Goal: Task Accomplishment & Management: Complete application form

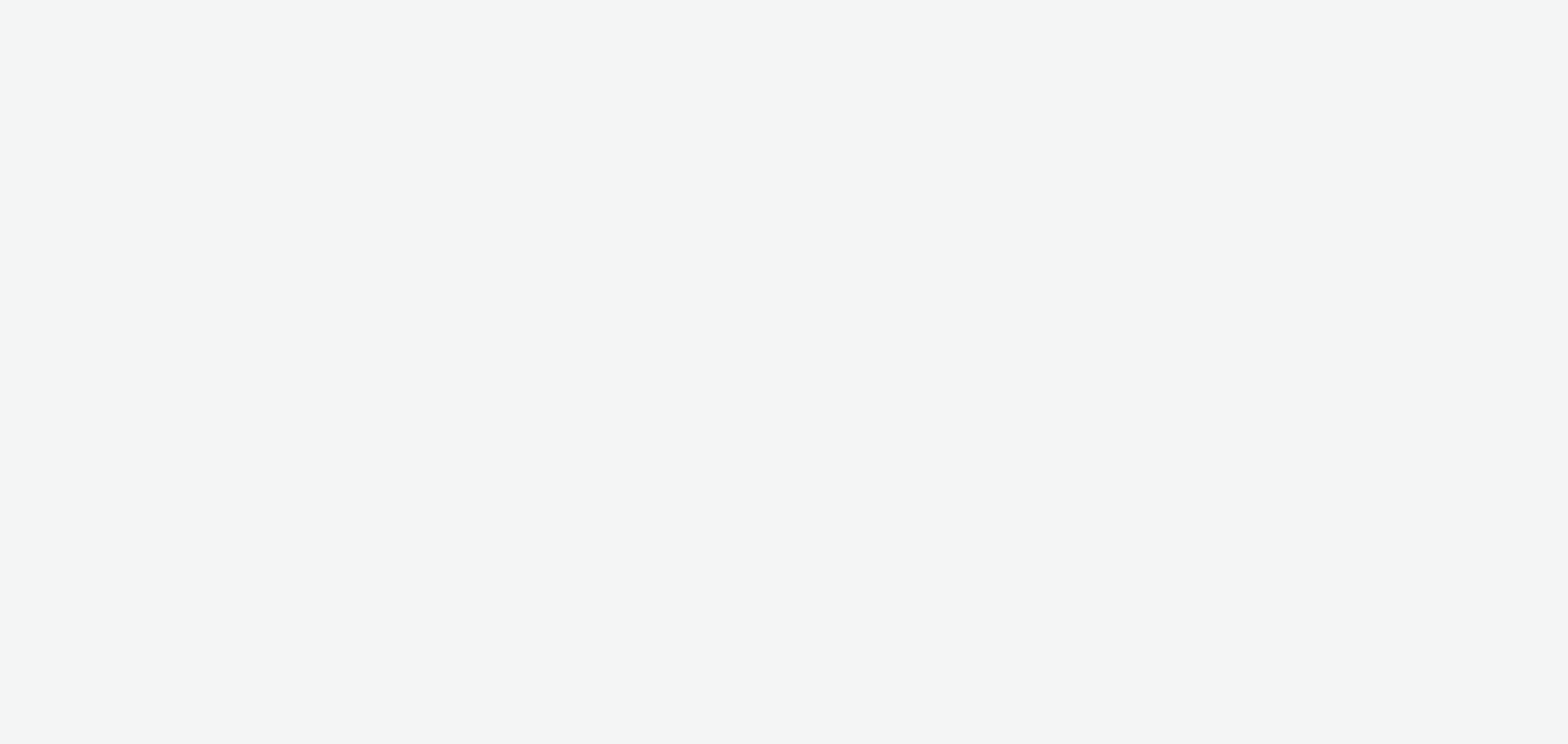
select select "79162ed7-0017-4339-93b0-3399b708648f"
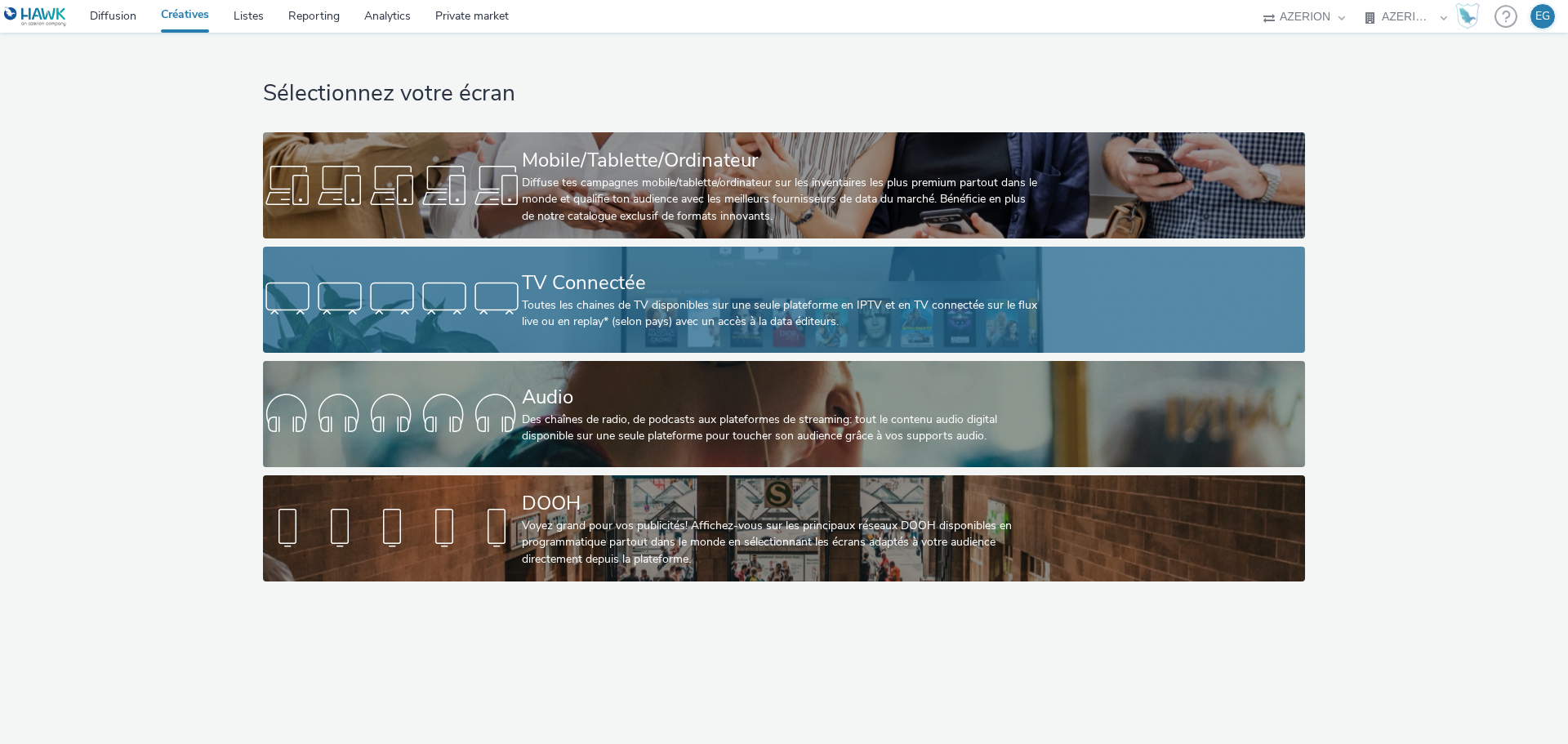
click at [532, 268] on div "TV Connectée" at bounding box center [780, 283] width 518 height 28
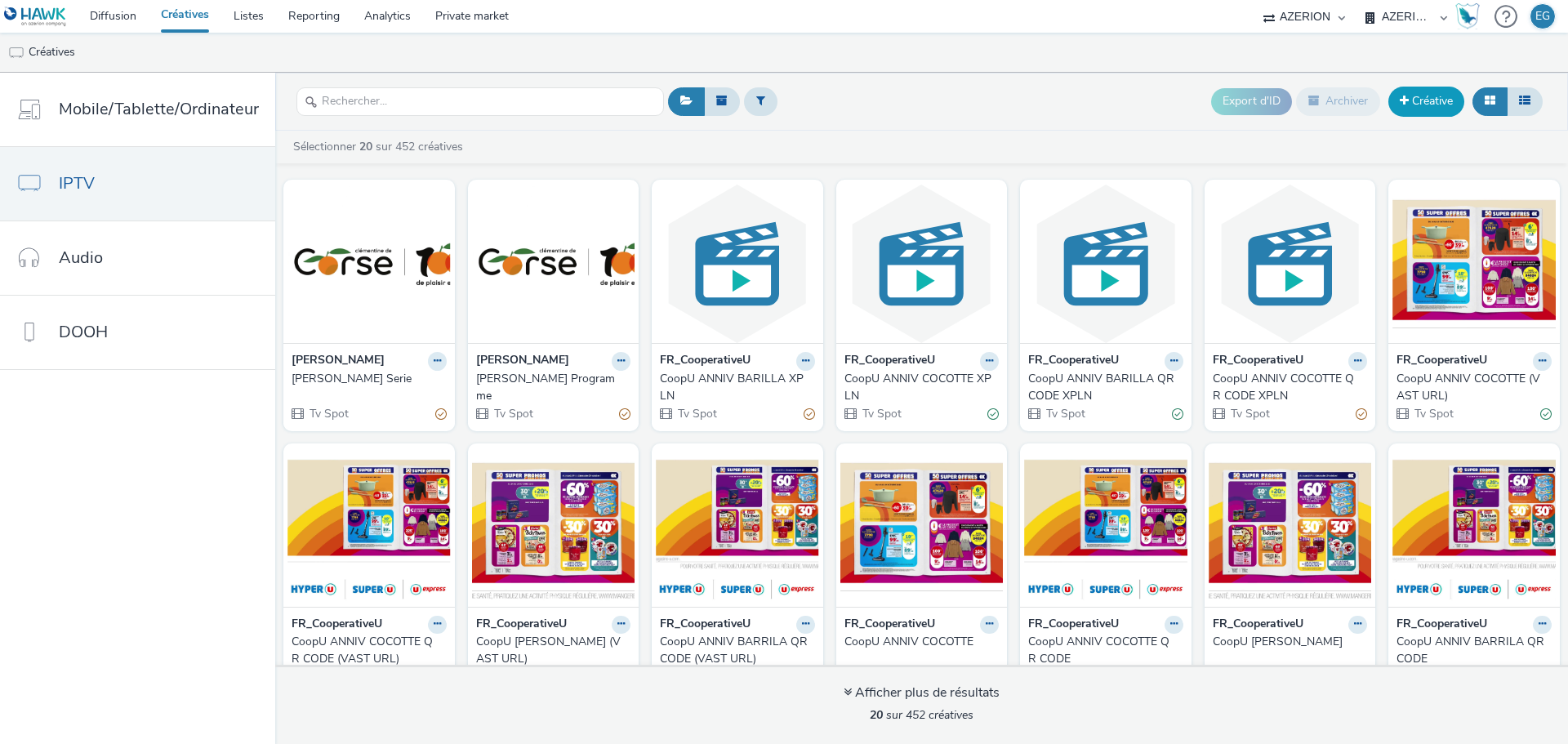
click at [1444, 102] on link "Créative" at bounding box center [1426, 100] width 76 height 29
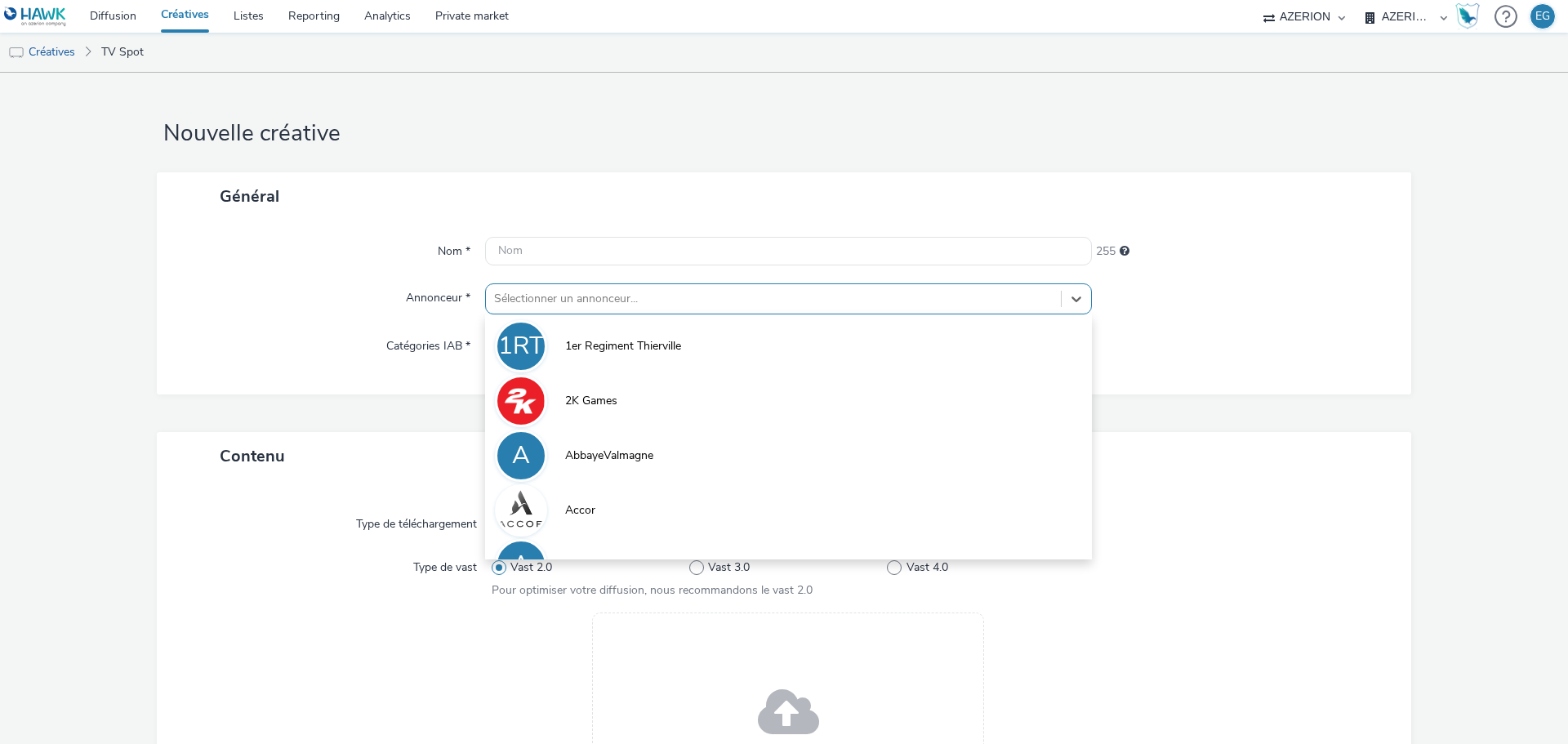
click at [560, 300] on div at bounding box center [773, 299] width 558 height 20
type input "mg"
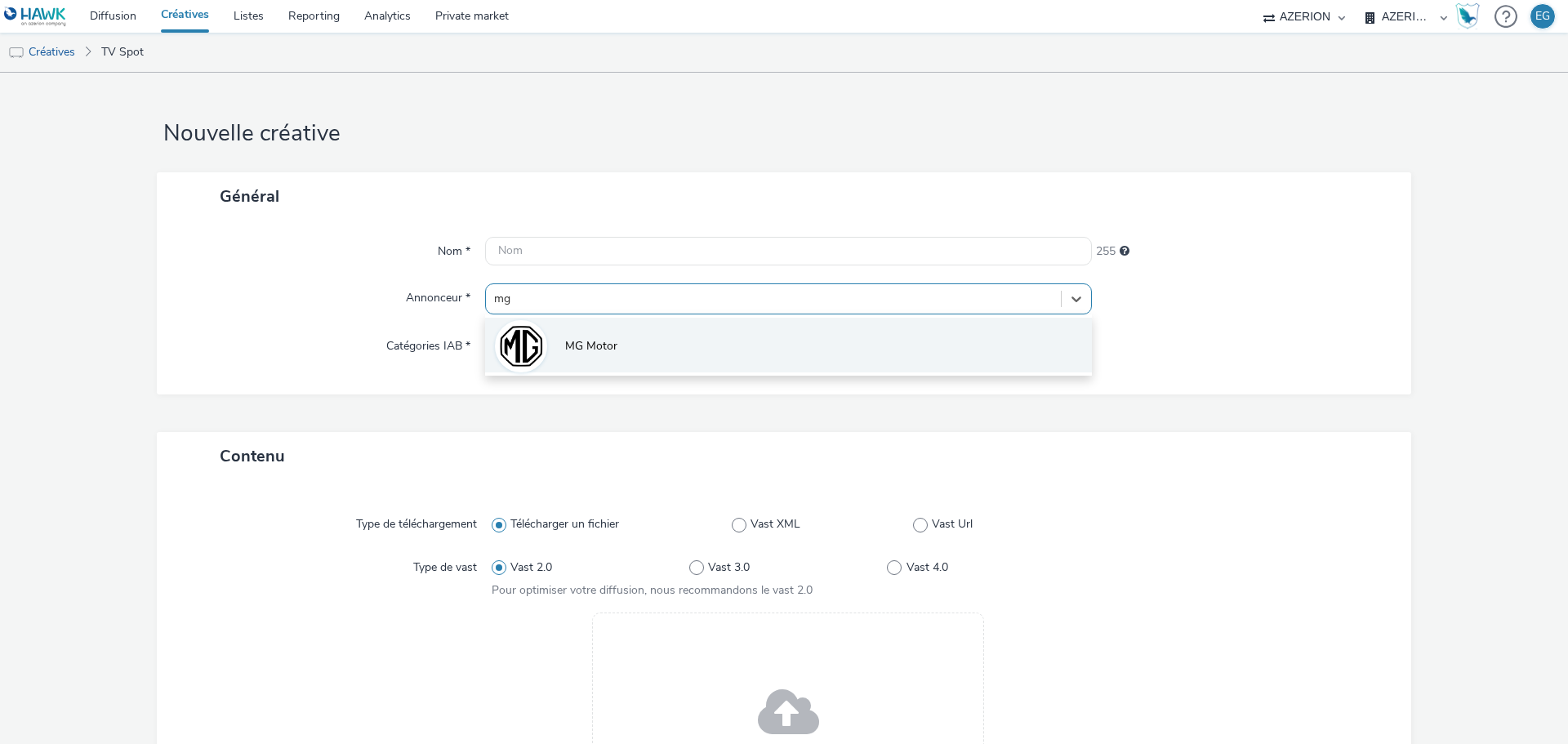
click at [590, 337] on li "MG Motor" at bounding box center [788, 345] width 607 height 55
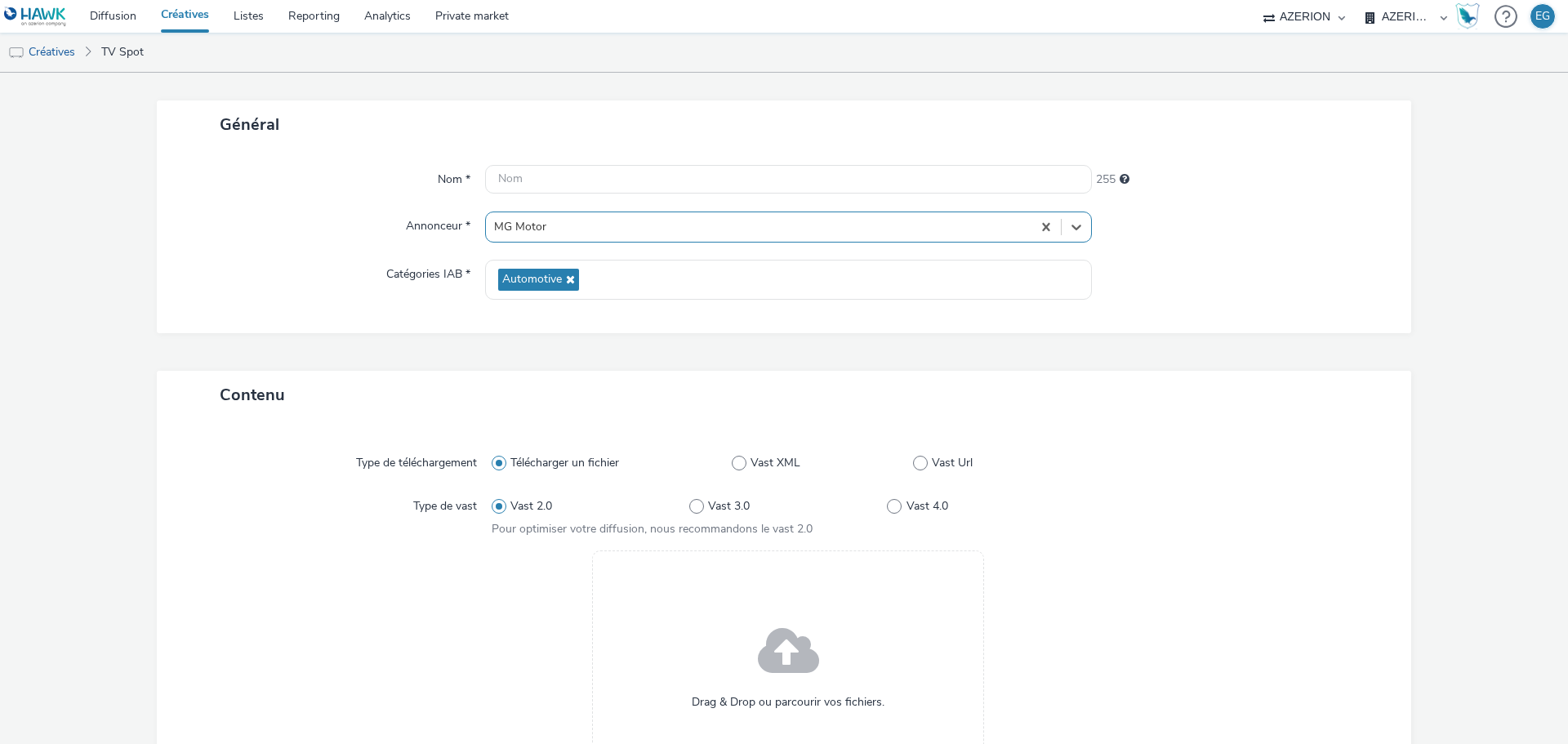
scroll to position [245, 0]
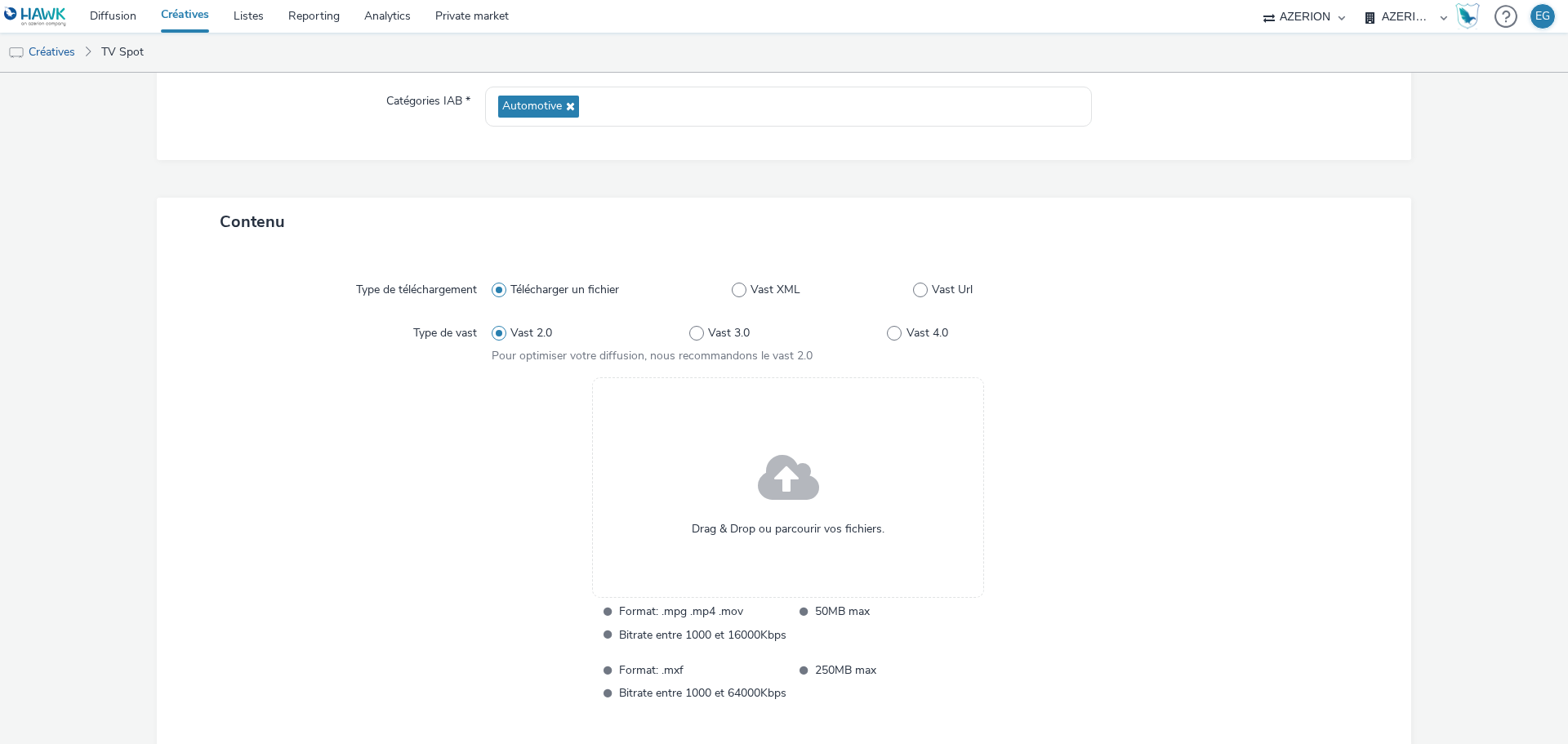
click at [797, 476] on span at bounding box center [788, 479] width 61 height 84
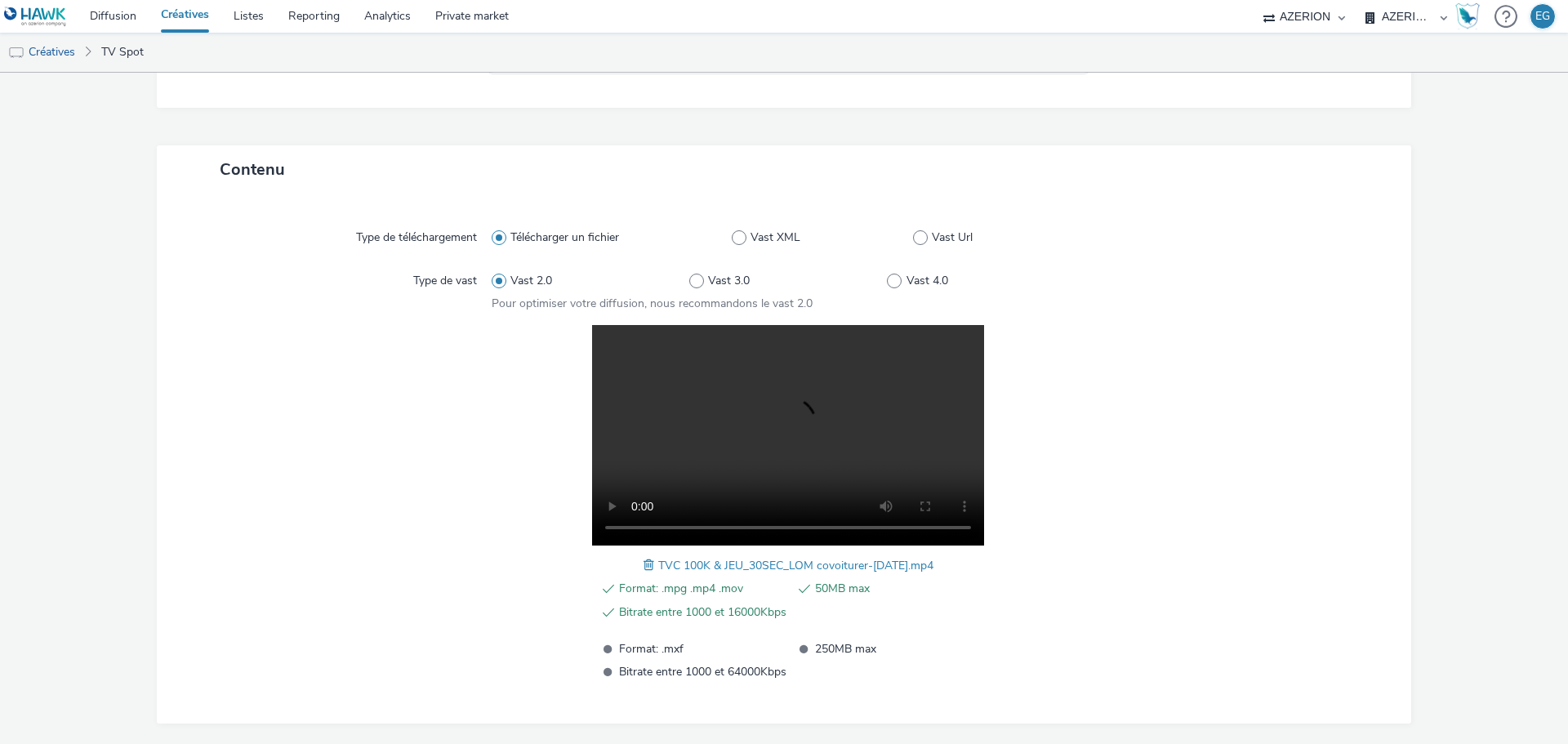
scroll to position [327, 0]
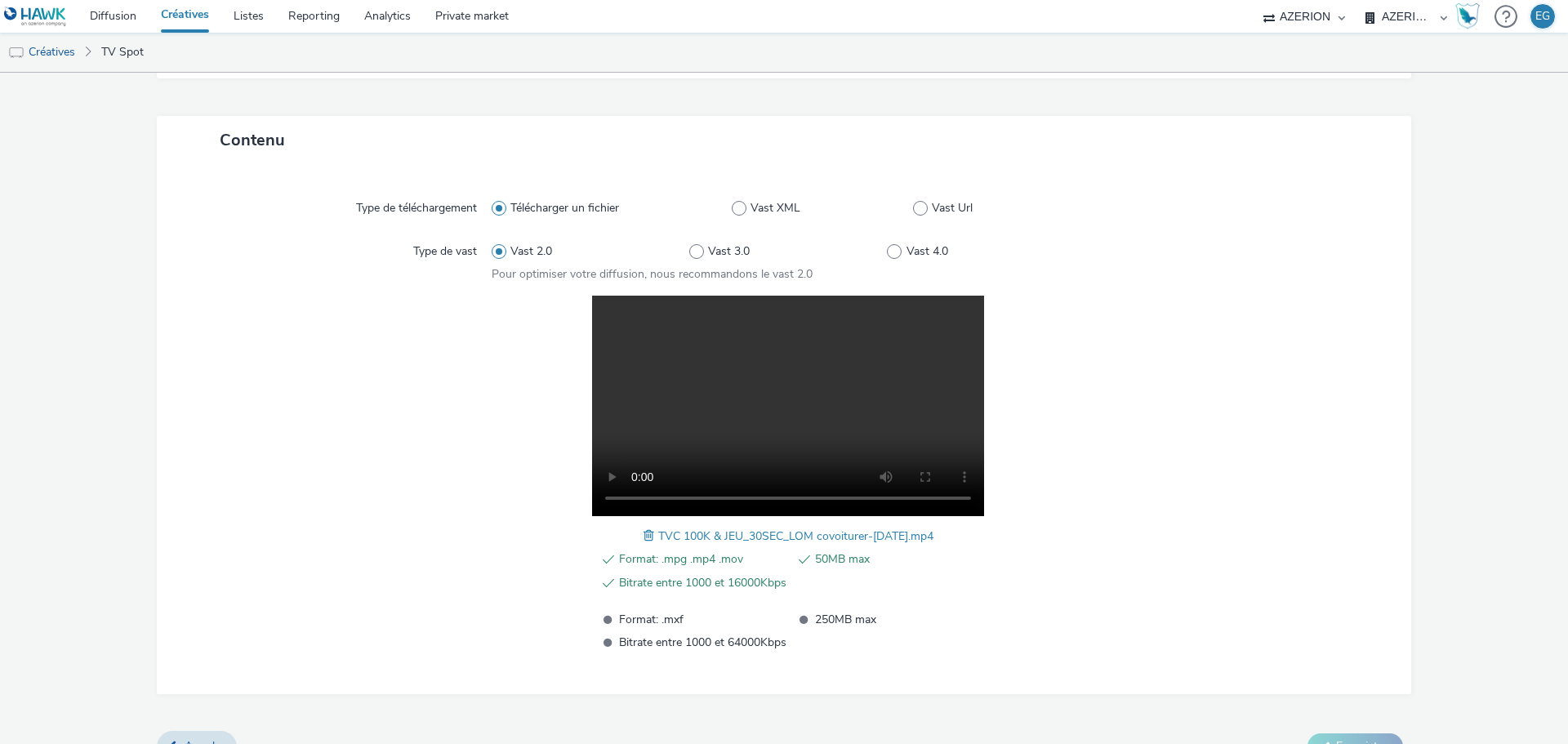
drag, startPoint x: 950, startPoint y: 533, endPoint x: 824, endPoint y: 550, distance: 127.1
click at [824, 531] on div "Format: .mpg .mp4 .mov 50MB max Bitrate entre 1000 et 16000Kbps Format: .mxf 25…" at bounding box center [788, 474] width 594 height 356
click at [861, 595] on div "Format: .mpg .mp4 .mov 50MB max Bitrate entre 1000 et 16000Kbps Format: .mxf 25…" at bounding box center [788, 600] width 388 height 102
drag, startPoint x: 929, startPoint y: 539, endPoint x: 652, endPoint y: 531, distance: 277.1
click at [652, 531] on div "Format: .mpg .mp4 .mov 50MB max Bitrate entre 1000 et 16000Kbps Format: .mxf 25…" at bounding box center [788, 474] width 594 height 356
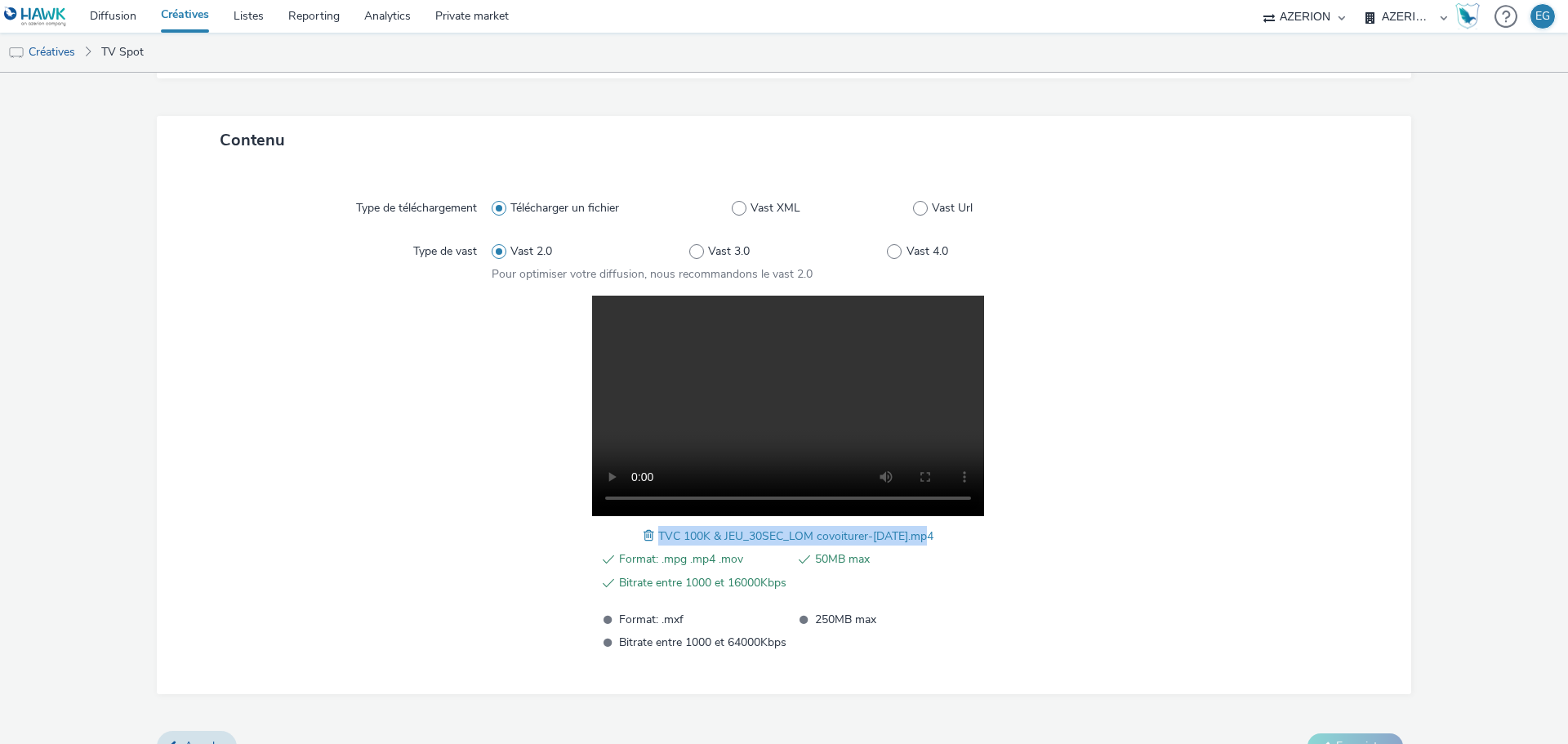
copy span "TVC 100K & JEU_30SEC_LOM covoiturer-[DATE].mp4"
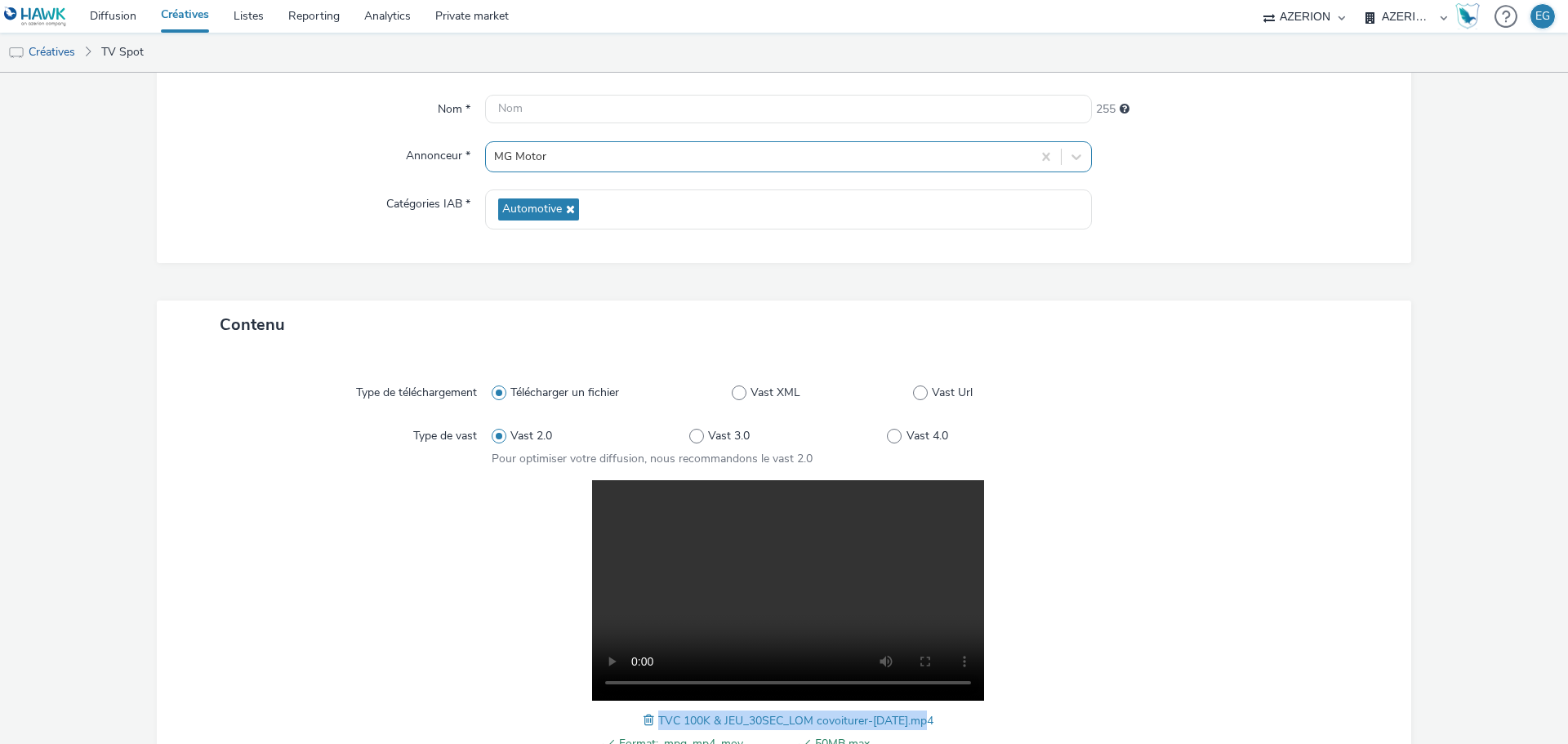
scroll to position [0, 0]
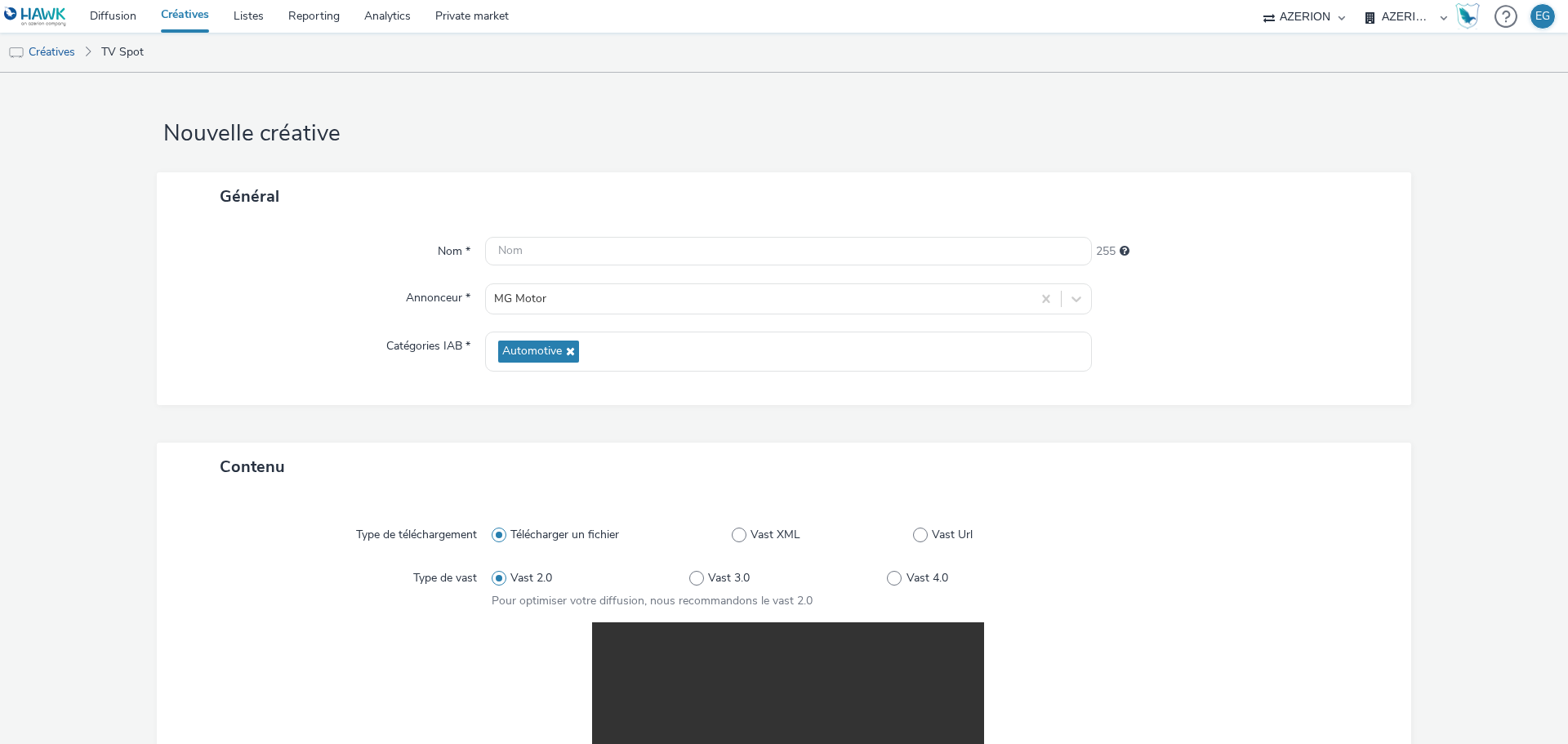
click at [522, 232] on div "Nom * 255 Annonceur * MG Motor Catégories IAB * Automotive" at bounding box center [783, 313] width 1254 height 185
click at [524, 243] on input "text" at bounding box center [788, 251] width 607 height 28
paste input "TVC 100K & JEU_30SEC_LOM covoiturer-[DATE].mp4"
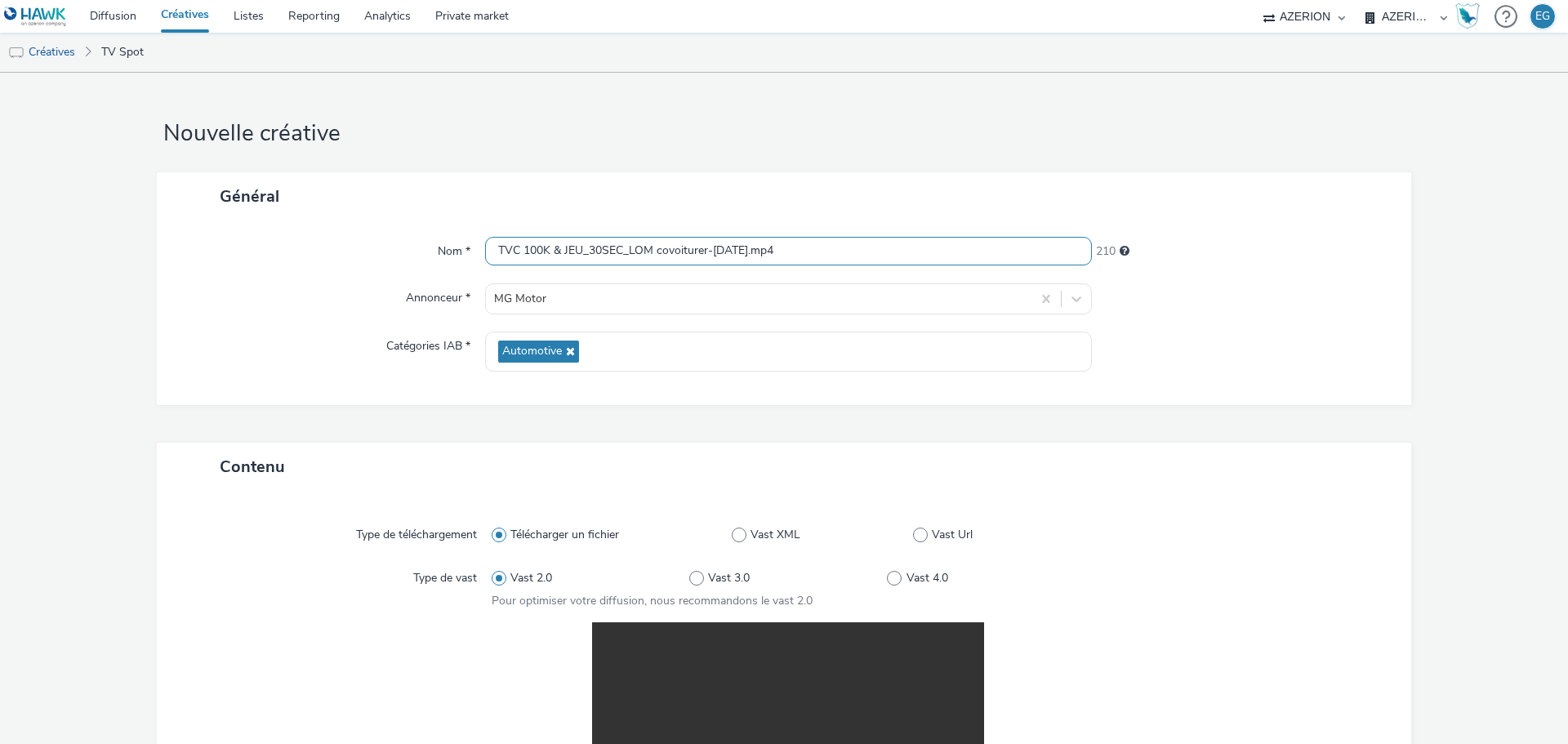
type input "TVC 100K & JEU_30SEC_LOM covoiturer-[DATE].mp4"
click at [564, 193] on div "Général" at bounding box center [783, 196] width 1254 height 48
drag, startPoint x: 462, startPoint y: 248, endPoint x: 396, endPoint y: 247, distance: 66.0
click at [397, 248] on div "Nom * TVC 100K & JEU_30SEC_LOM covoiturer-[DATE].mp4 210" at bounding box center [784, 251] width 1222 height 29
click at [667, 182] on div "Général" at bounding box center [783, 196] width 1254 height 48
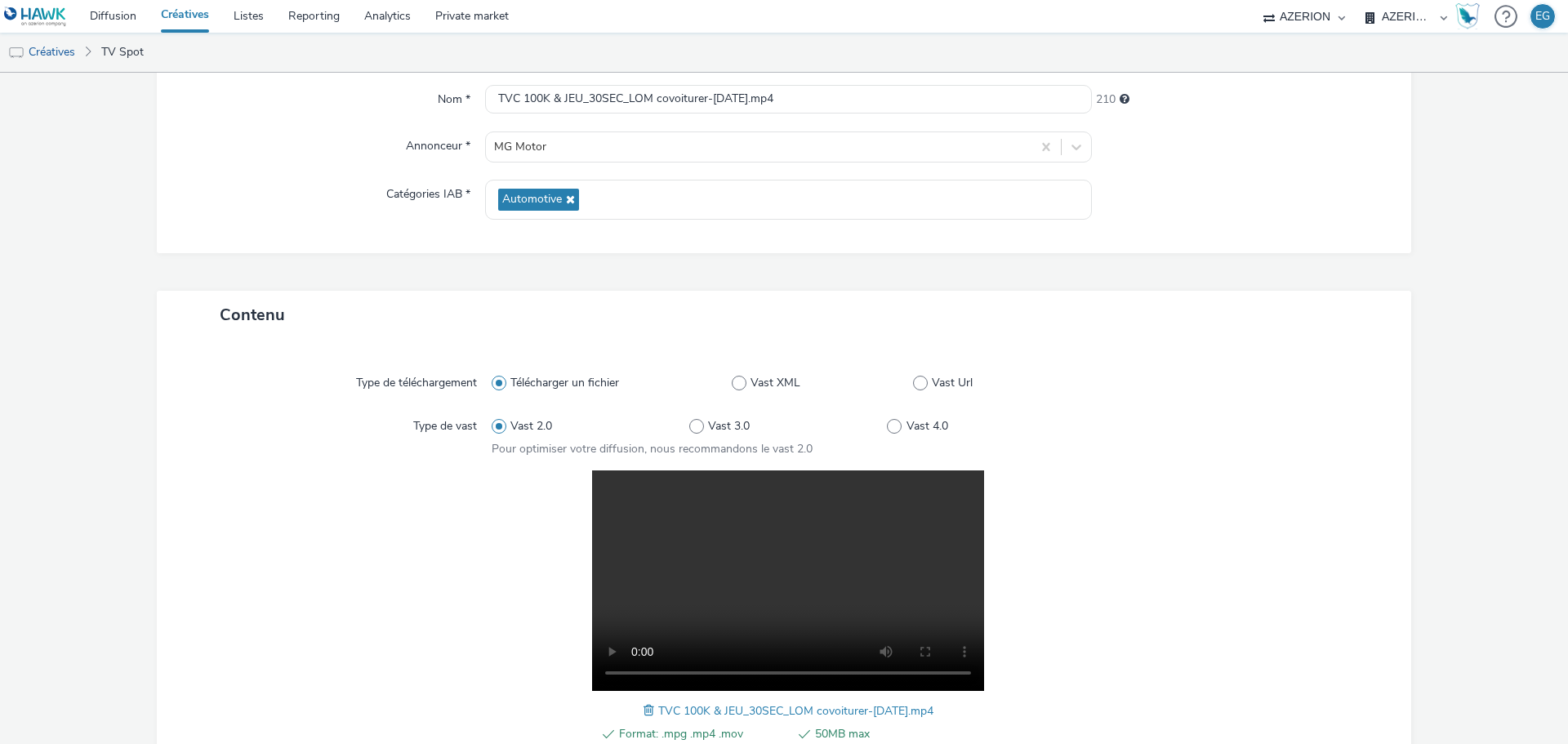
scroll to position [357, 0]
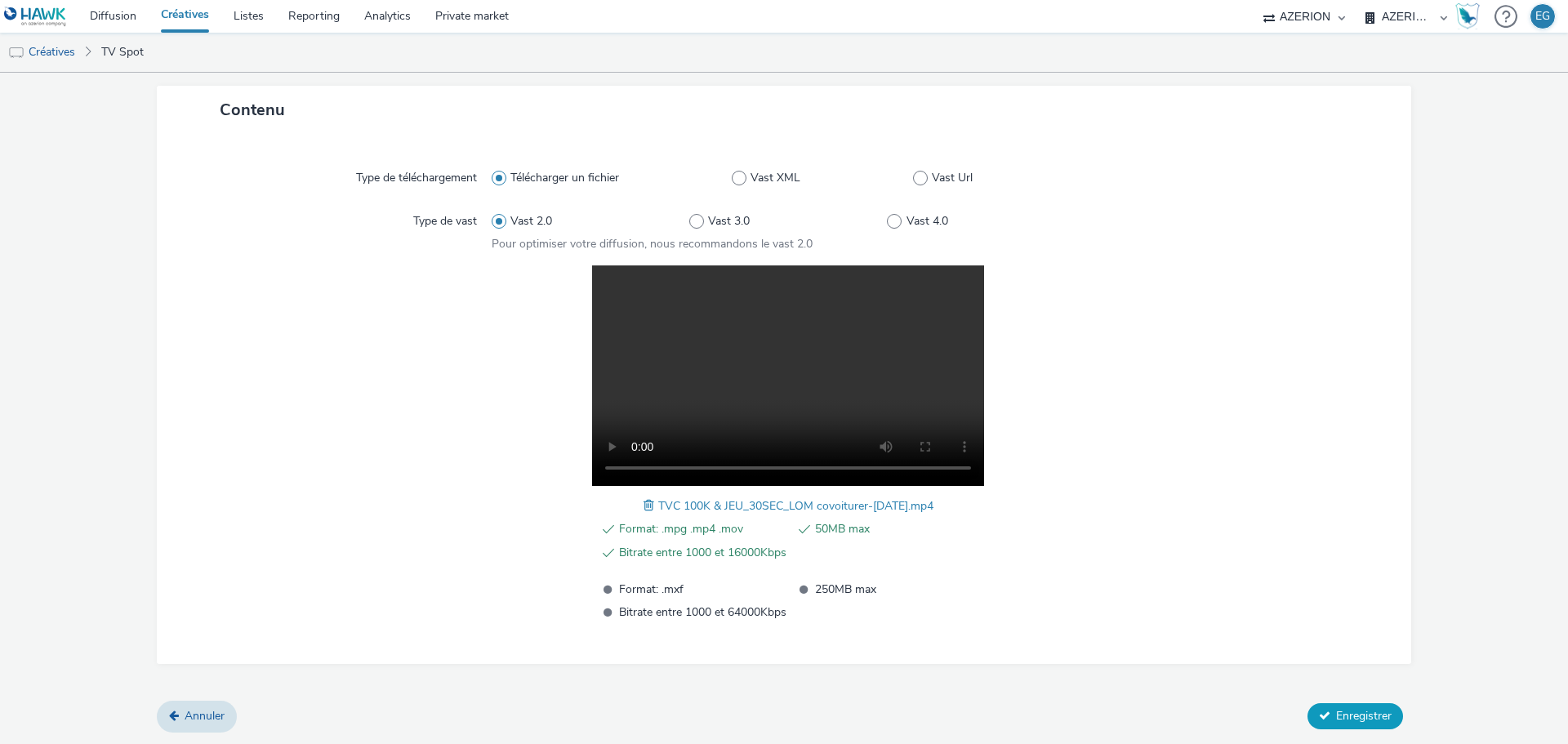
click at [1357, 719] on span "Enregistrer" at bounding box center [1364, 716] width 55 height 15
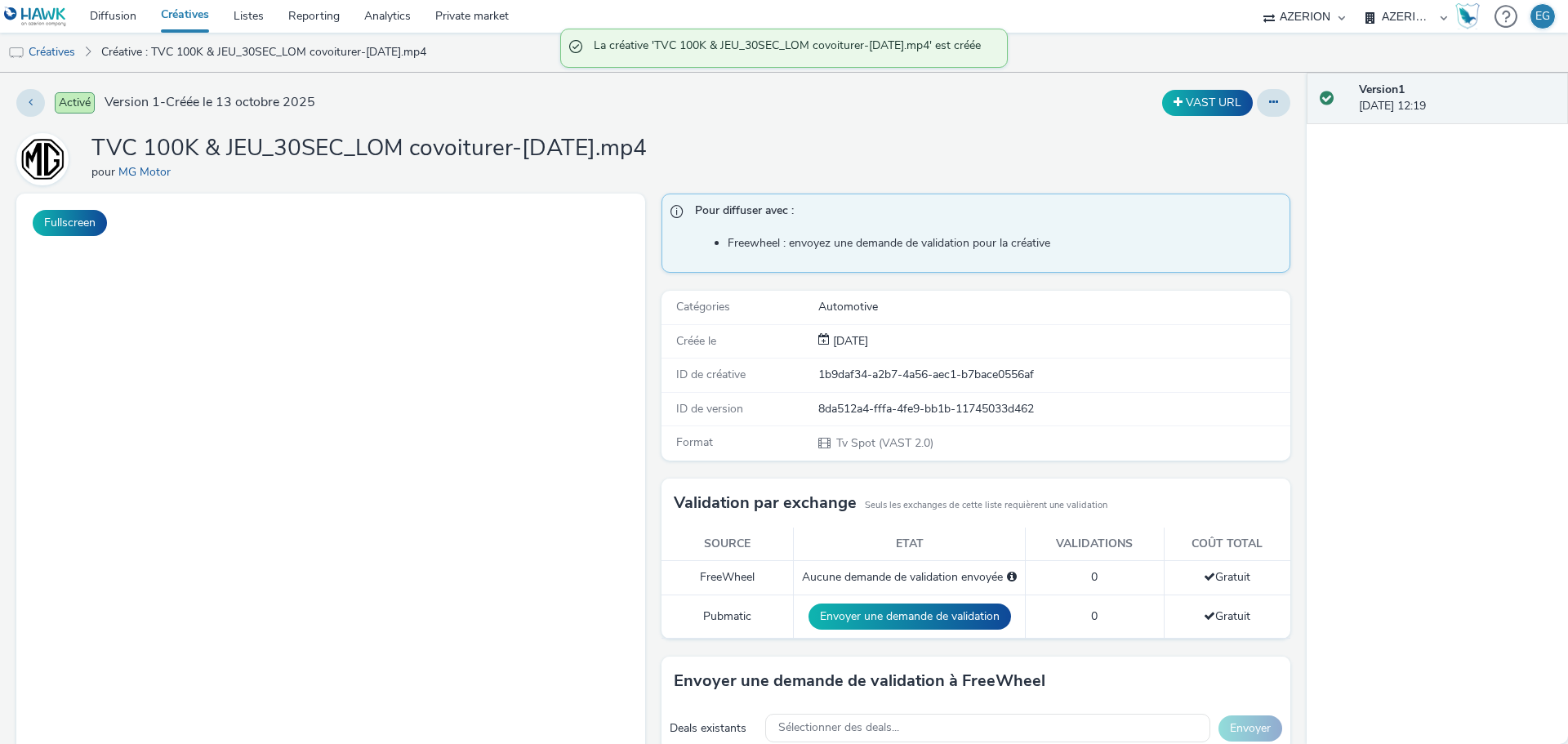
click at [182, 15] on link "Créatives" at bounding box center [185, 16] width 73 height 33
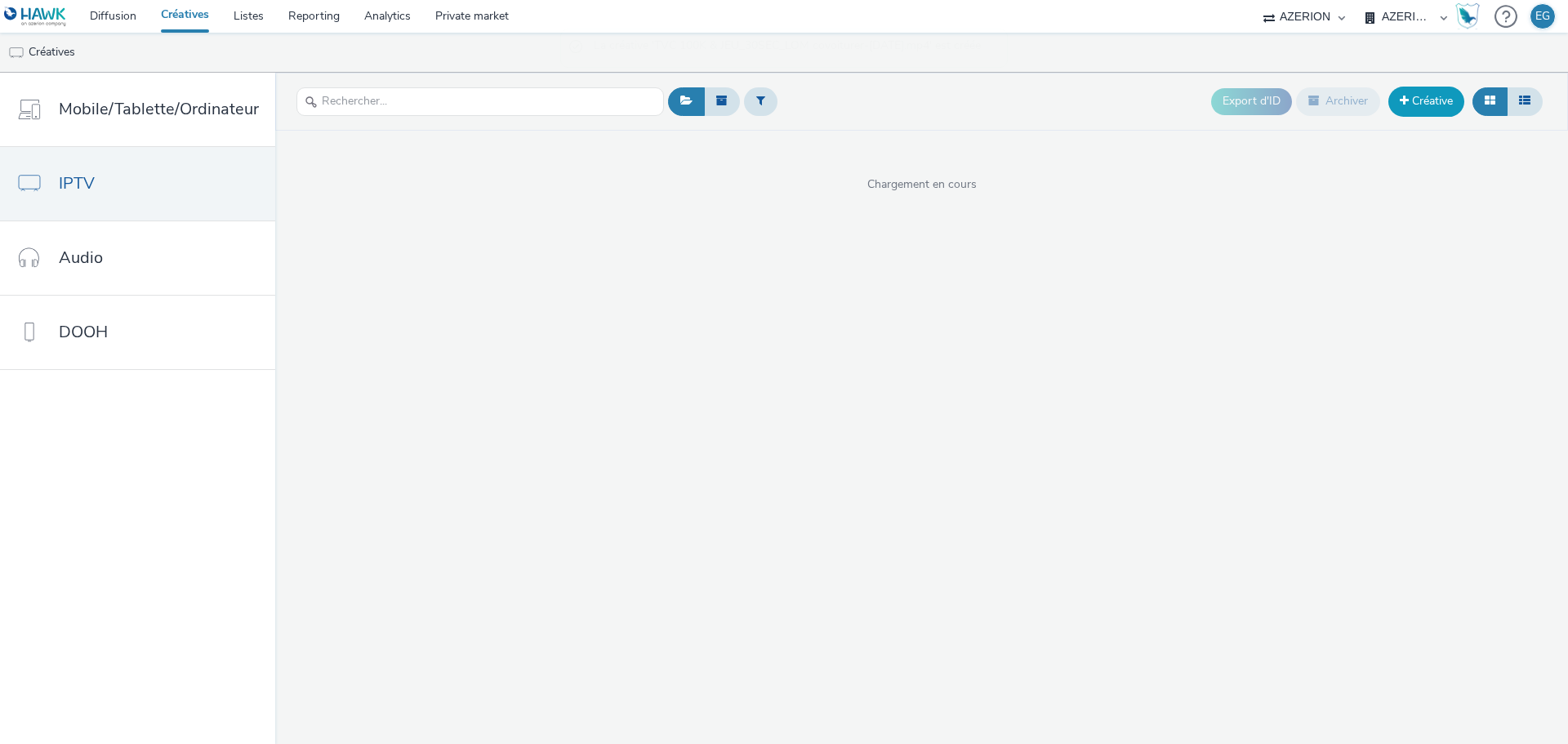
click at [1423, 99] on link "Créative" at bounding box center [1426, 100] width 76 height 29
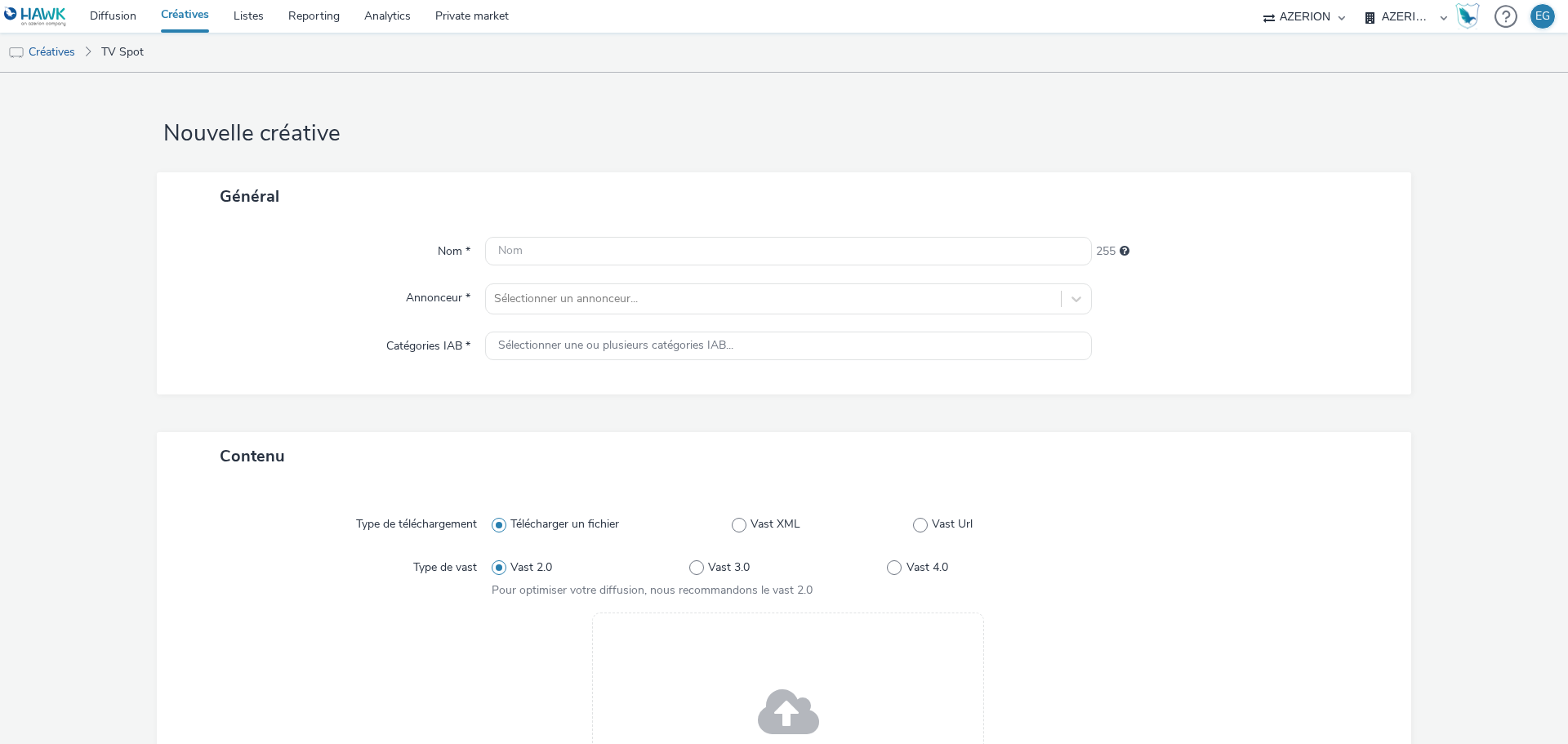
click at [764, 666] on div "Drag & Drop ou parcourir vos fichiers." at bounding box center [788, 723] width 392 height 220
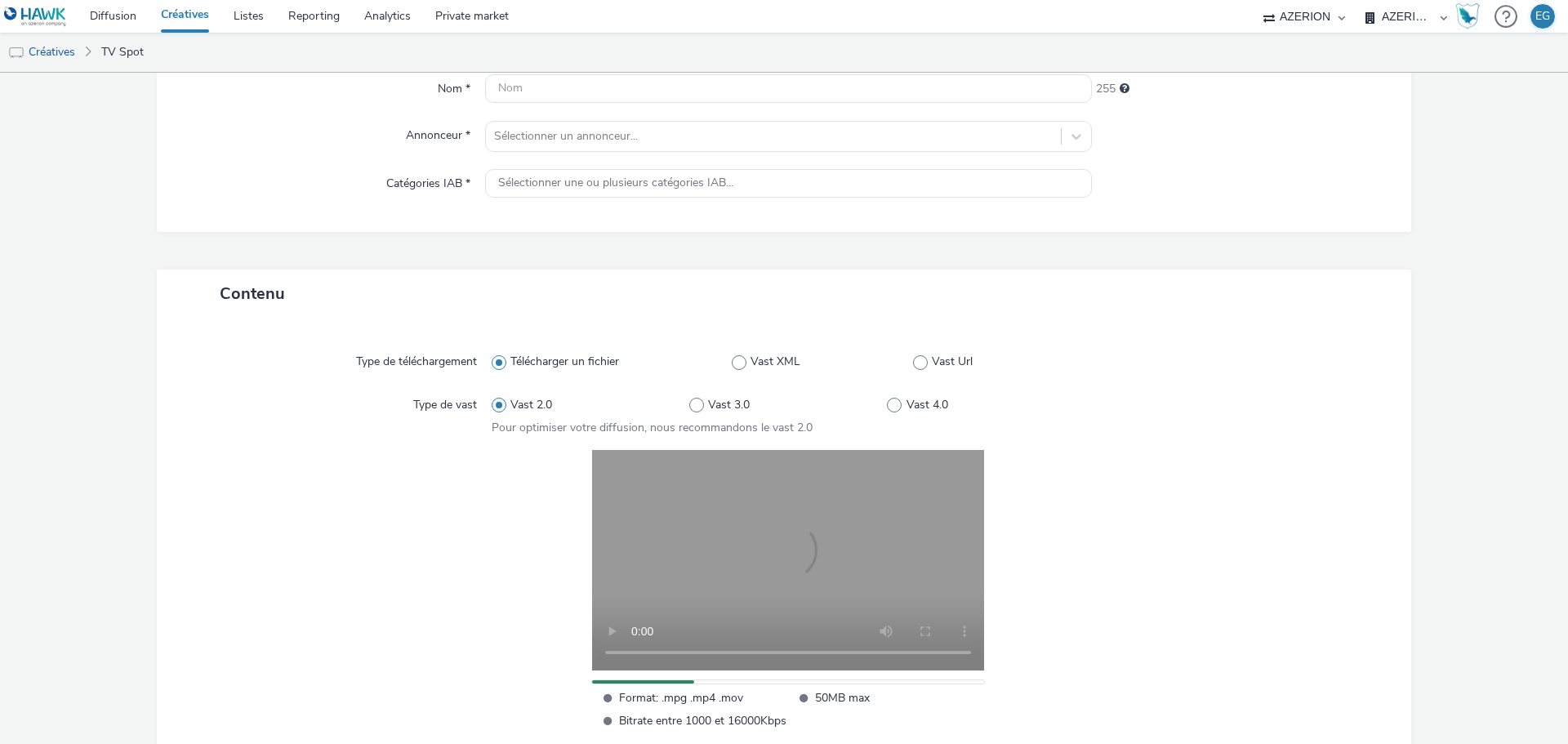
scroll to position [164, 0]
click at [544, 140] on div at bounding box center [773, 135] width 558 height 20
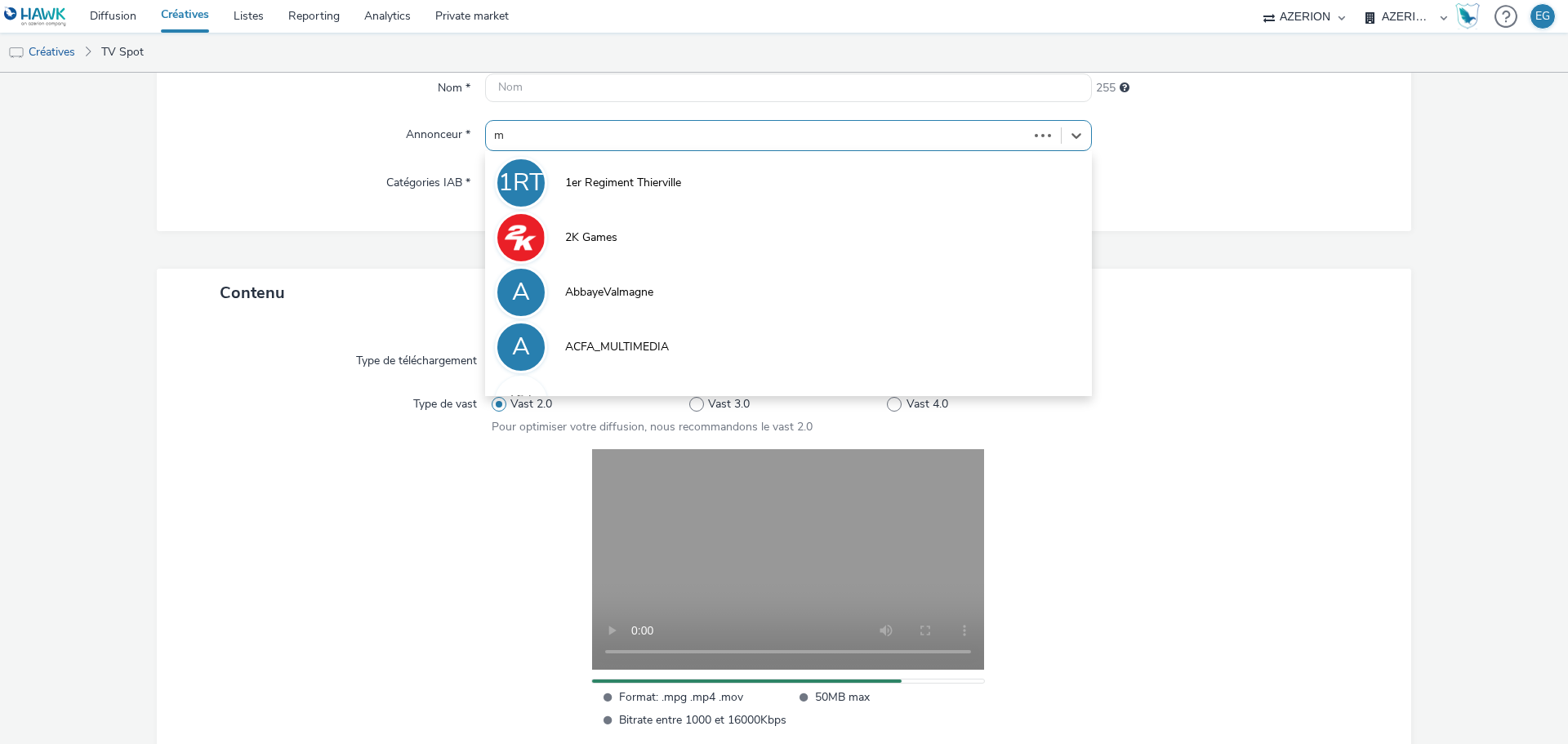
type input "mg"
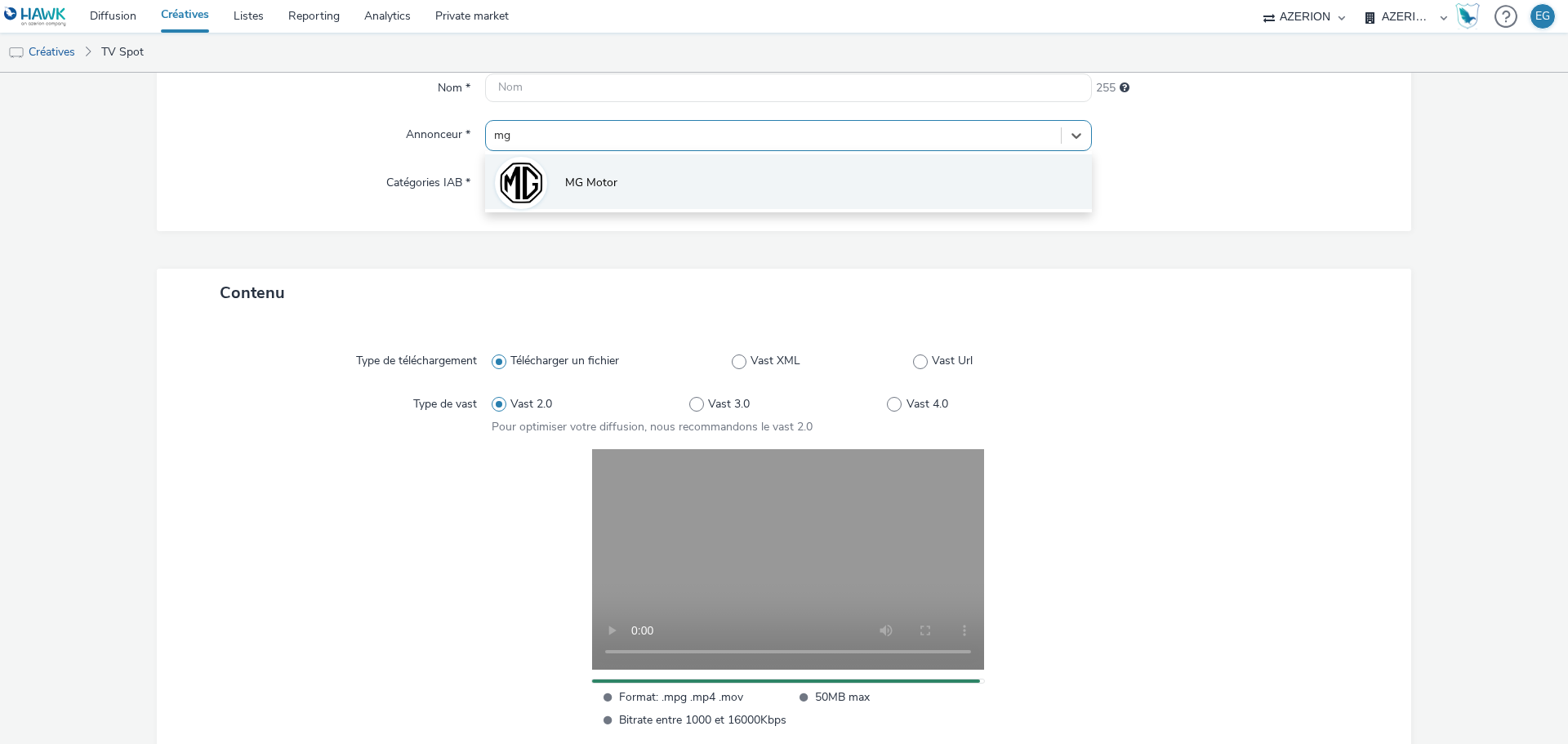
click at [554, 168] on li "MG Motor" at bounding box center [788, 182] width 607 height 55
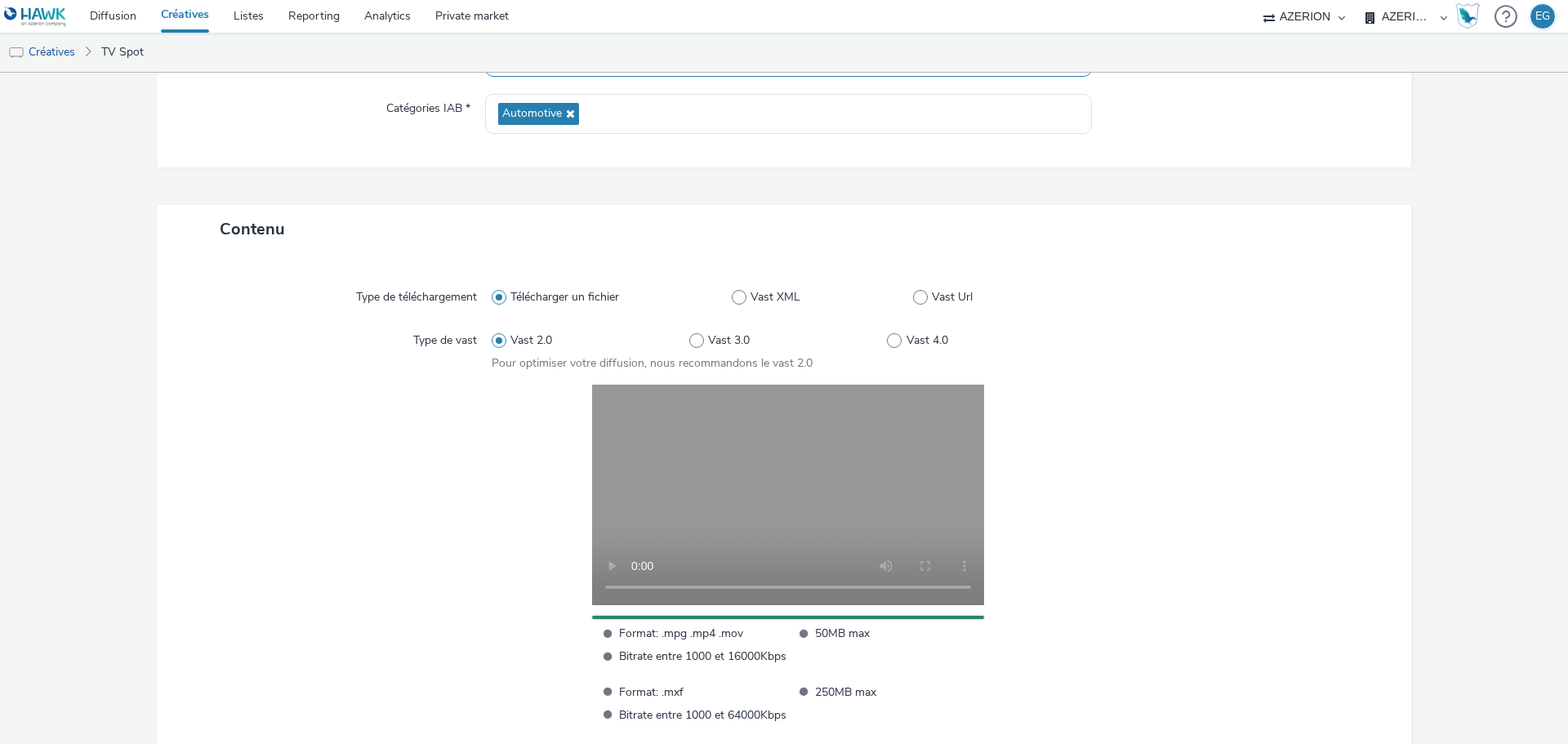
scroll to position [340, 0]
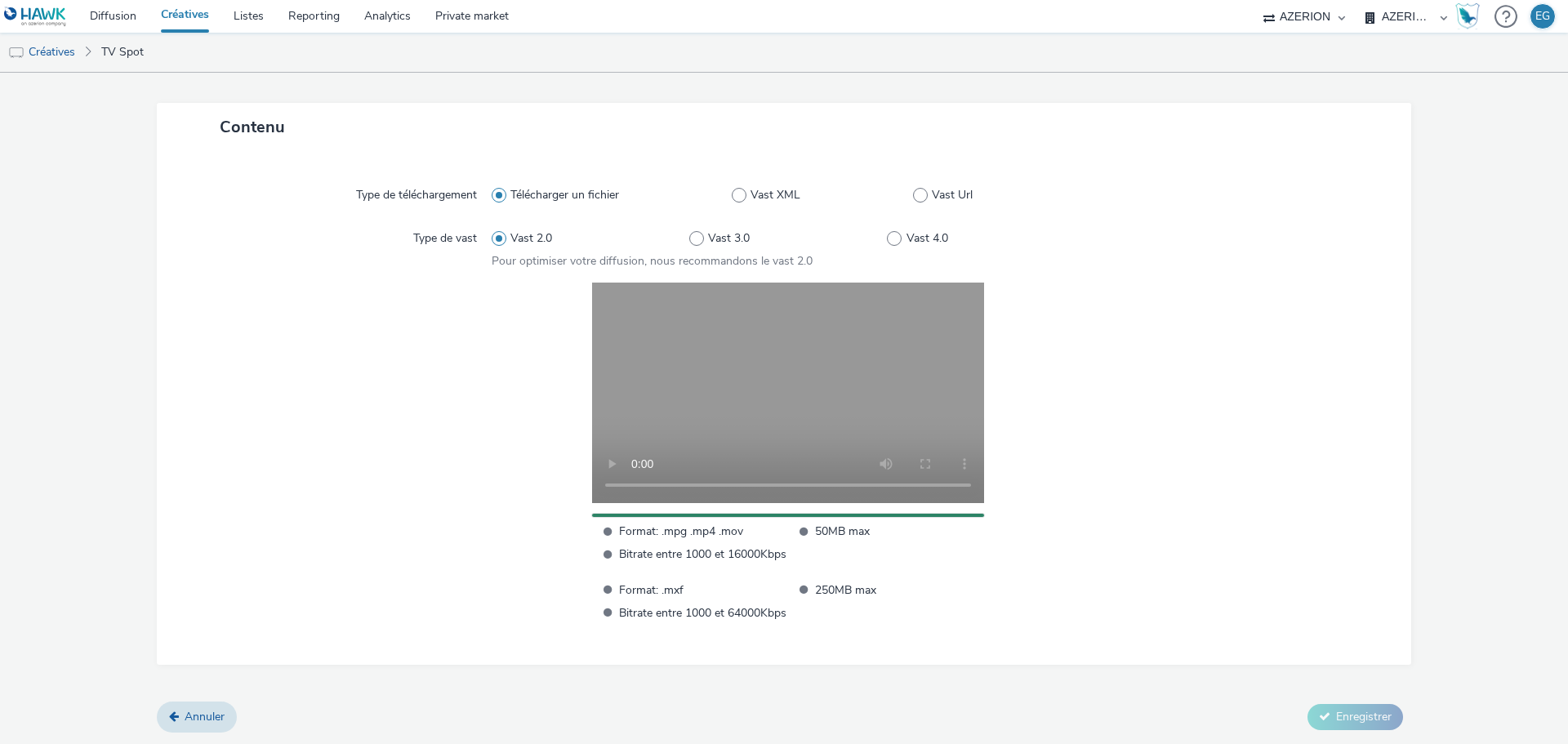
click at [1016, 556] on div "Format: .mpg .mp4 .mov 50MB max Bitrate entre 1000 et 16000Kbps Format: .mxf 25…" at bounding box center [788, 452] width 594 height 339
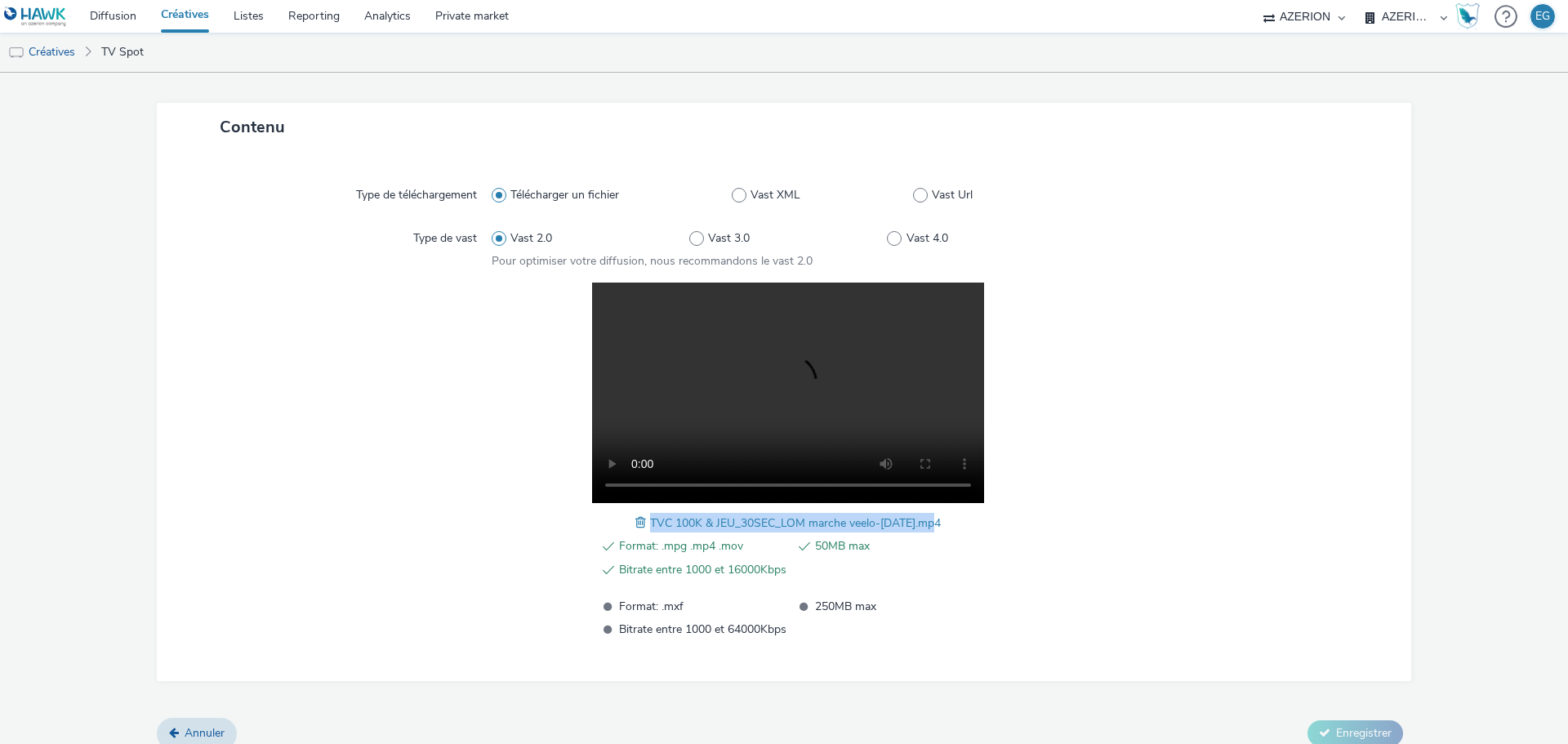
drag, startPoint x: 932, startPoint y: 522, endPoint x: 644, endPoint y: 518, distance: 288.0
click at [644, 518] on div "Format: .mpg .mp4 .mov 50MB max Bitrate entre 1000 et 16000Kbps Format: .mxf 25…" at bounding box center [788, 460] width 594 height 356
copy span "TVC 100K & JEU_30SEC_LOM marche veelo-[DATE].mp4"
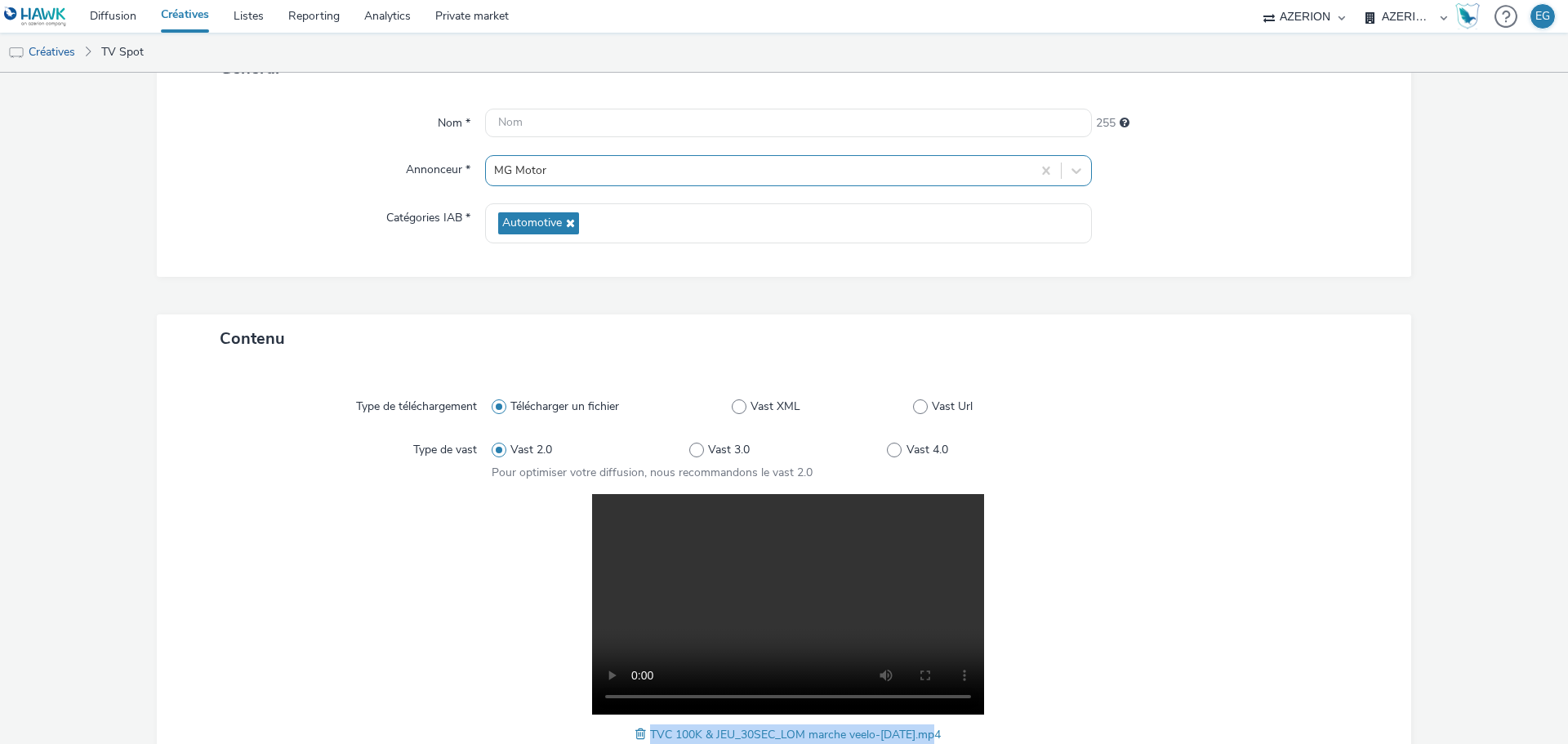
scroll to position [0, 0]
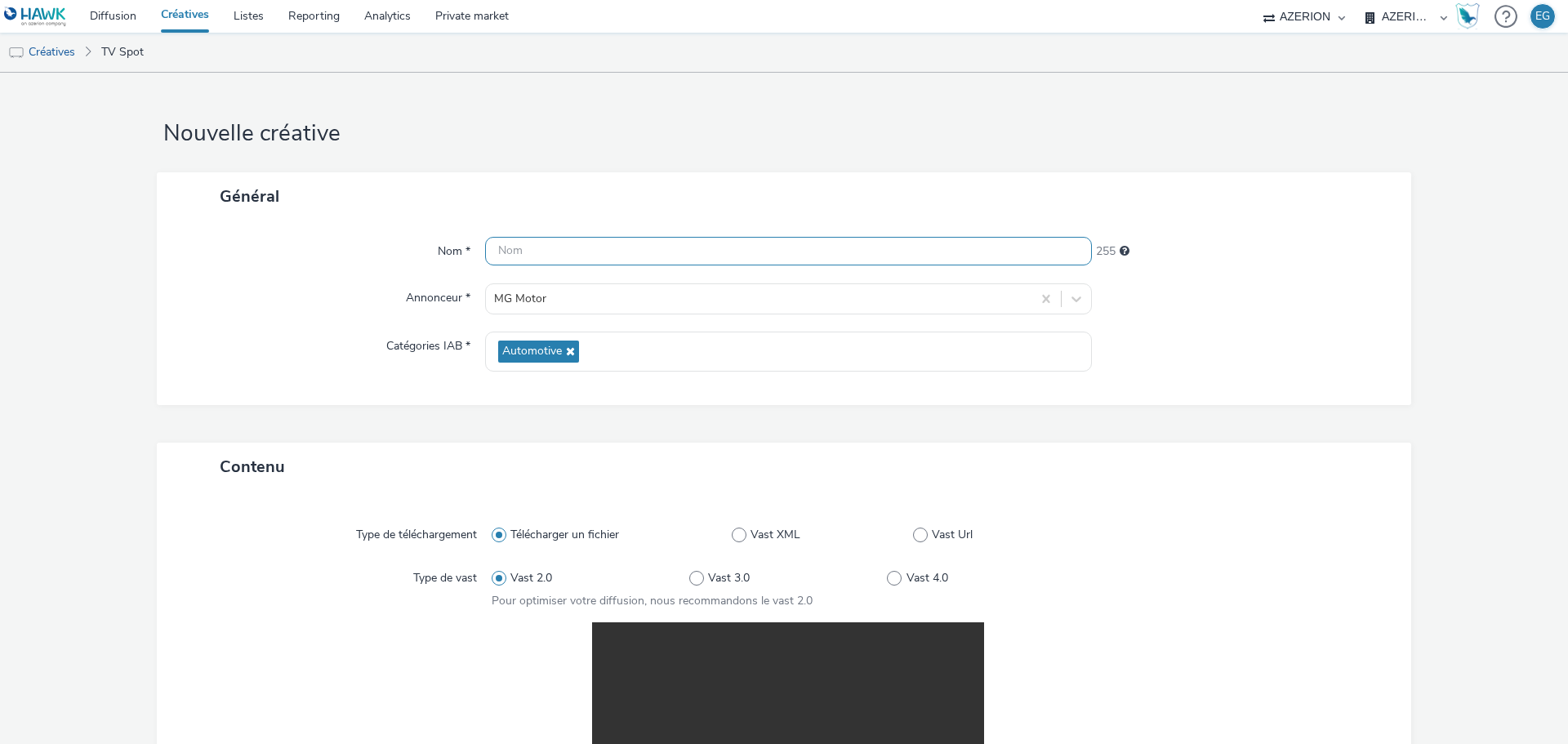
click at [584, 257] on input "text" at bounding box center [788, 251] width 607 height 28
paste input "TVC 100K & JEU_30SEC_LOM marche veelo-[DATE].mp4"
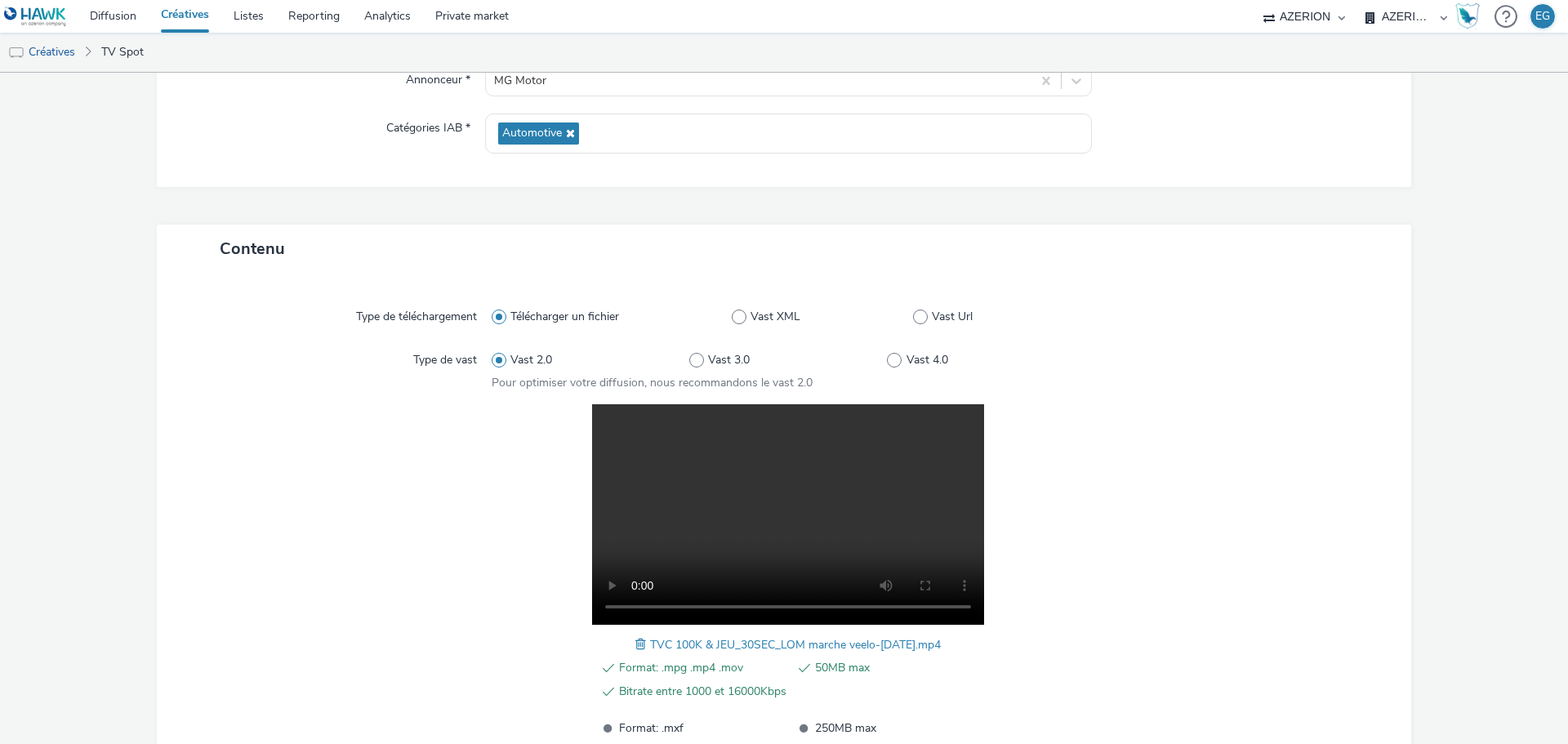
scroll to position [357, 0]
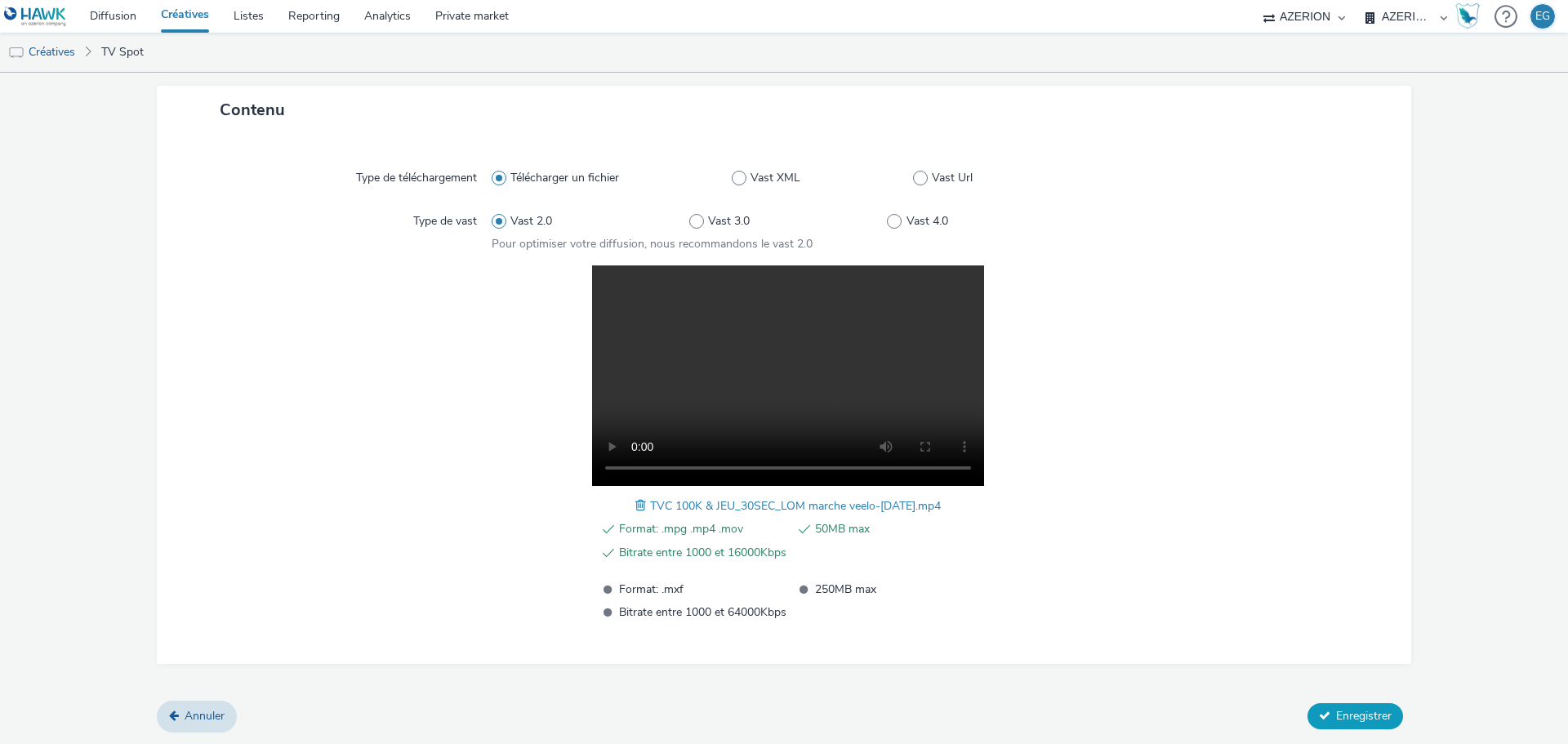
type input "TVC 100K & JEU_30SEC_LOM marche veelo-[DATE].mp4"
click at [1380, 715] on span "Enregistrer" at bounding box center [1364, 716] width 55 height 15
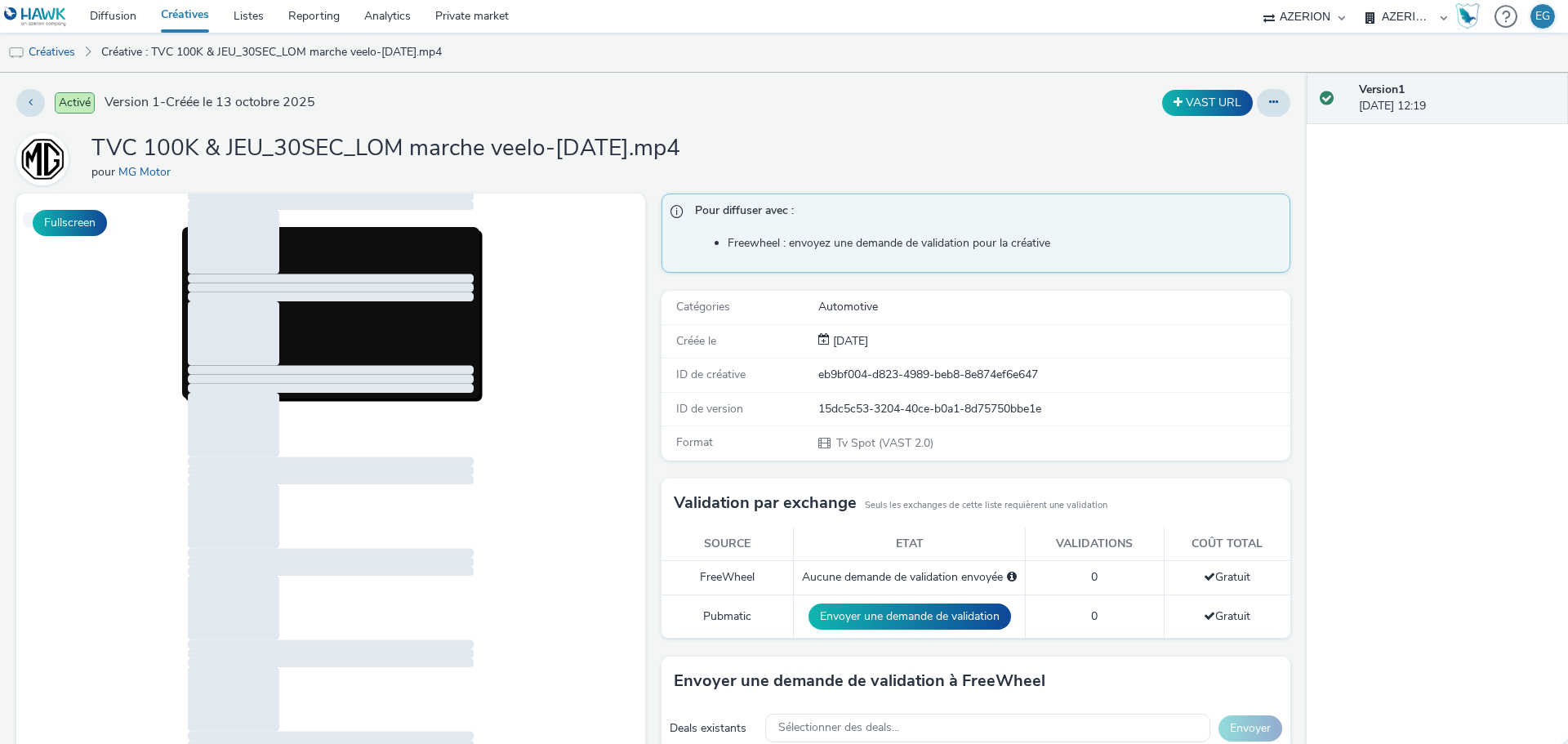
click at [189, 16] on link "Créatives" at bounding box center [185, 16] width 73 height 33
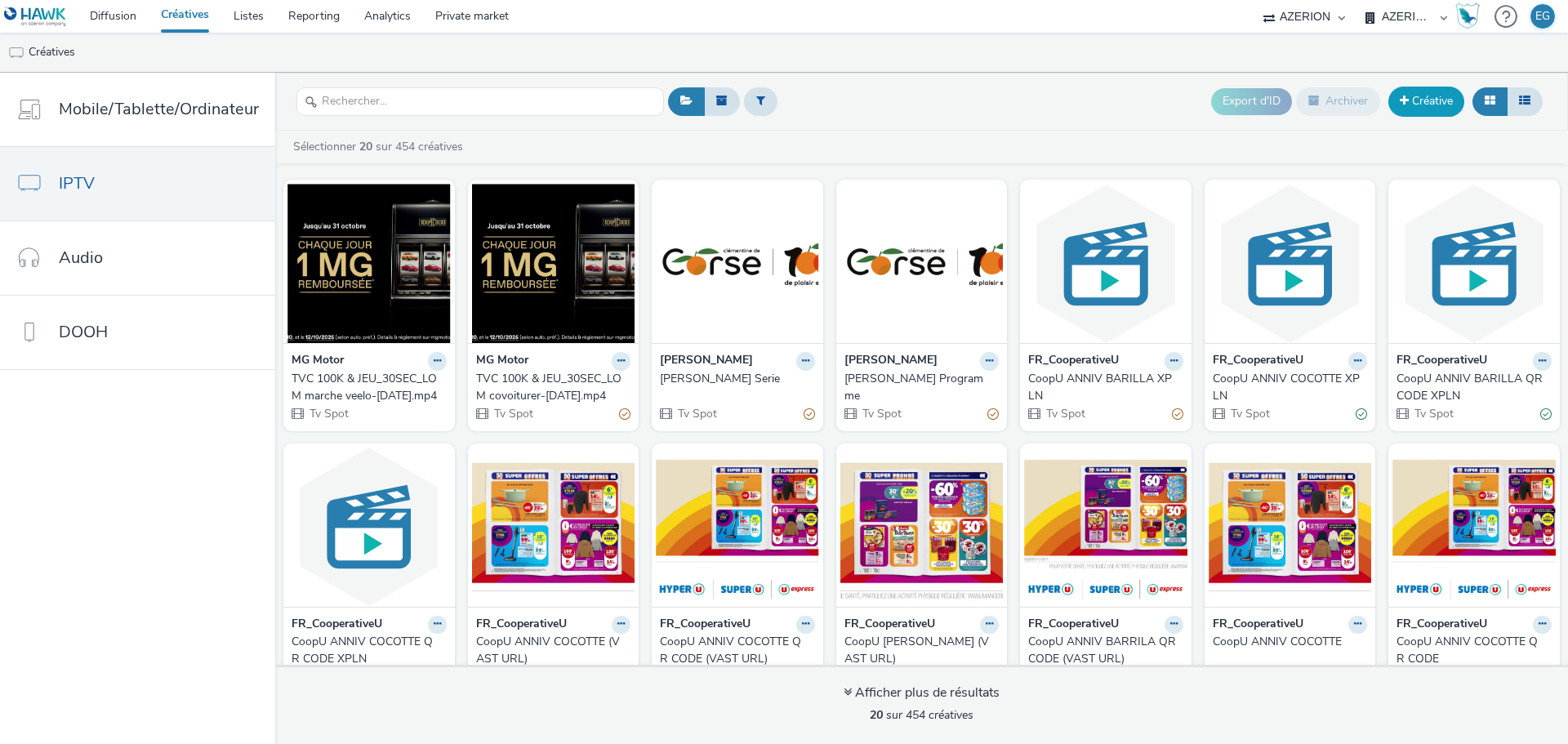
click at [1438, 97] on link "Créative" at bounding box center [1426, 100] width 76 height 29
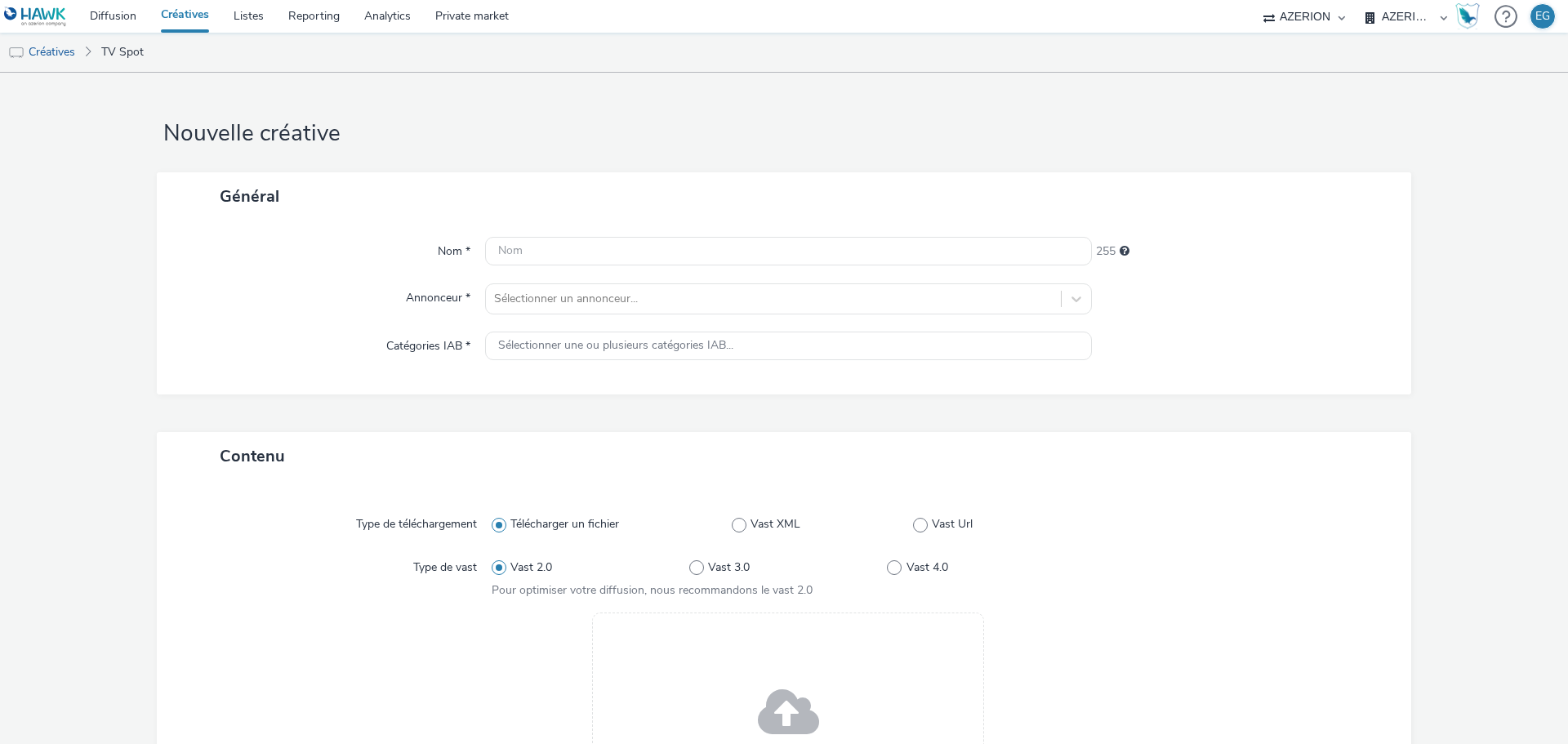
click at [715, 608] on div "Type de téléchargement Télécharger un fichier Vast XML Vast Url Type de vast Va…" at bounding box center [784, 732] width 1222 height 470
click at [722, 652] on div "Drag & Drop ou parcourir vos fichiers." at bounding box center [788, 723] width 392 height 220
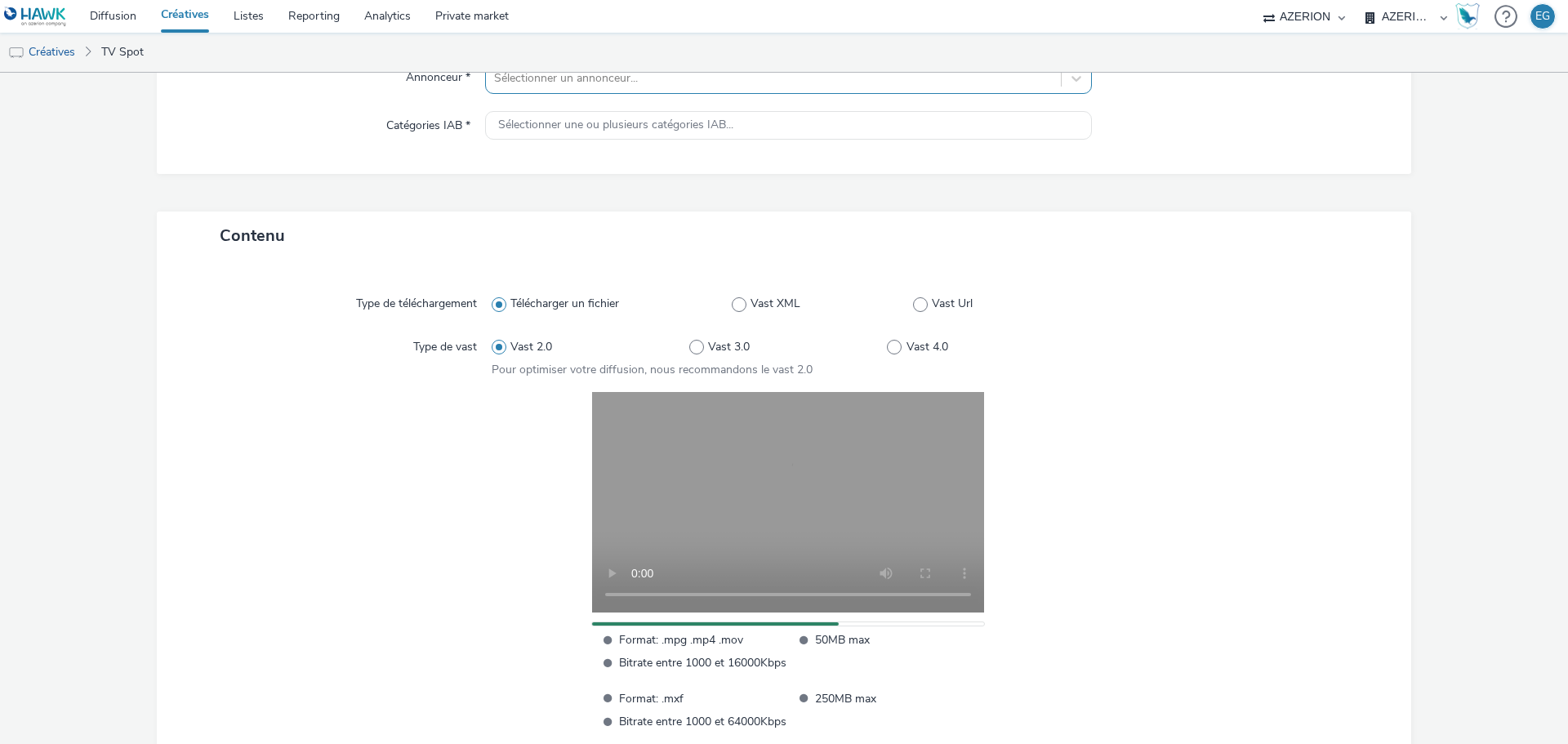
scroll to position [84, 0]
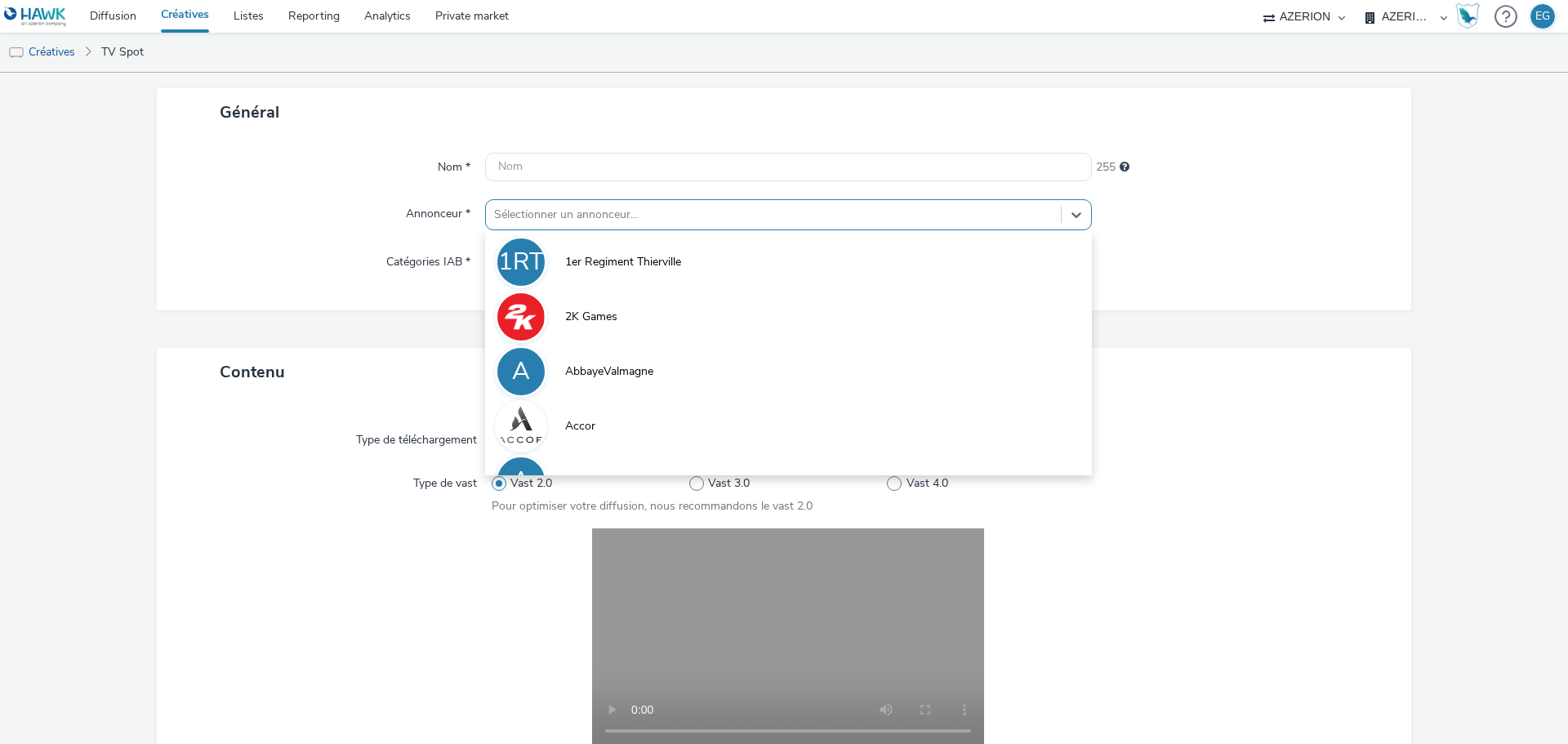
click at [520, 220] on div at bounding box center [773, 215] width 558 height 20
type input "mg"
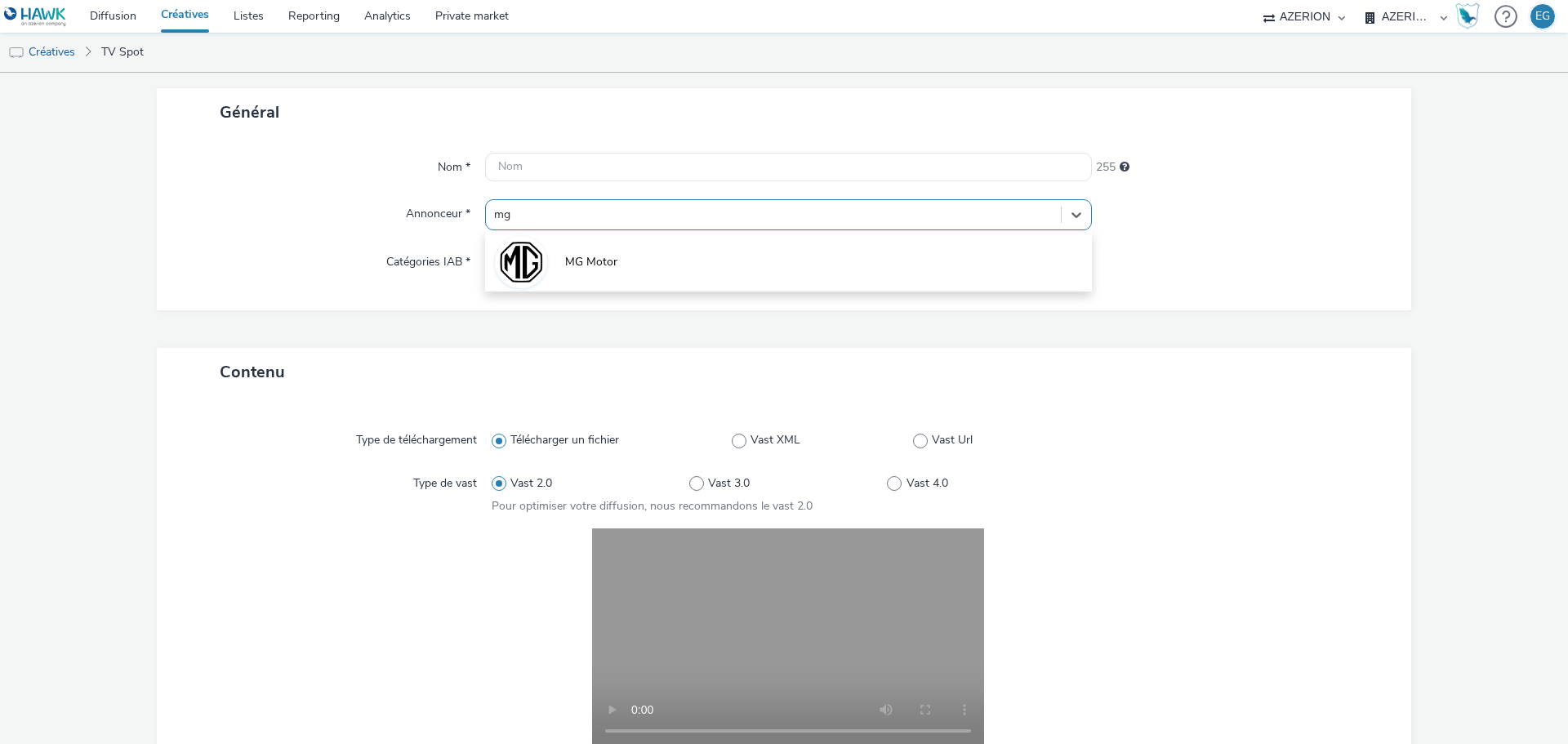
click at [545, 269] on li "MG Motor" at bounding box center [788, 261] width 607 height 55
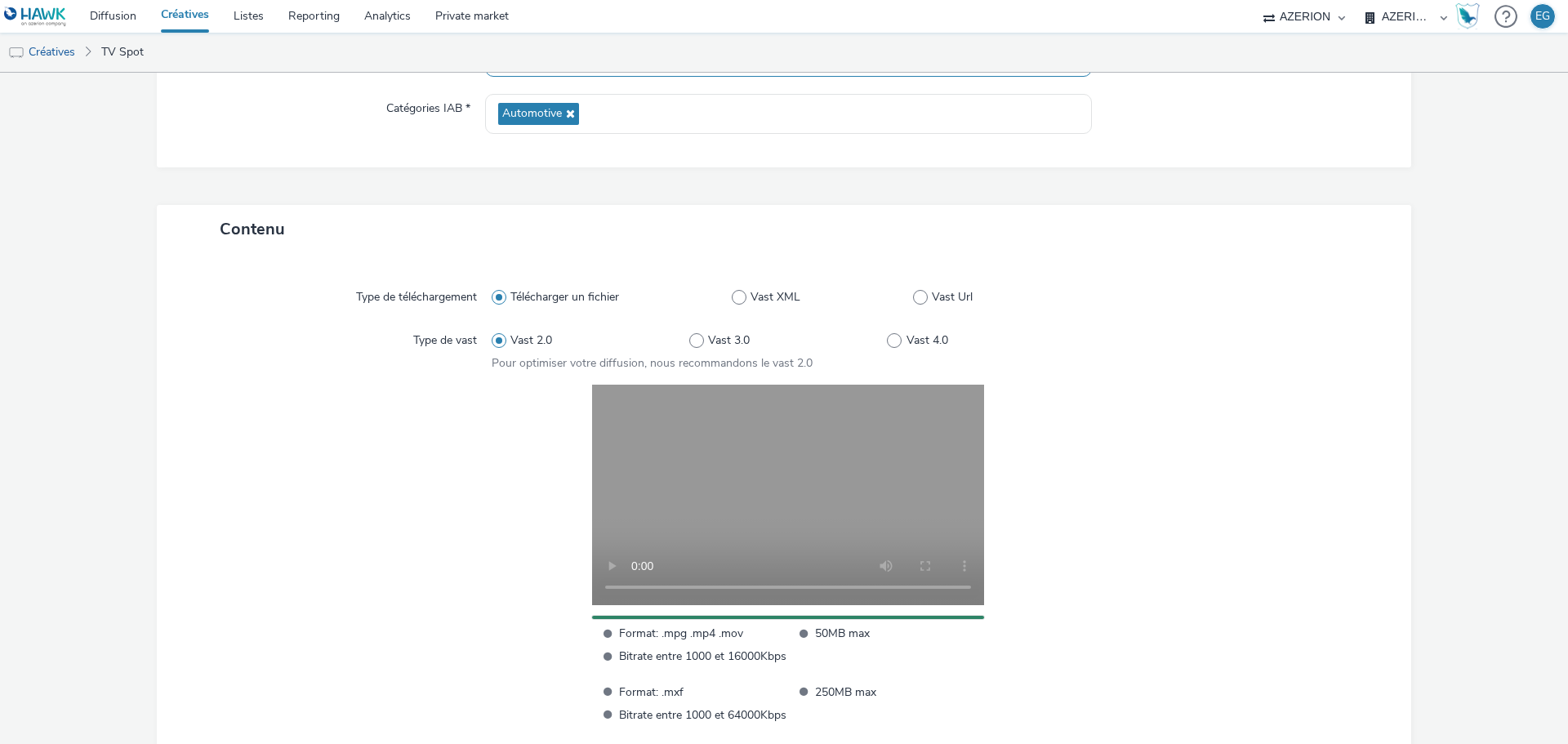
scroll to position [340, 0]
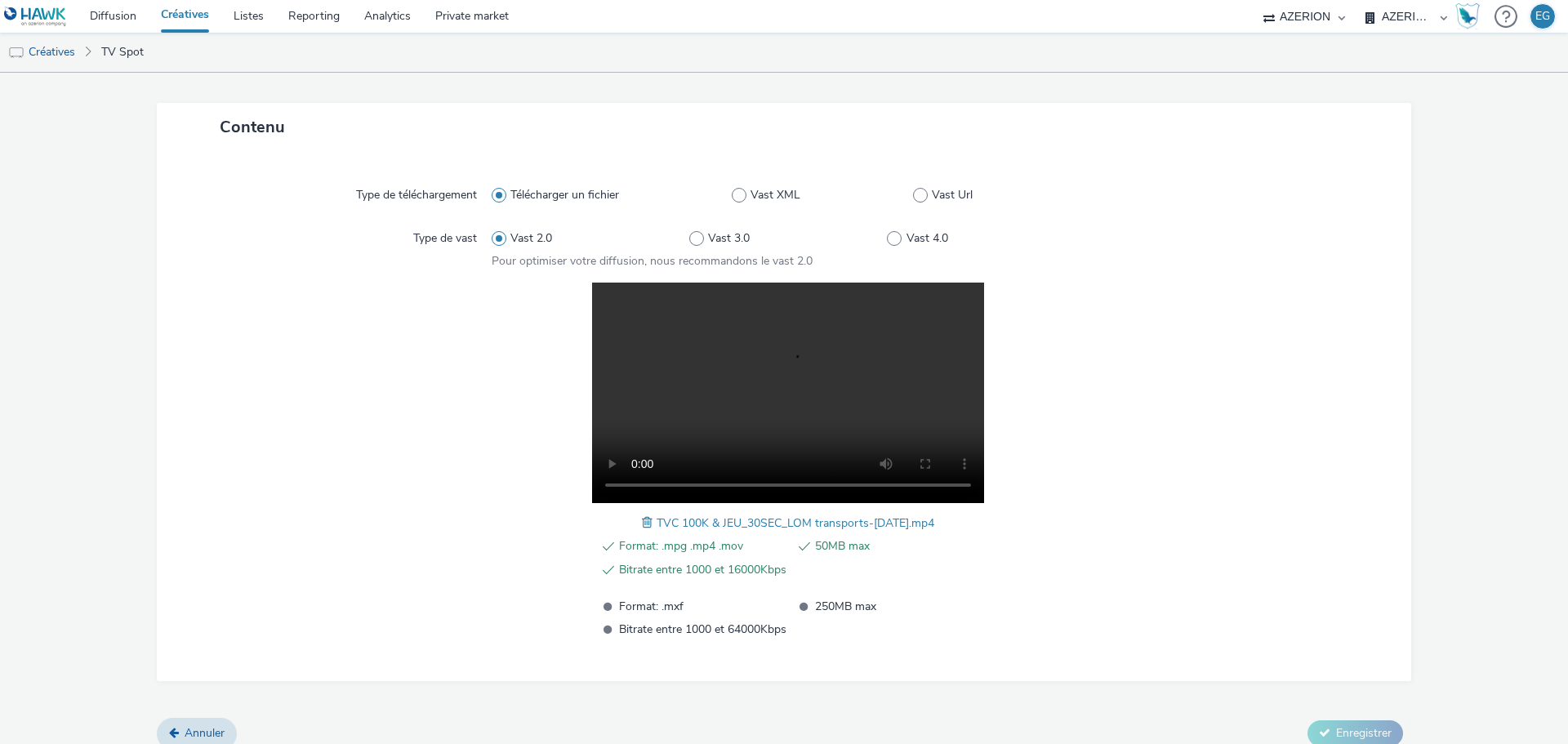
drag, startPoint x: 934, startPoint y: 523, endPoint x: 884, endPoint y: 550, distance: 56.8
click at [823, 518] on div "Format: .mpg .mp4 .mov 50MB max Bitrate entre 1000 et 16000Kbps Format: .mxf 25…" at bounding box center [788, 460] width 594 height 356
click at [884, 550] on span "50MB max" at bounding box center [899, 547] width 167 height 20
click at [934, 528] on div "Format: .mpg .mp4 .mov 50MB max Bitrate entre 1000 et 16000Kbps Format: .mxf 25…" at bounding box center [788, 460] width 594 height 356
drag, startPoint x: 929, startPoint y: 522, endPoint x: 647, endPoint y: 512, distance: 282.2
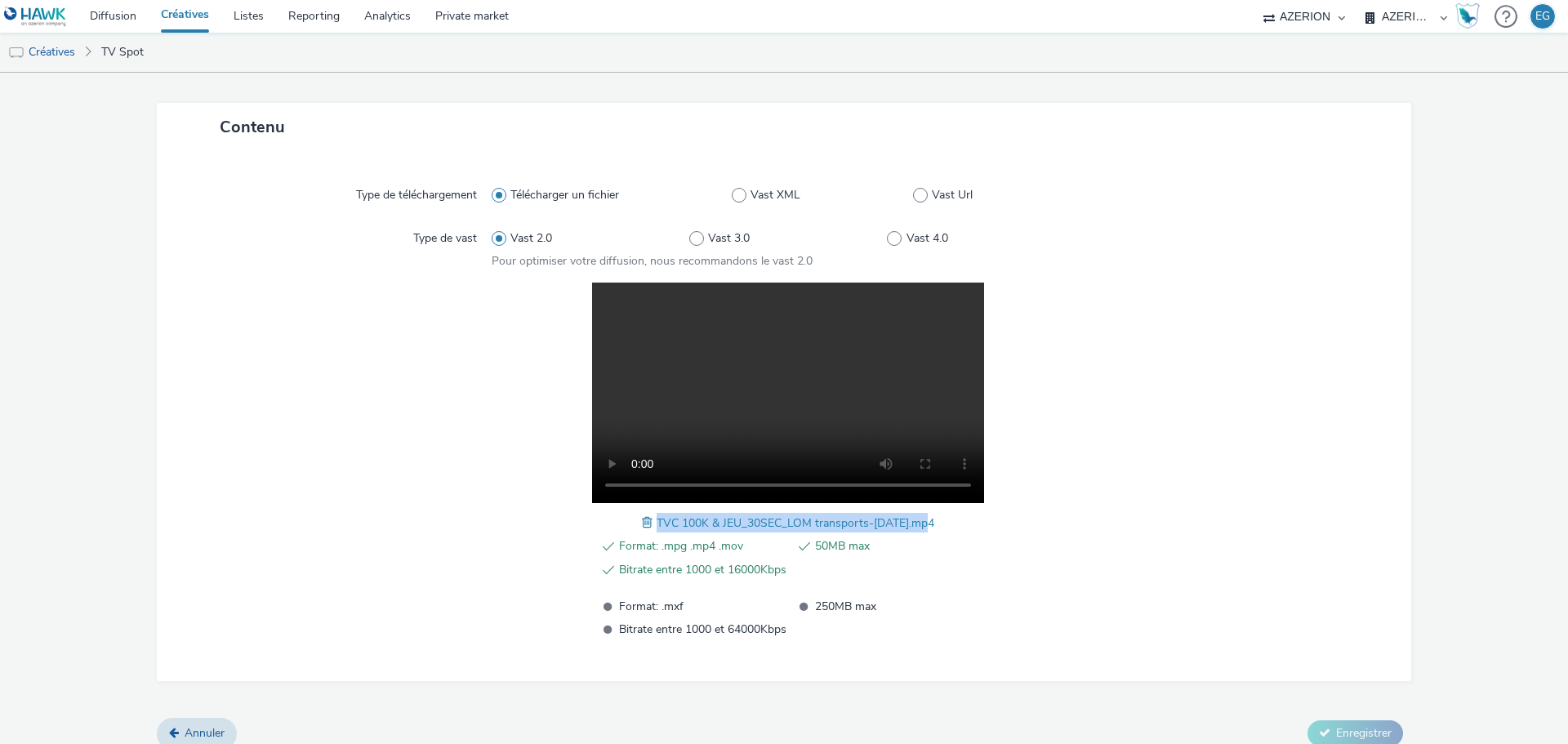
click at [647, 513] on div "TVC 100K & JEU_30SEC_LOM transports-[DATE].mp4" at bounding box center [788, 523] width 292 height 20
copy span "TVC 100K & JEU_30SEC_LOM transports-[DATE].mp4"
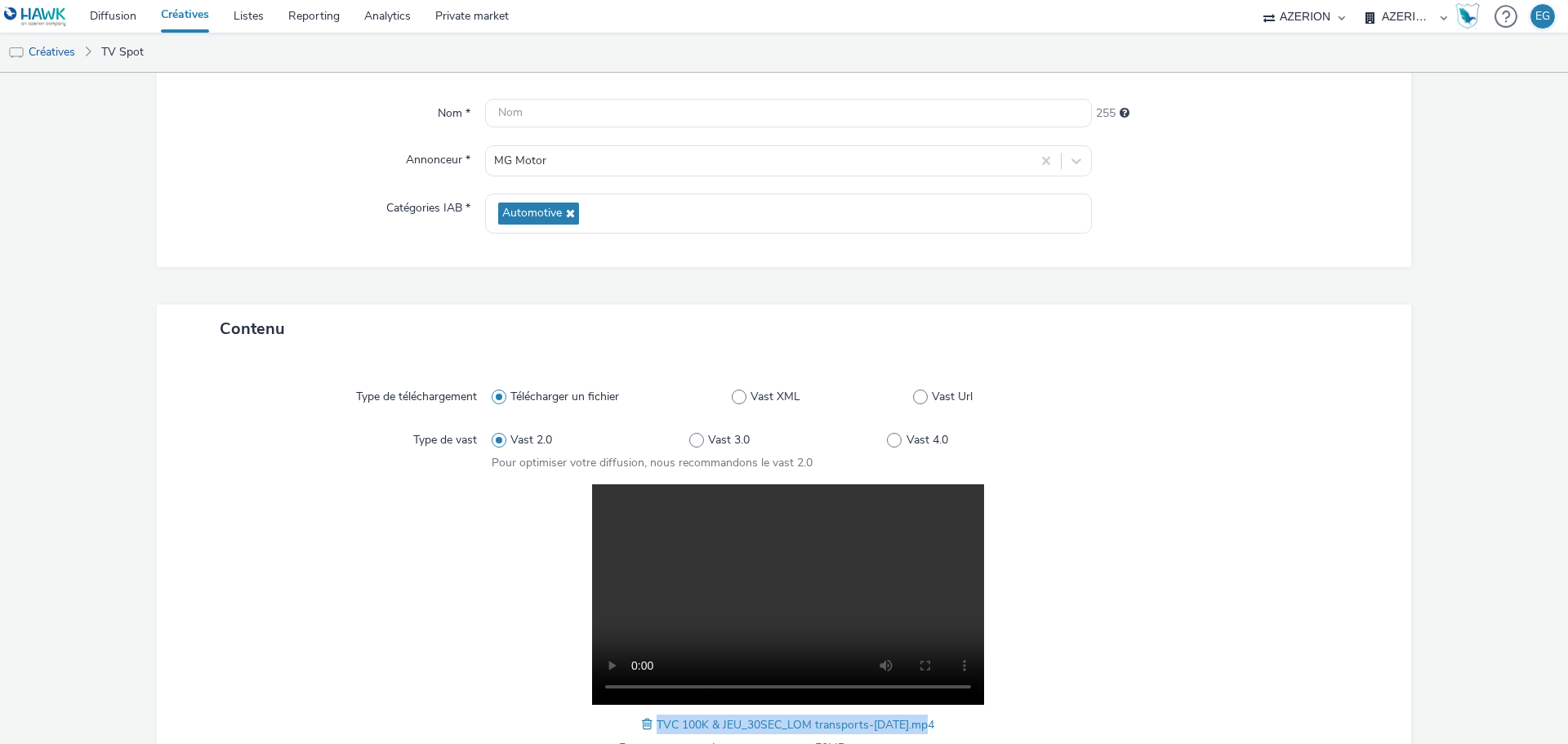
scroll to position [0, 0]
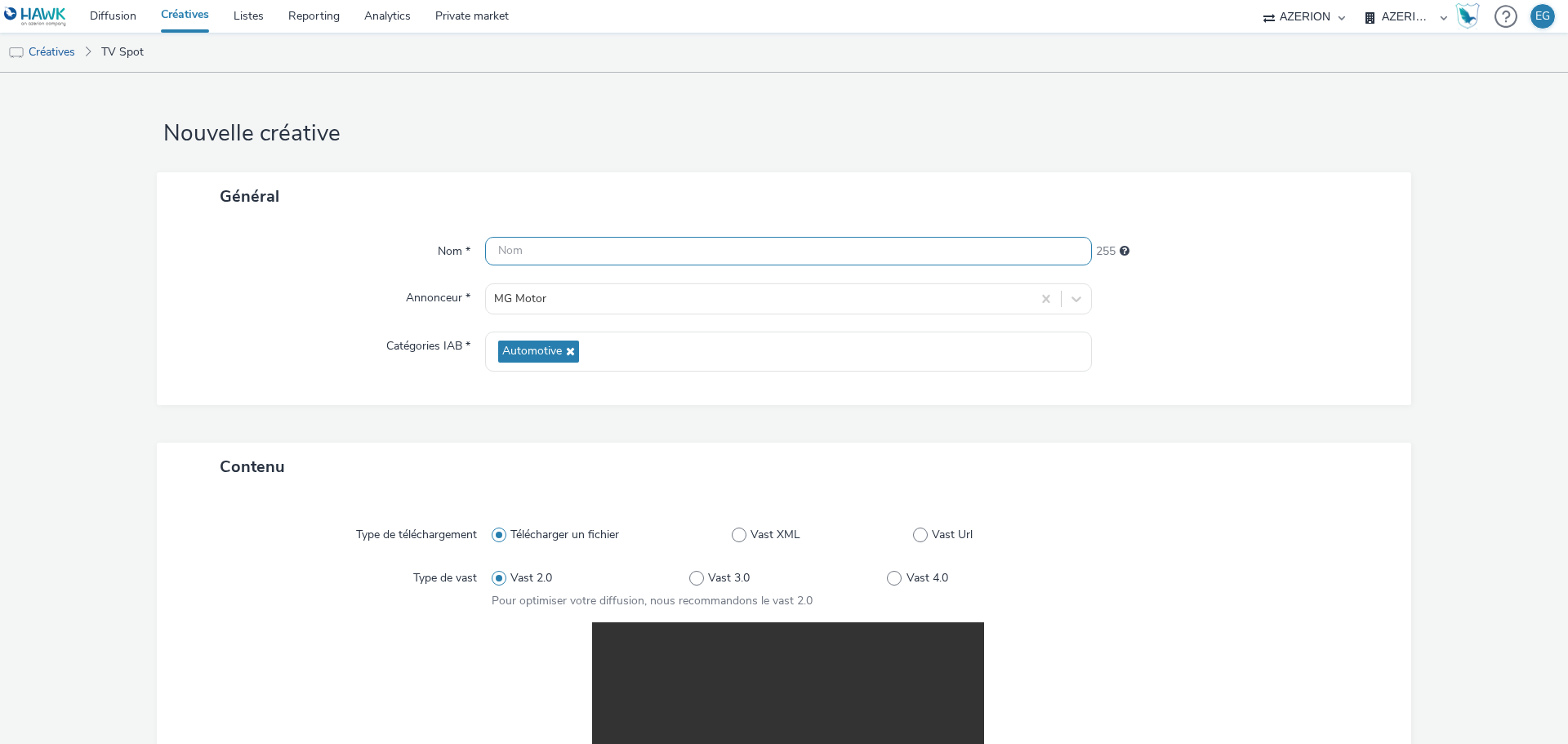
click at [572, 249] on input "text" at bounding box center [788, 251] width 607 height 28
paste input "TVC 100K & JEU_30SEC_LOM transports-[DATE].mp4"
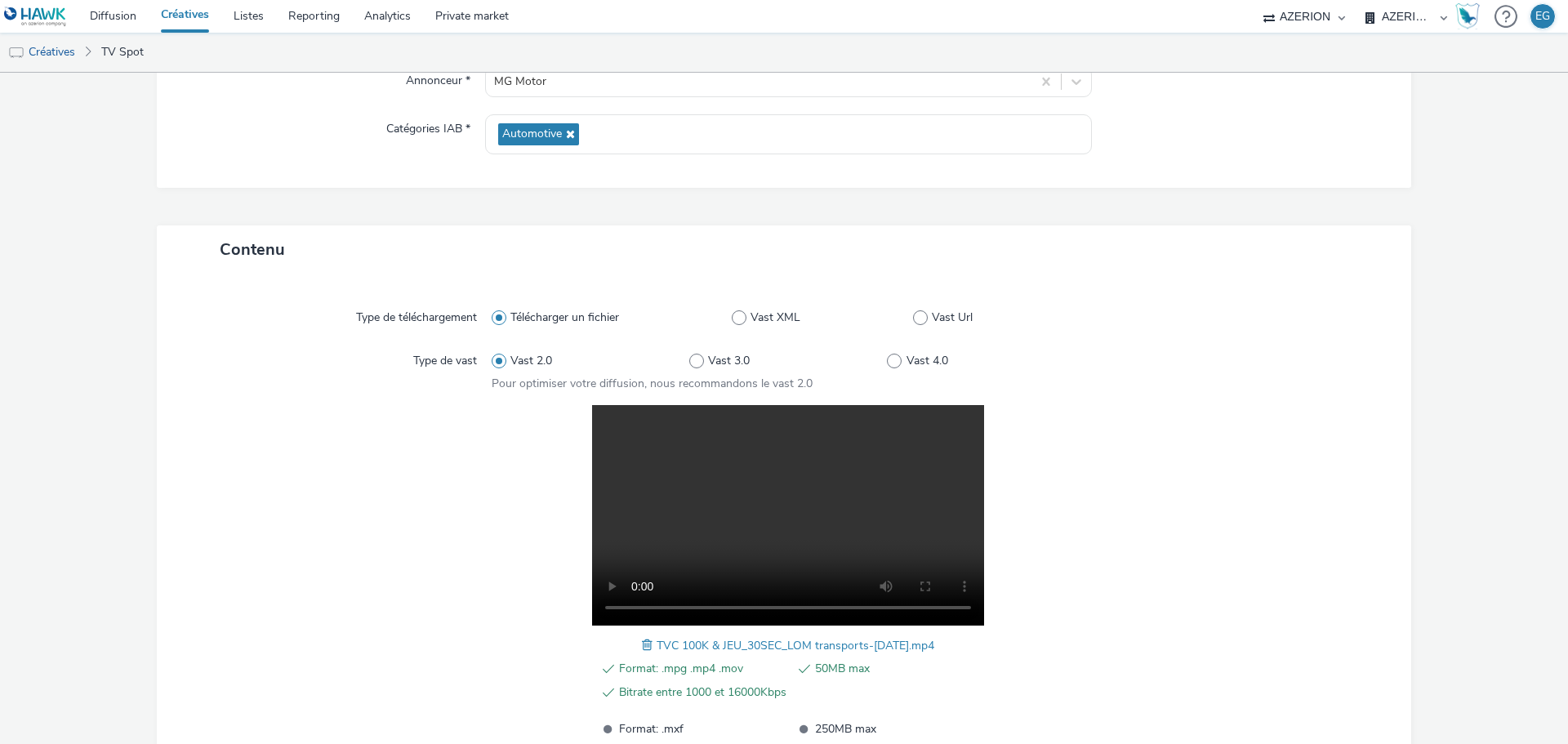
scroll to position [357, 0]
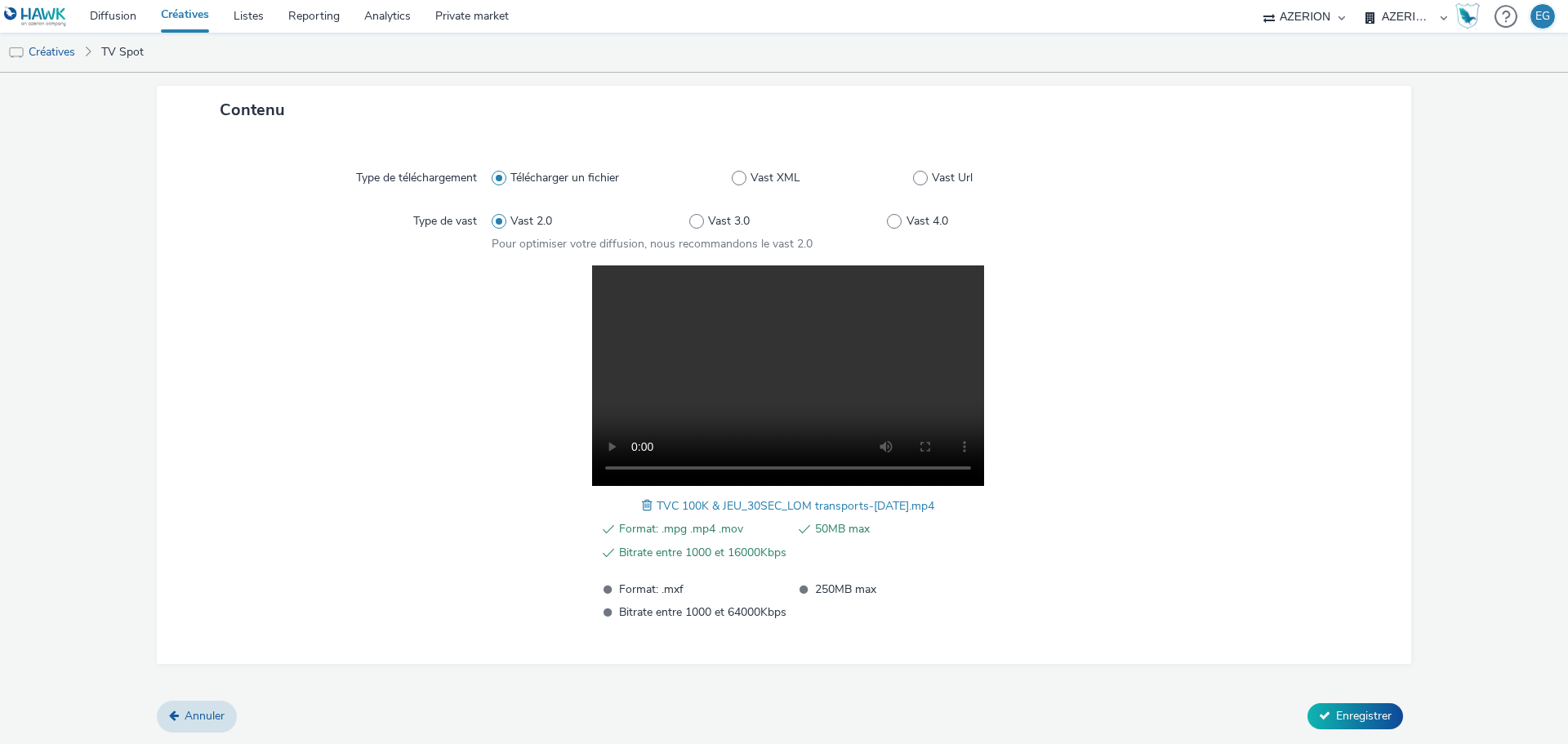
type input "TVC 100K & JEU_30SEC_LOM transports-[DATE].mp4"
click at [1348, 697] on div "Contenu Type de téléchargement Télécharger un fichier Vast XML Vast Url Type de…" at bounding box center [783, 393] width 1254 height 616
click at [1360, 716] on span "Enregistrer" at bounding box center [1364, 716] width 55 height 15
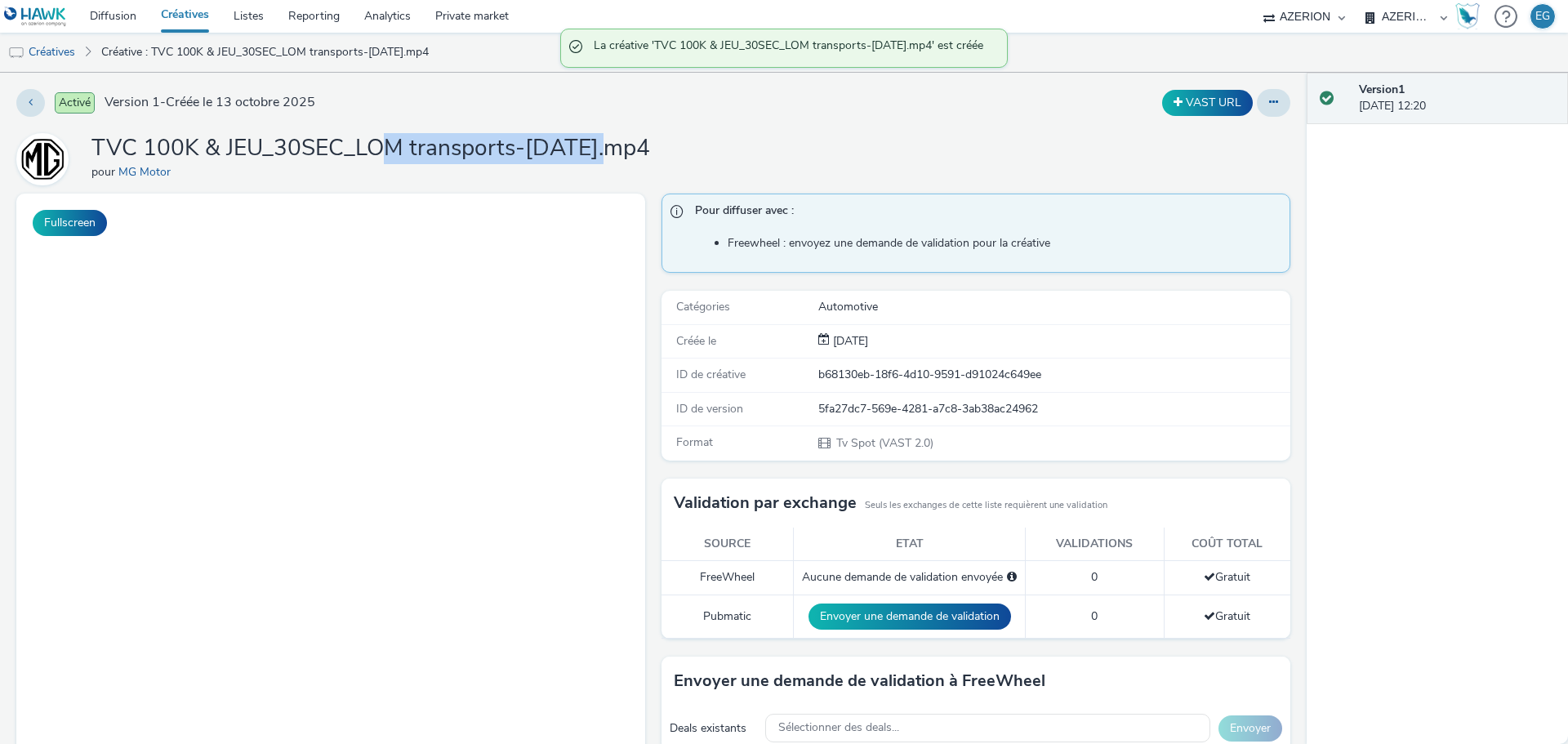
drag, startPoint x: 488, startPoint y: 150, endPoint x: 663, endPoint y: 149, distance: 175.0
click at [660, 149] on div "TVC 100K & JEU_30SEC_LOM transports-[DATE].mp4 pour MG Motor" at bounding box center [652, 159] width 1274 height 52
click at [663, 149] on div "TVC 100K & JEU_30SEC_LOM transports-[DATE].mp4 pour MG Motor" at bounding box center [652, 159] width 1274 height 52
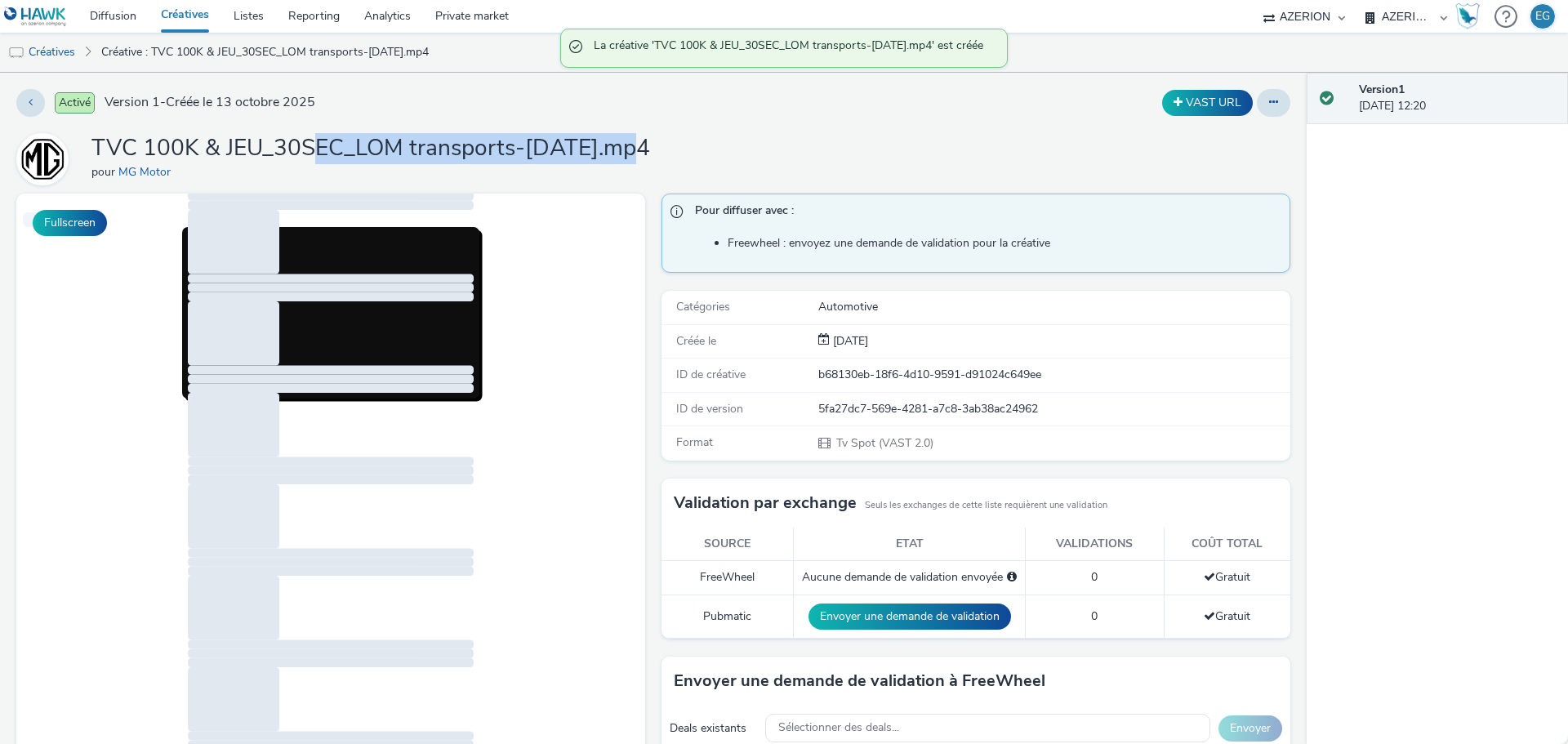
drag, startPoint x: 643, startPoint y: 148, endPoint x: 312, endPoint y: 152, distance: 331.0
click at [316, 152] on div "TVC 100K & JEU_30SEC_LOM transports-[DATE].mp4 pour MG Motor" at bounding box center [652, 159] width 1274 height 52
click at [311, 152] on h1 "TVC 100K & JEU_30SEC_LOM transports-[DATE].mp4" at bounding box center [371, 148] width 558 height 31
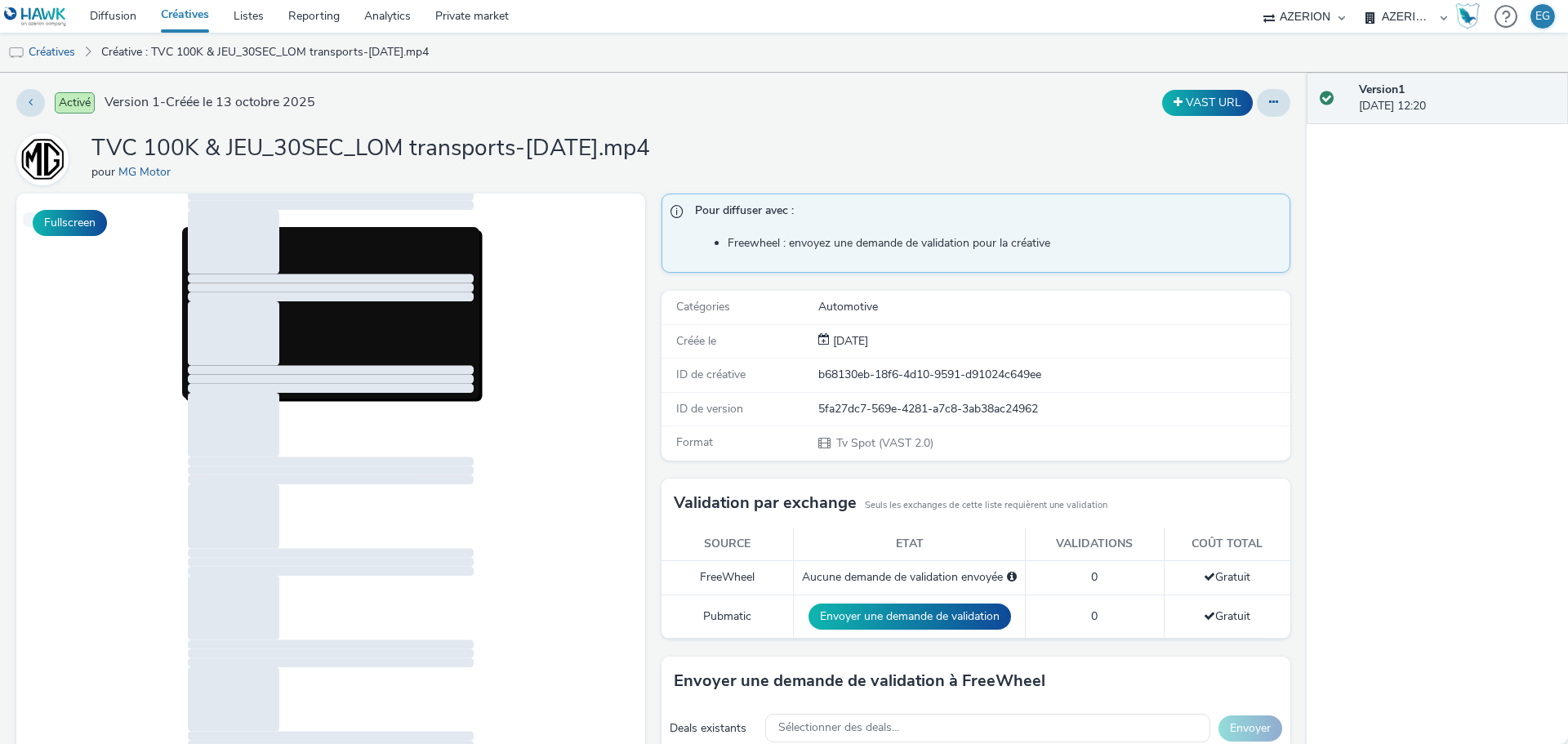
click at [186, 17] on link "Créatives" at bounding box center [185, 16] width 73 height 33
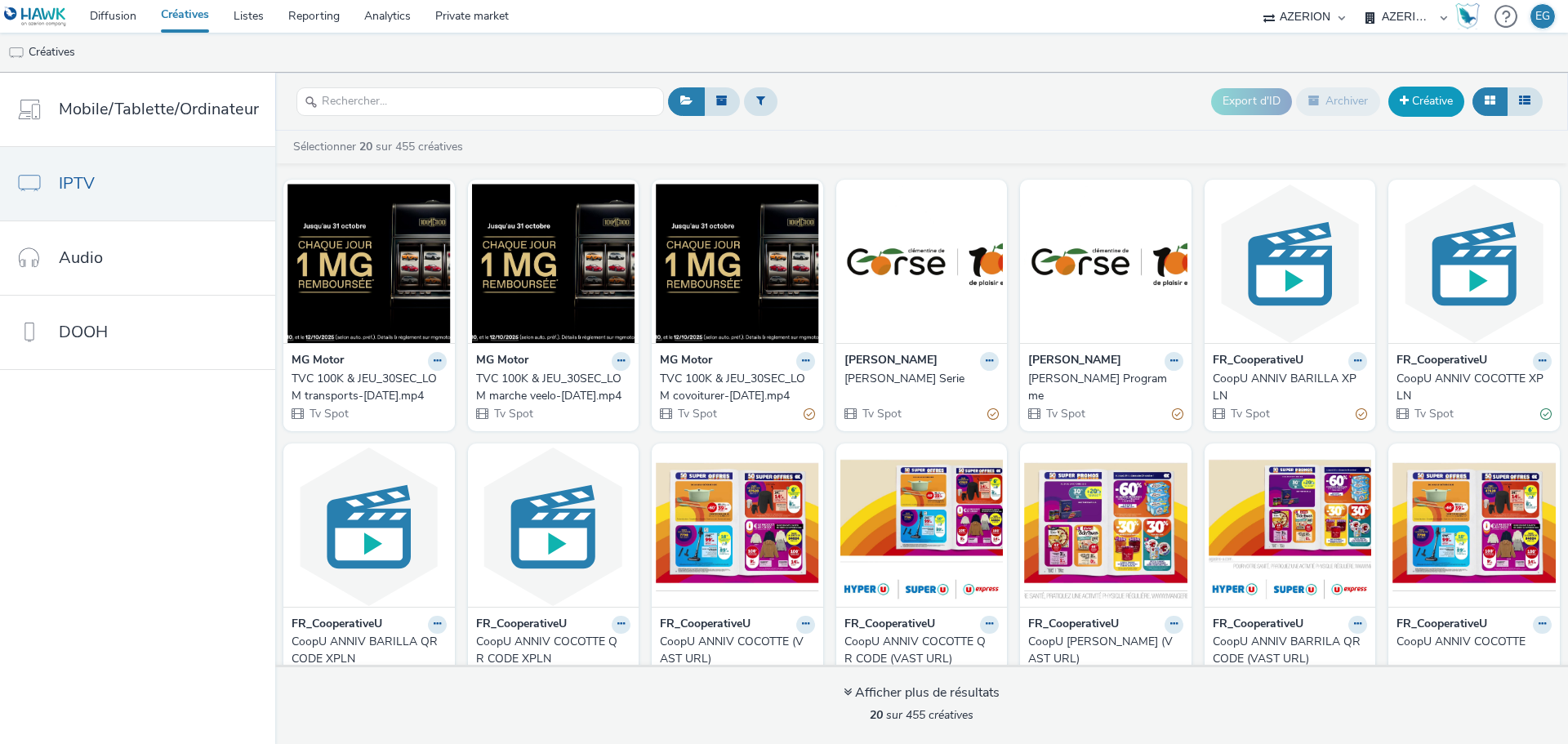
click at [1421, 102] on link "Créative" at bounding box center [1426, 100] width 76 height 29
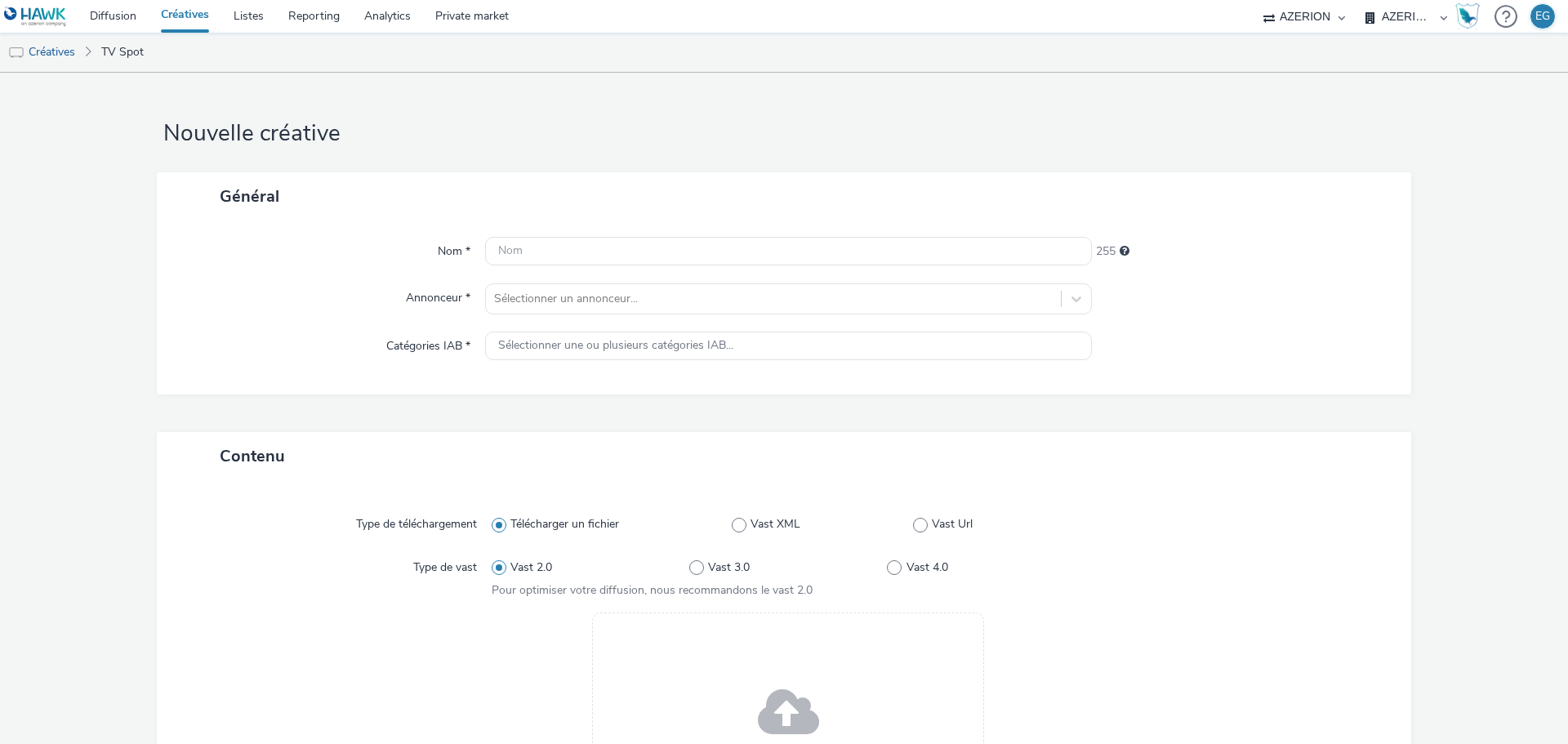
click at [759, 711] on span at bounding box center [788, 714] width 61 height 84
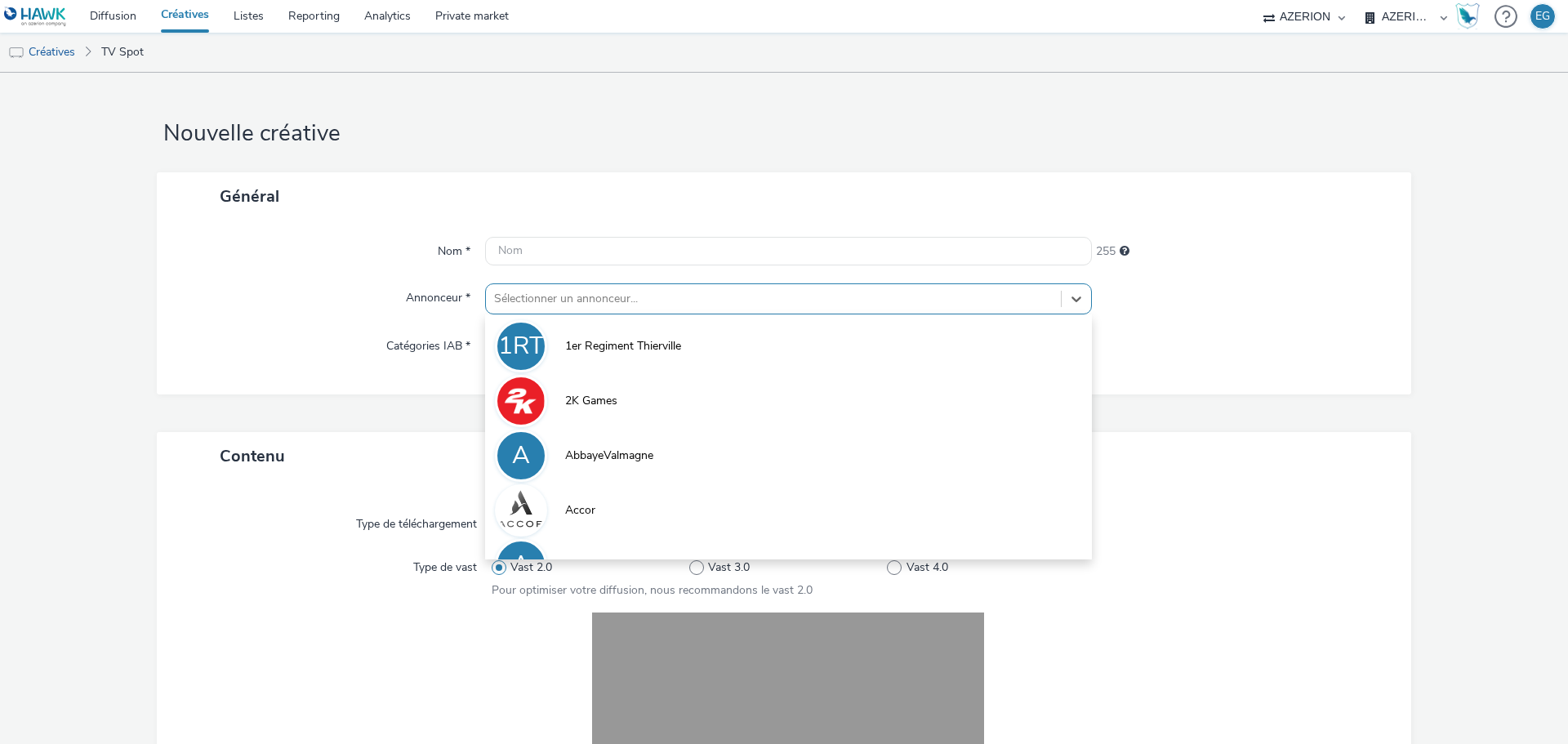
click at [577, 297] on div at bounding box center [773, 299] width 558 height 20
type input "mg"
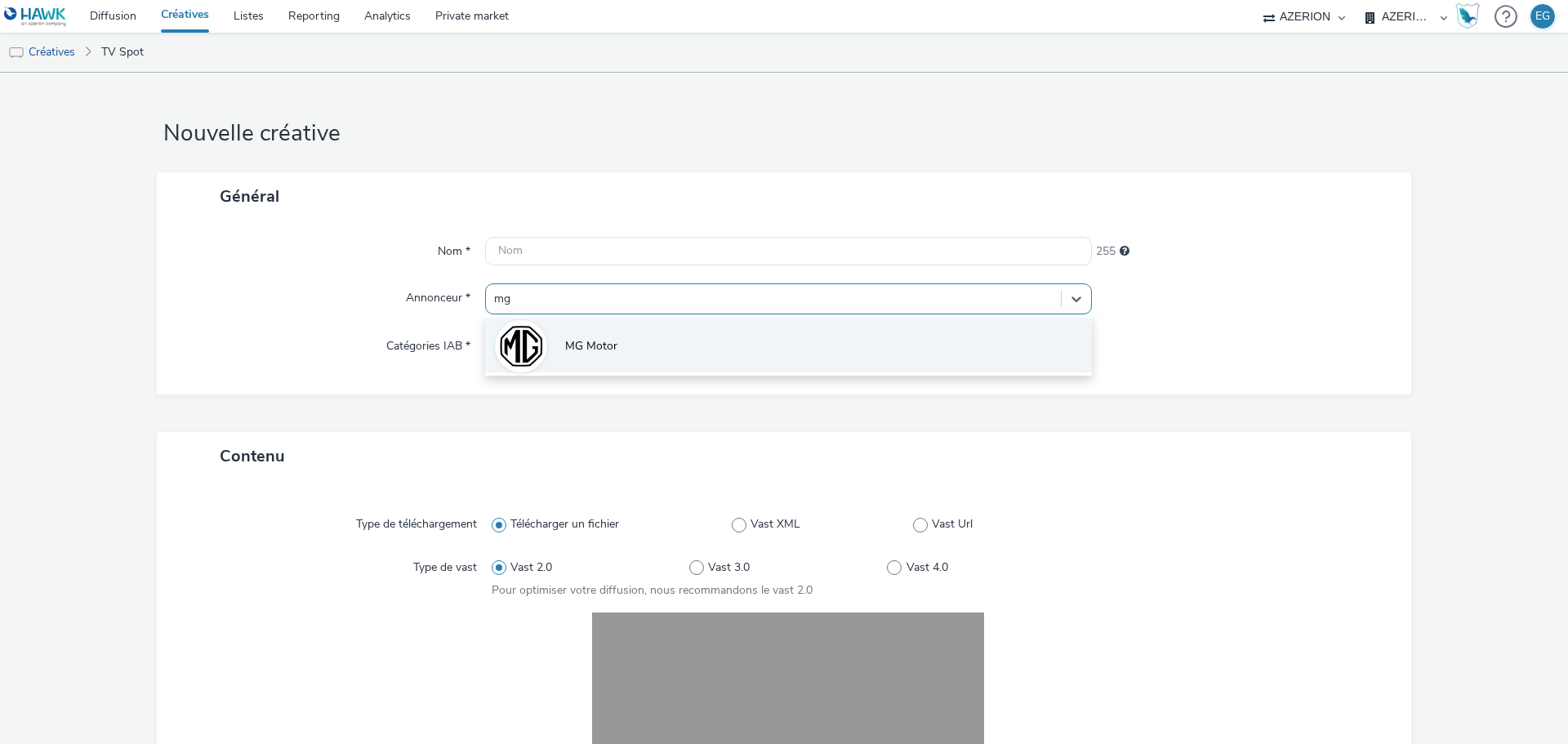
click at [595, 346] on span "MG Motor" at bounding box center [591, 346] width 52 height 16
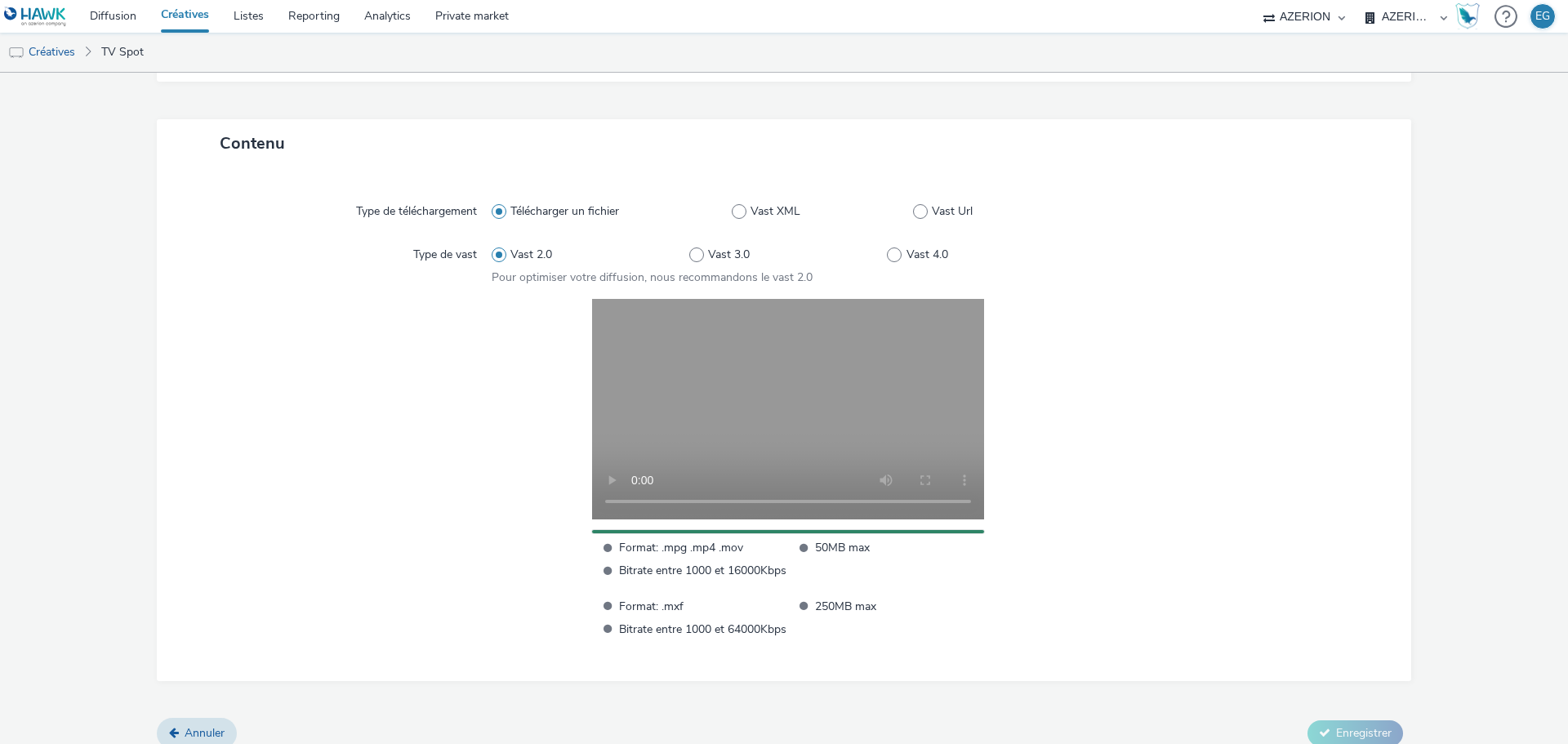
scroll to position [340, 0]
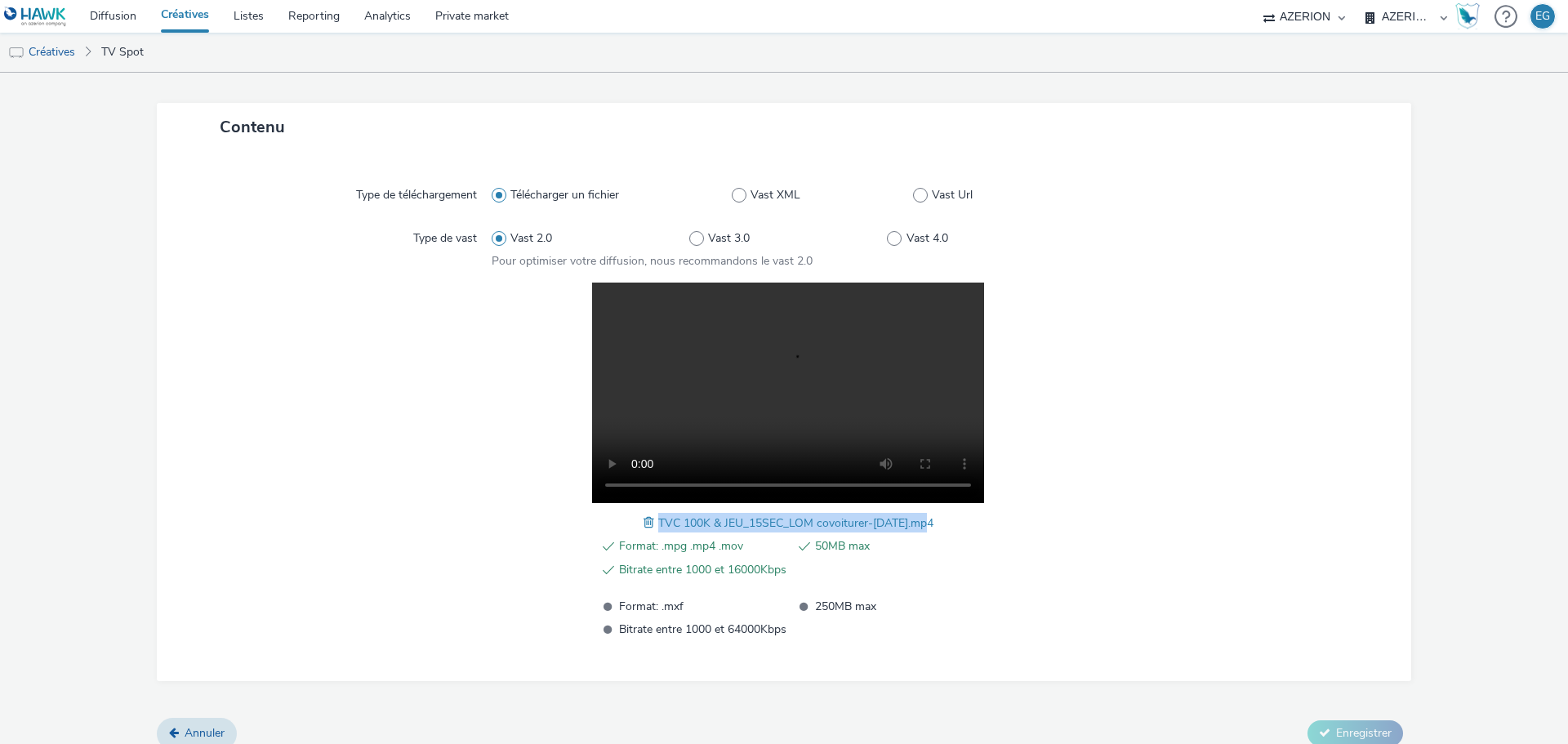
drag, startPoint x: 925, startPoint y: 524, endPoint x: 652, endPoint y: 522, distance: 273.0
click at [659, 522] on span "TVC 100K & JEU_15SEC_LOM covoiturer-[DATE].mp4" at bounding box center [796, 523] width 276 height 15
copy span "TVC 100K & JEU_15SEC_LOM covoiturer-[DATE].mp4"
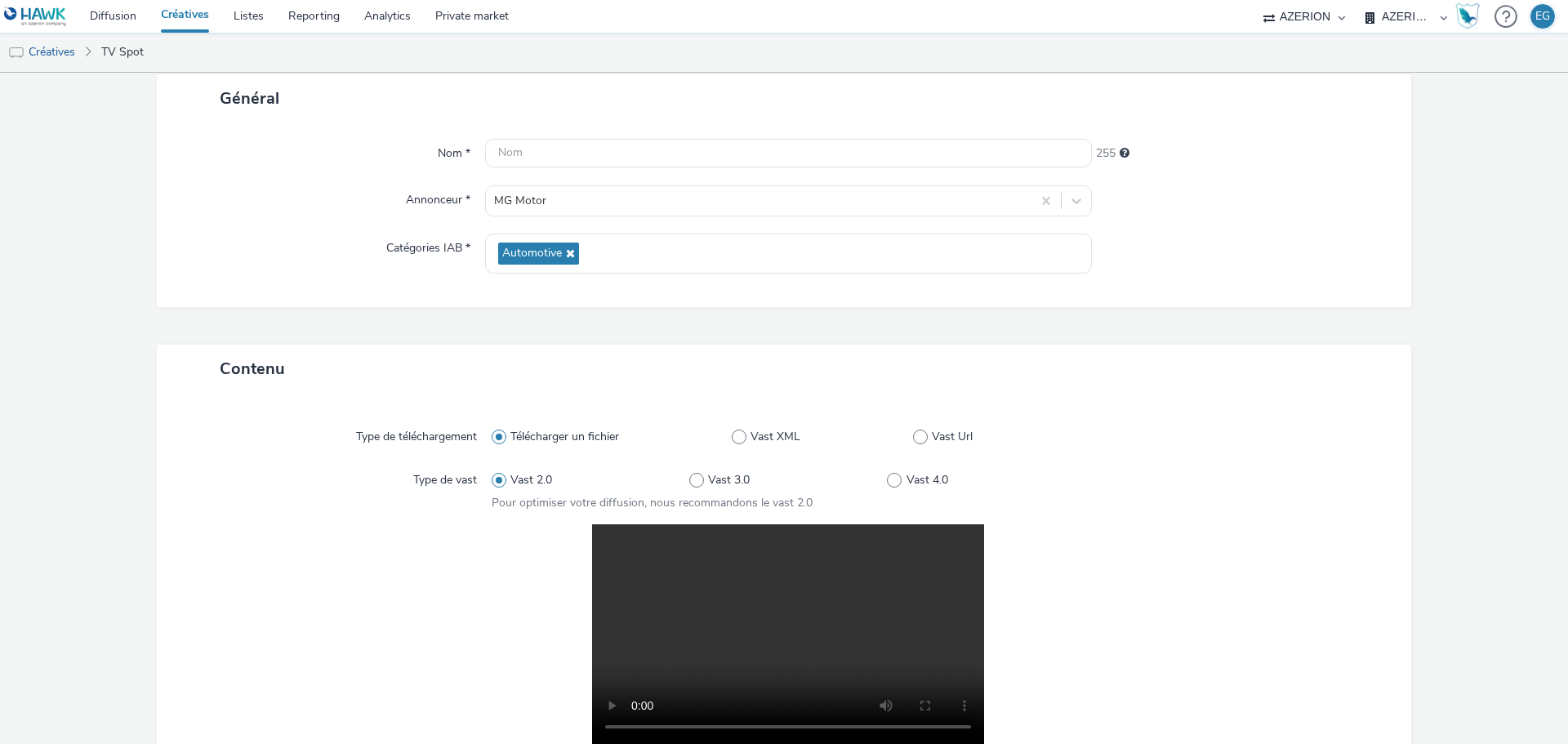
scroll to position [0, 0]
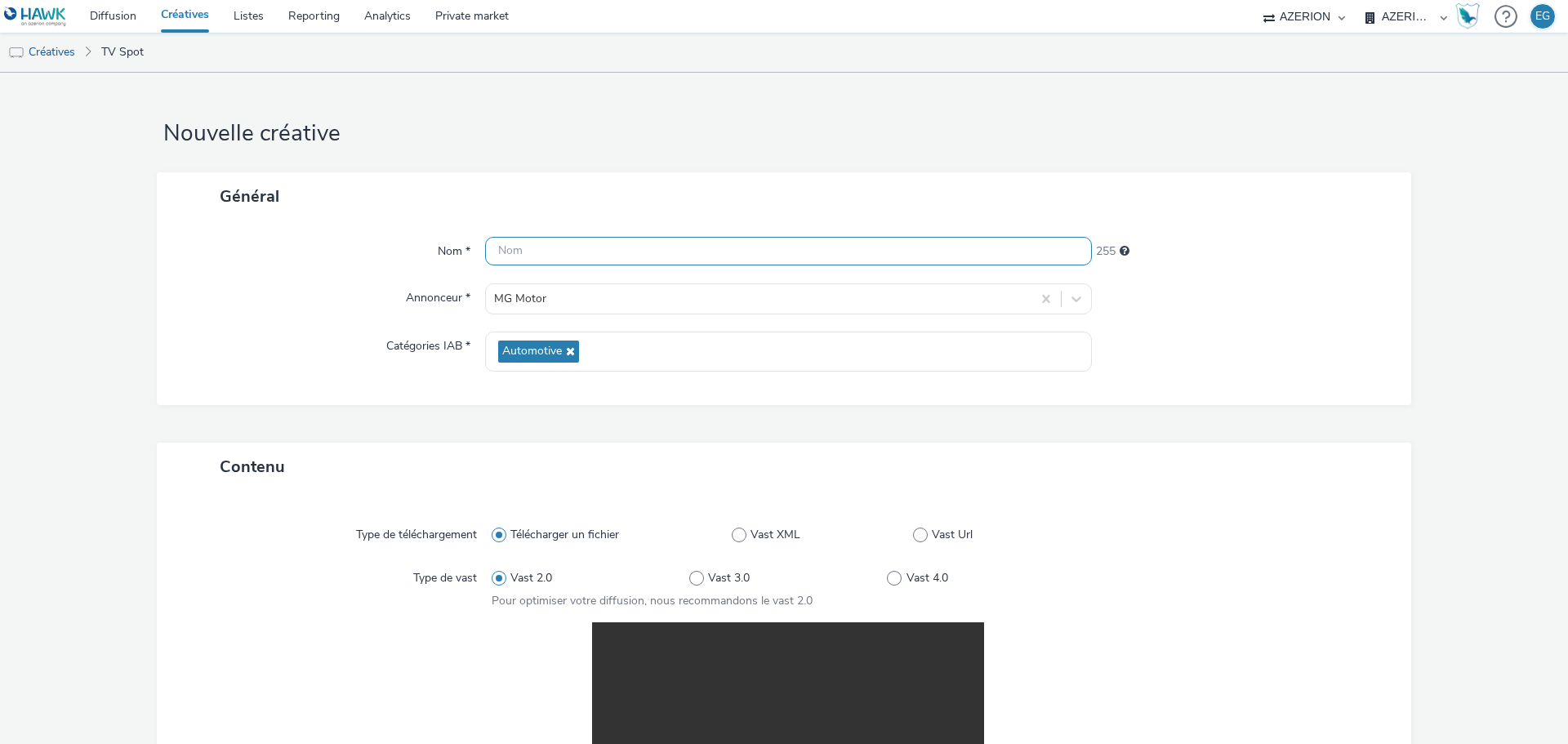
click at [584, 260] on input "text" at bounding box center [788, 251] width 607 height 28
paste input "TVC 100K & JEU_15SEC_LOM covoiturer-[DATE].mp4"
type input "TVC 100K & JEU_15SEC_LOM covoiturer-[DATE].mp4"
click at [598, 220] on div "Nom * TVC 100K & JEU_15SEC_LOM covoiturer-[DATE].mp4 210 Annonceur * MG Motor C…" at bounding box center [783, 313] width 1254 height 185
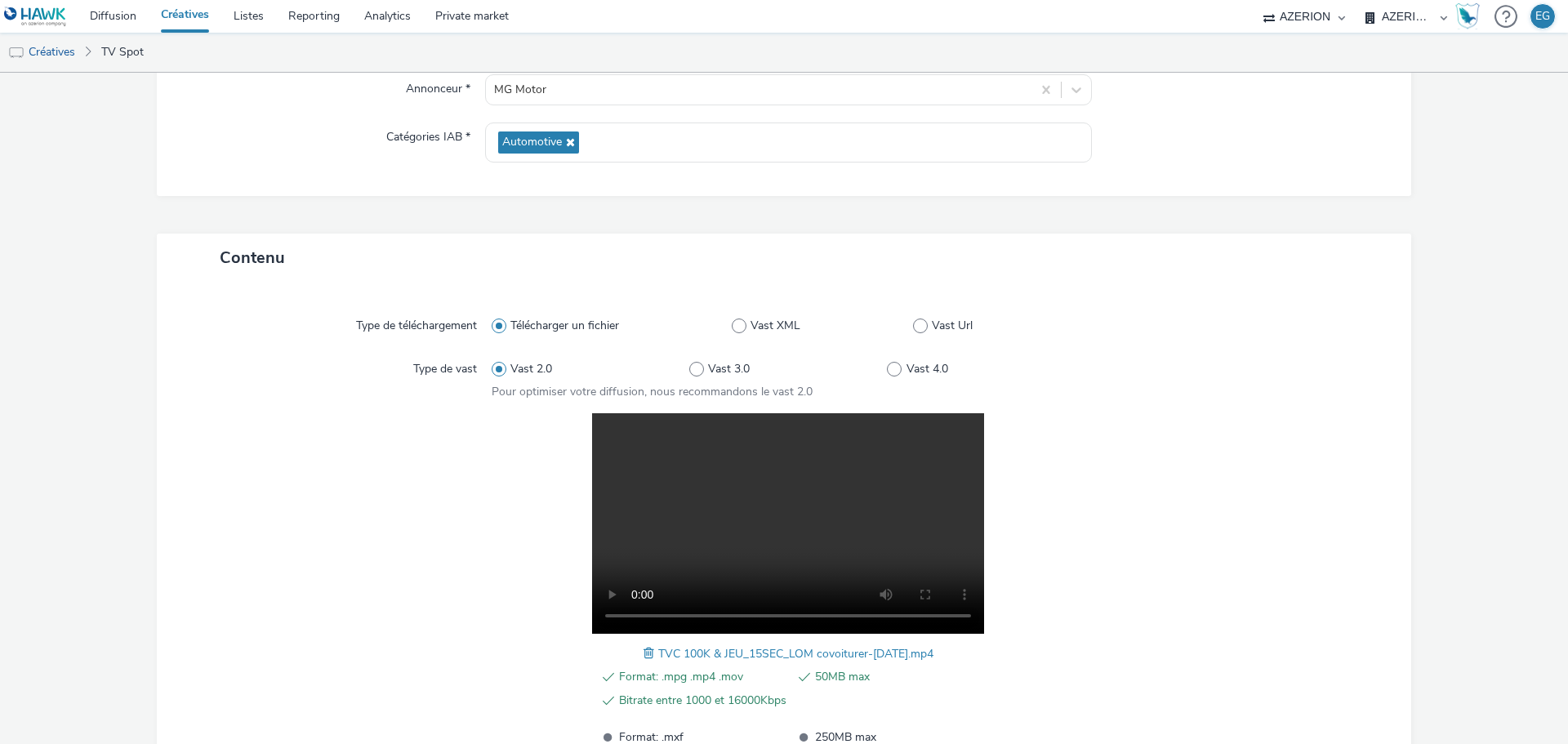
scroll to position [357, 0]
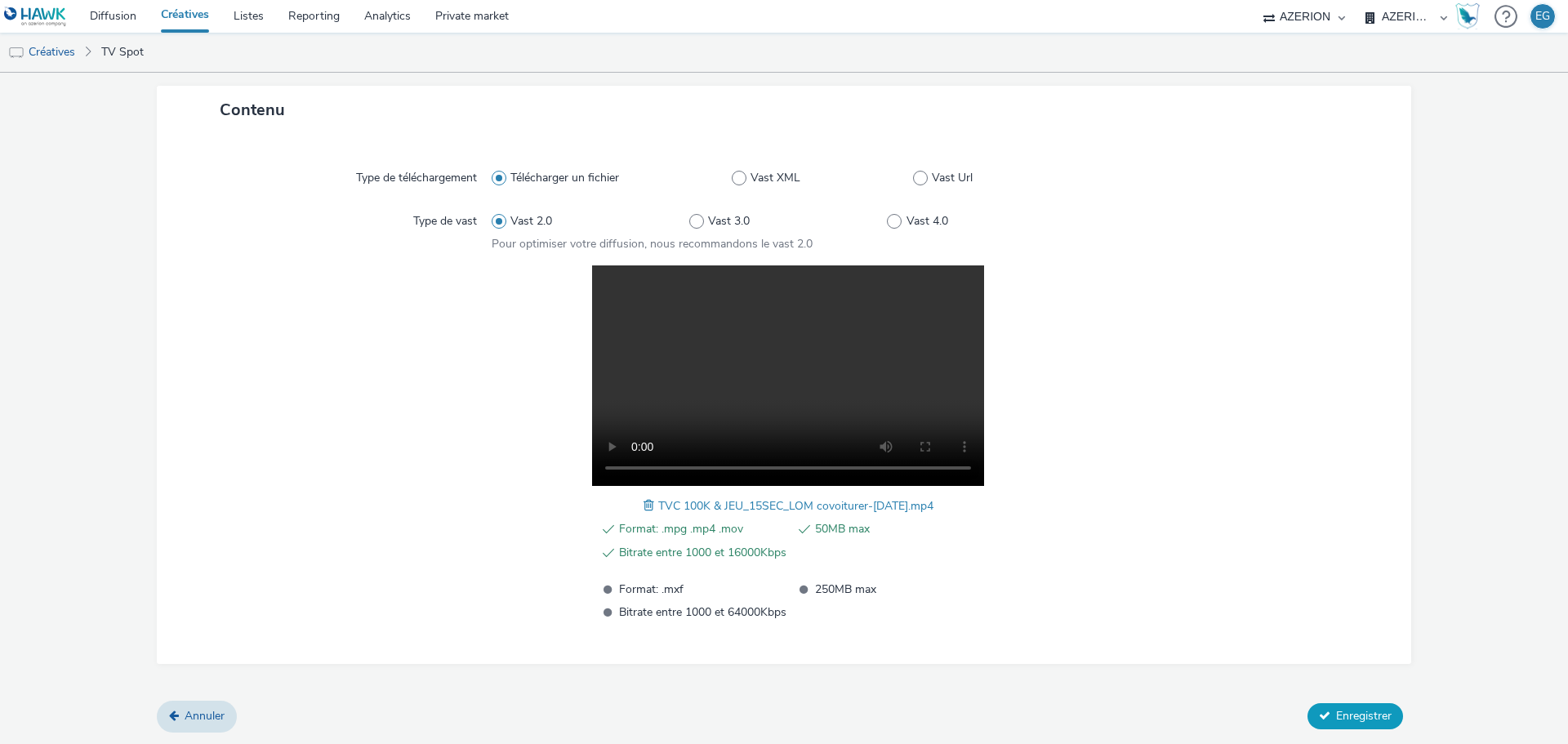
click at [1355, 721] on span "Enregistrer" at bounding box center [1364, 716] width 55 height 15
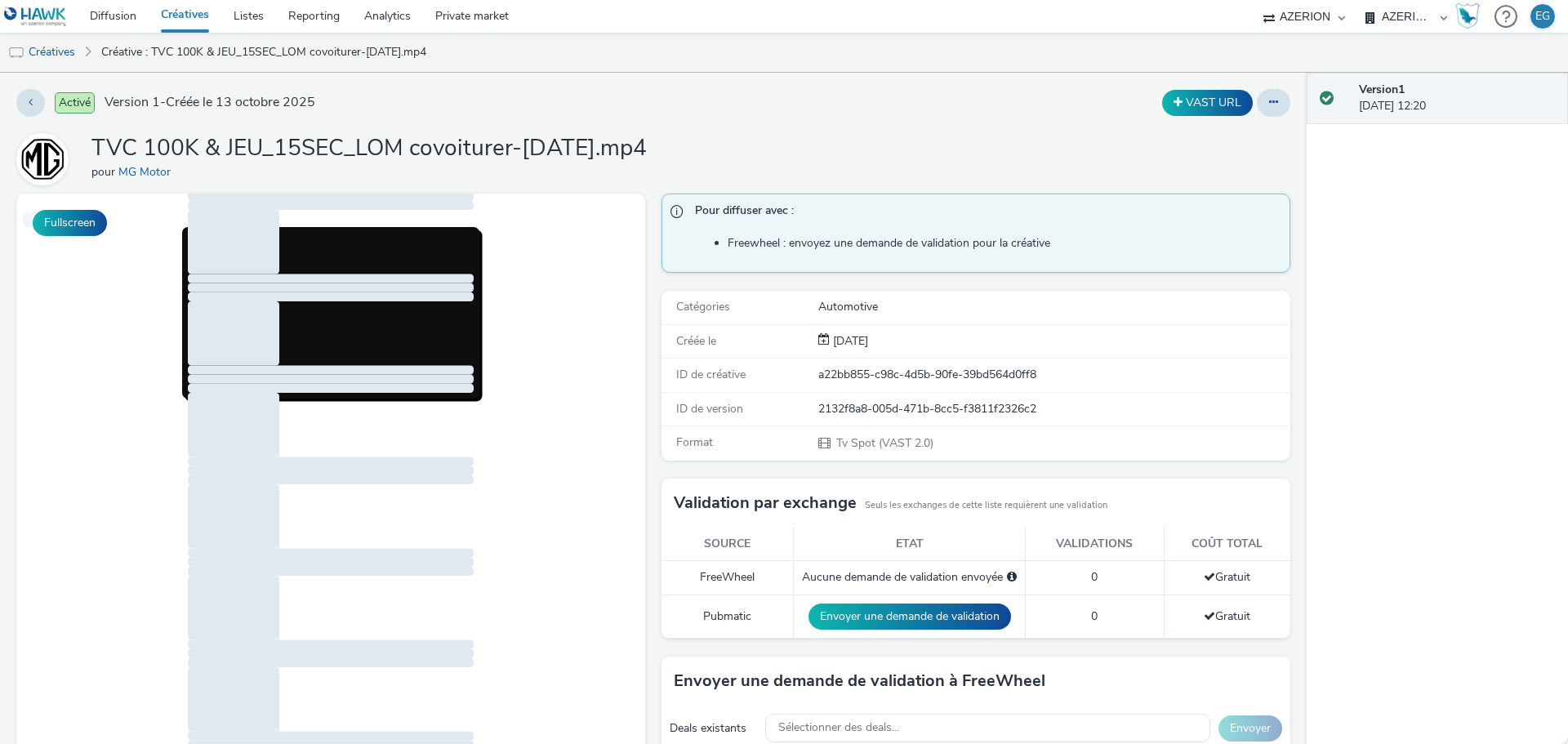
click at [189, 18] on link "Créatives" at bounding box center [185, 16] width 73 height 33
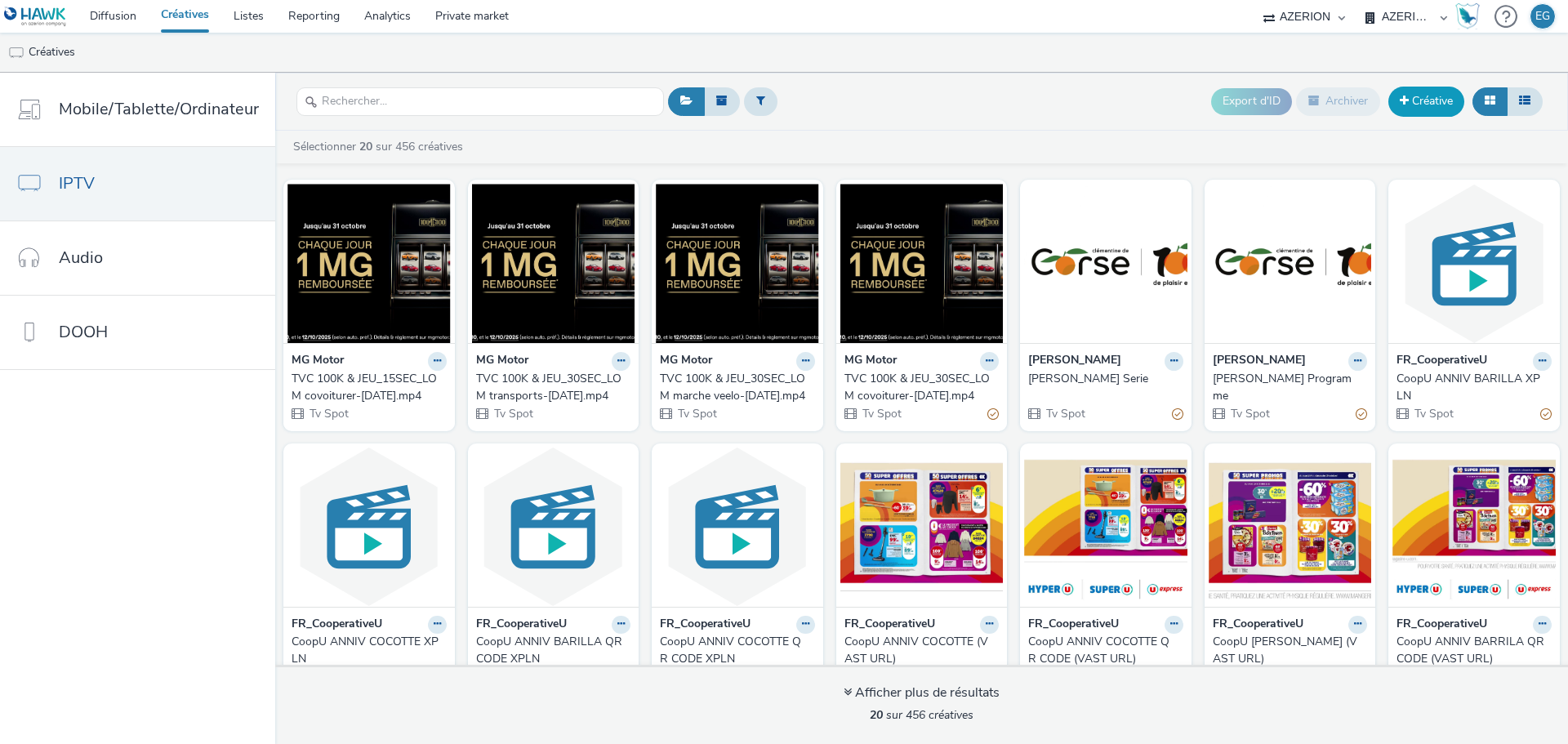
click at [1418, 91] on link "Créative" at bounding box center [1426, 100] width 76 height 29
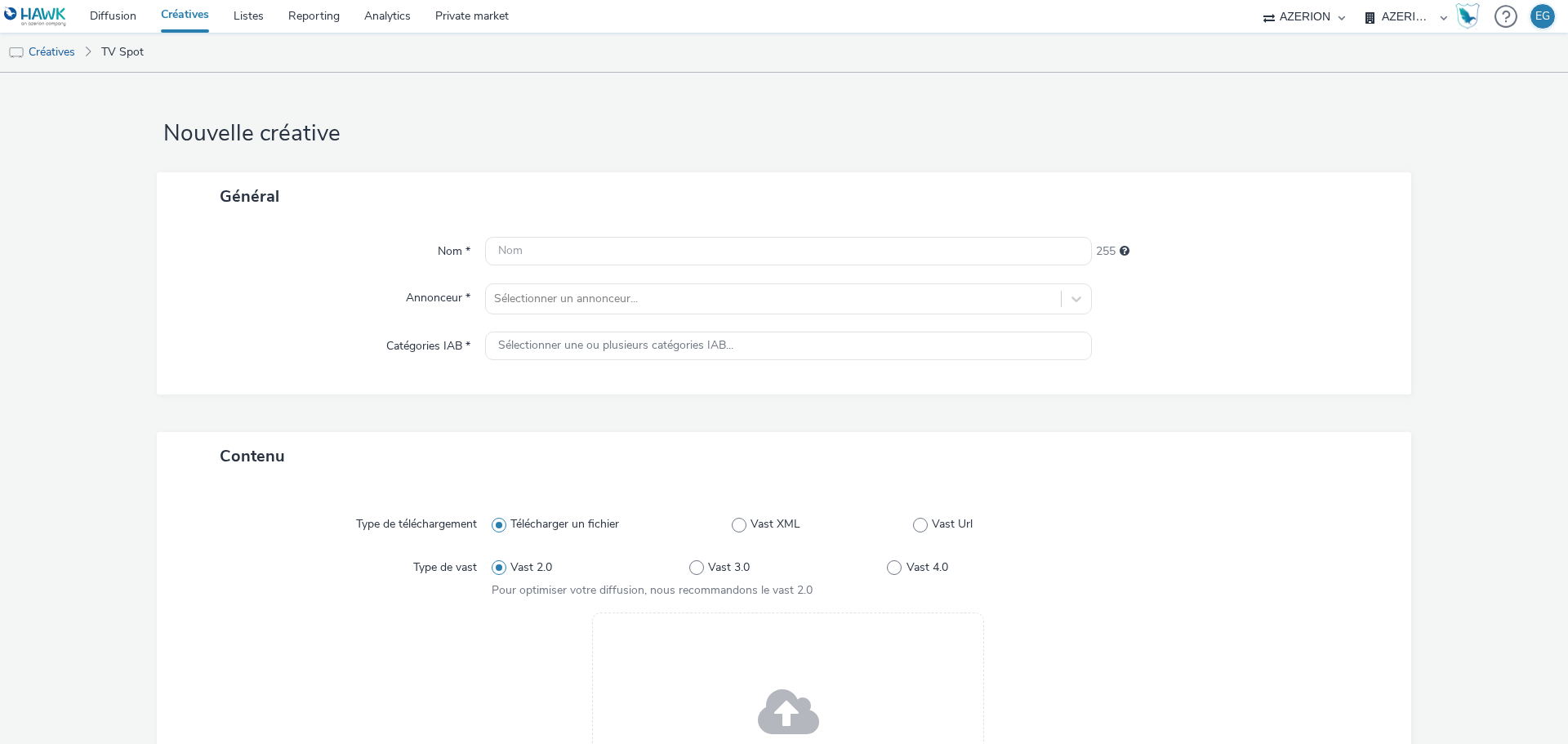
click at [758, 679] on span at bounding box center [788, 714] width 61 height 84
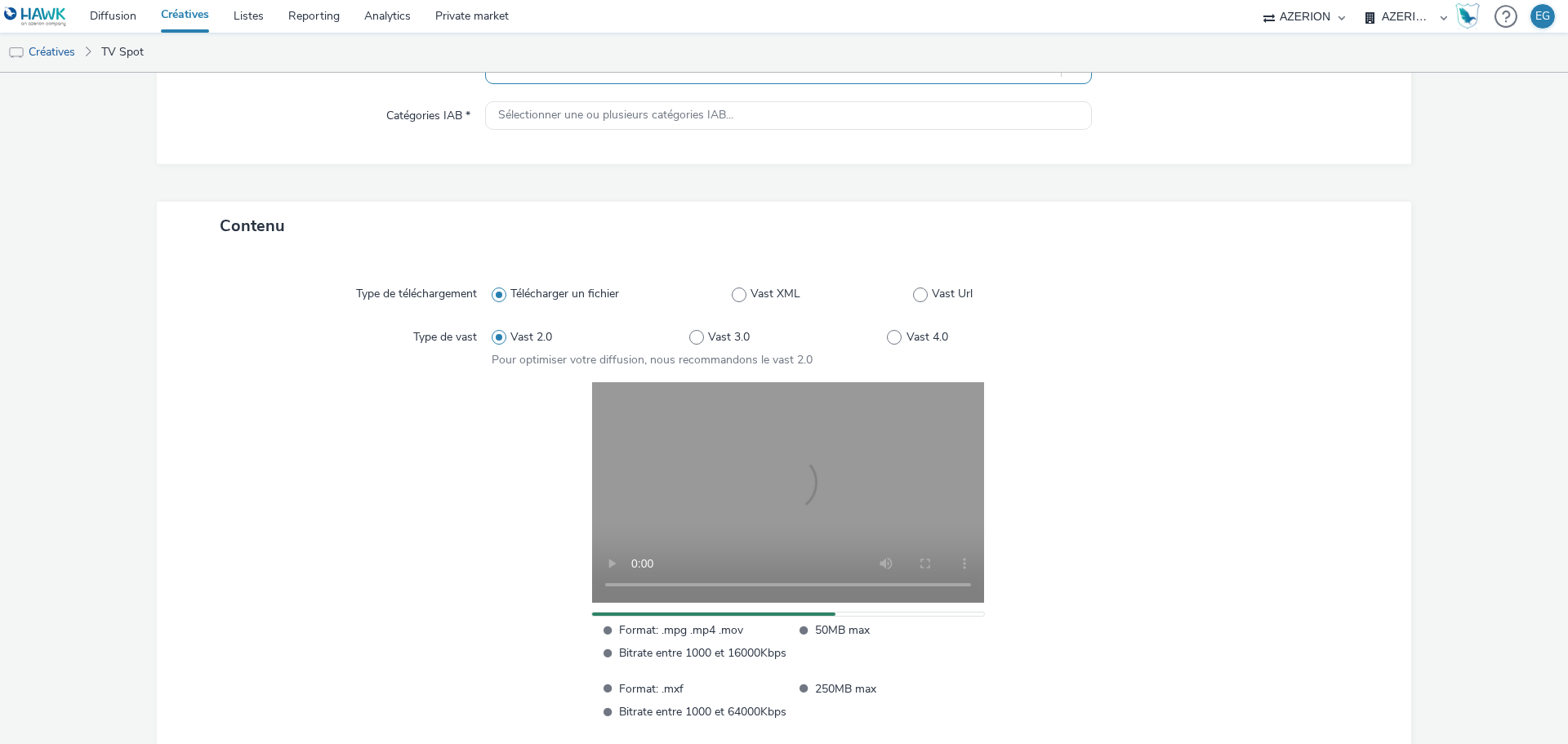
scroll to position [84, 0]
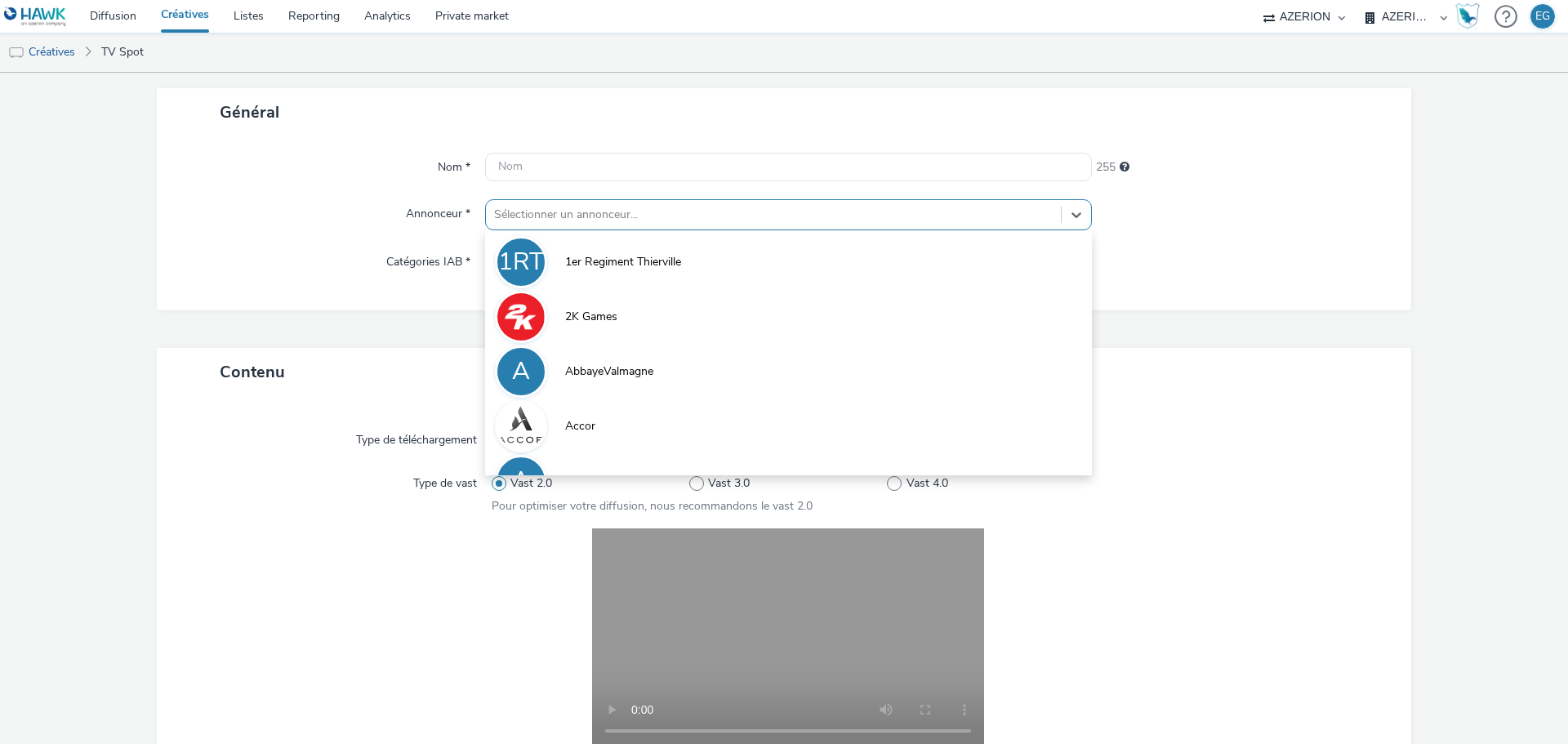
click at [557, 211] on div at bounding box center [773, 215] width 558 height 20
type input "mg"
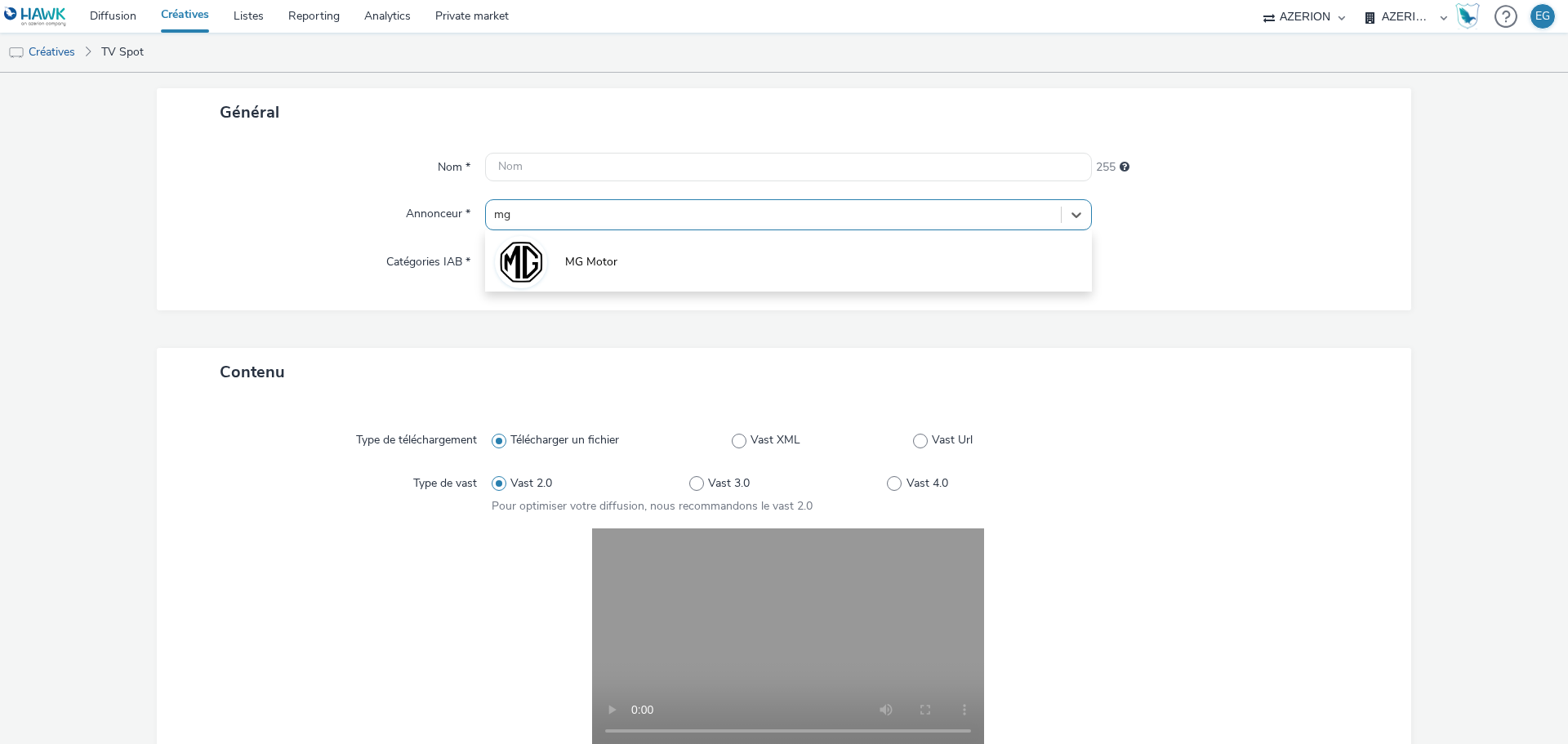
click at [555, 230] on div "MG Motor" at bounding box center [788, 260] width 607 height 61
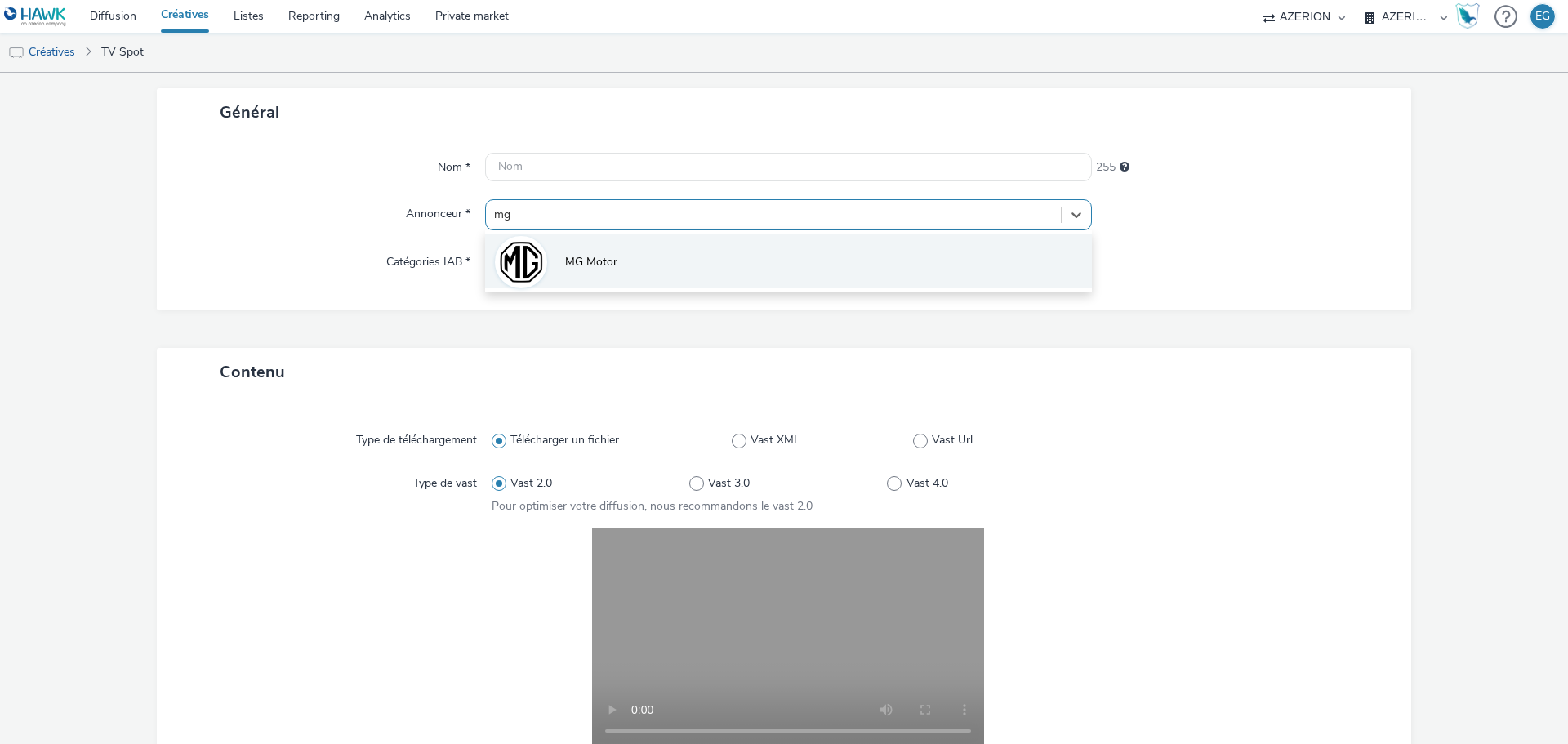
click at [554, 242] on li "MG Motor" at bounding box center [788, 261] width 607 height 55
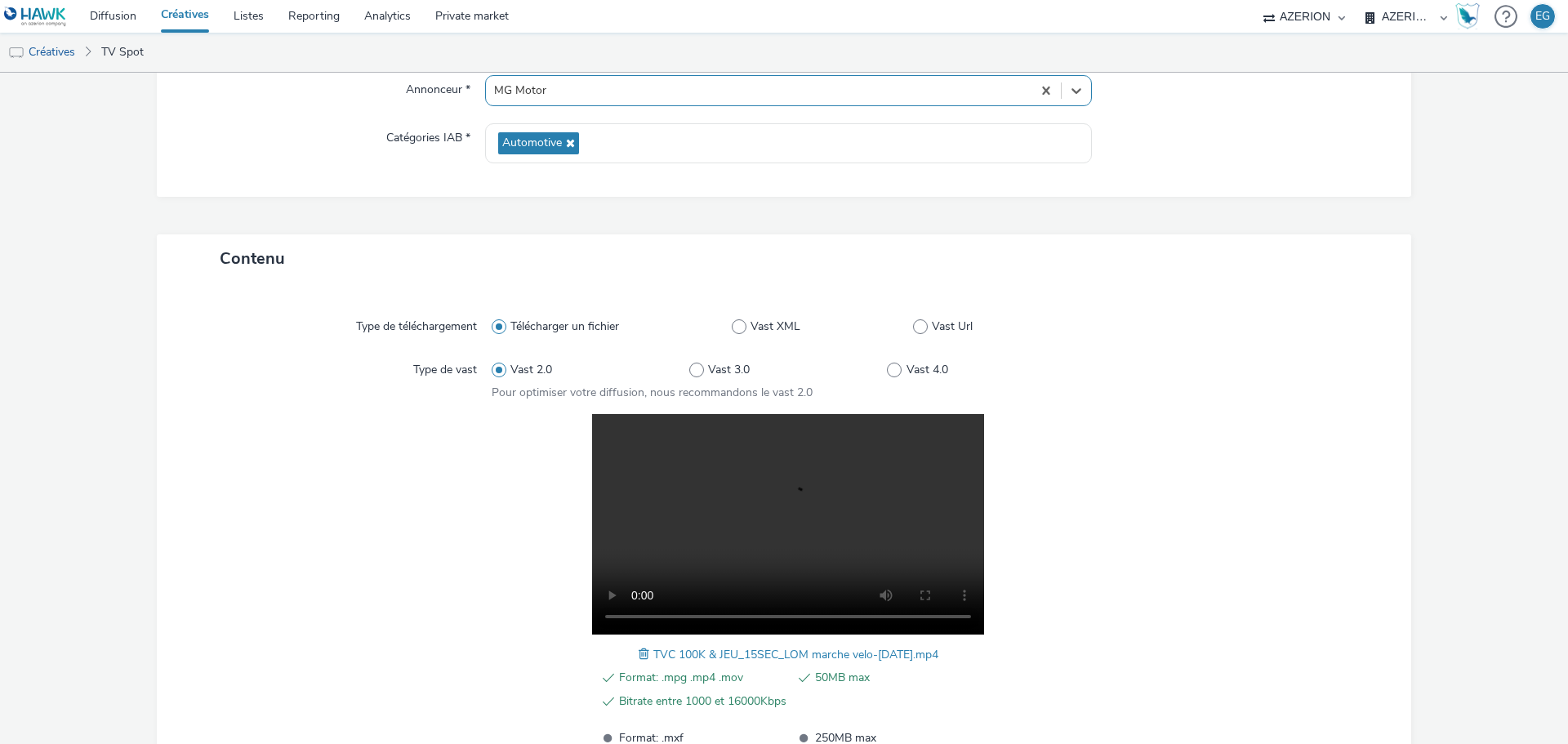
scroll to position [357, 0]
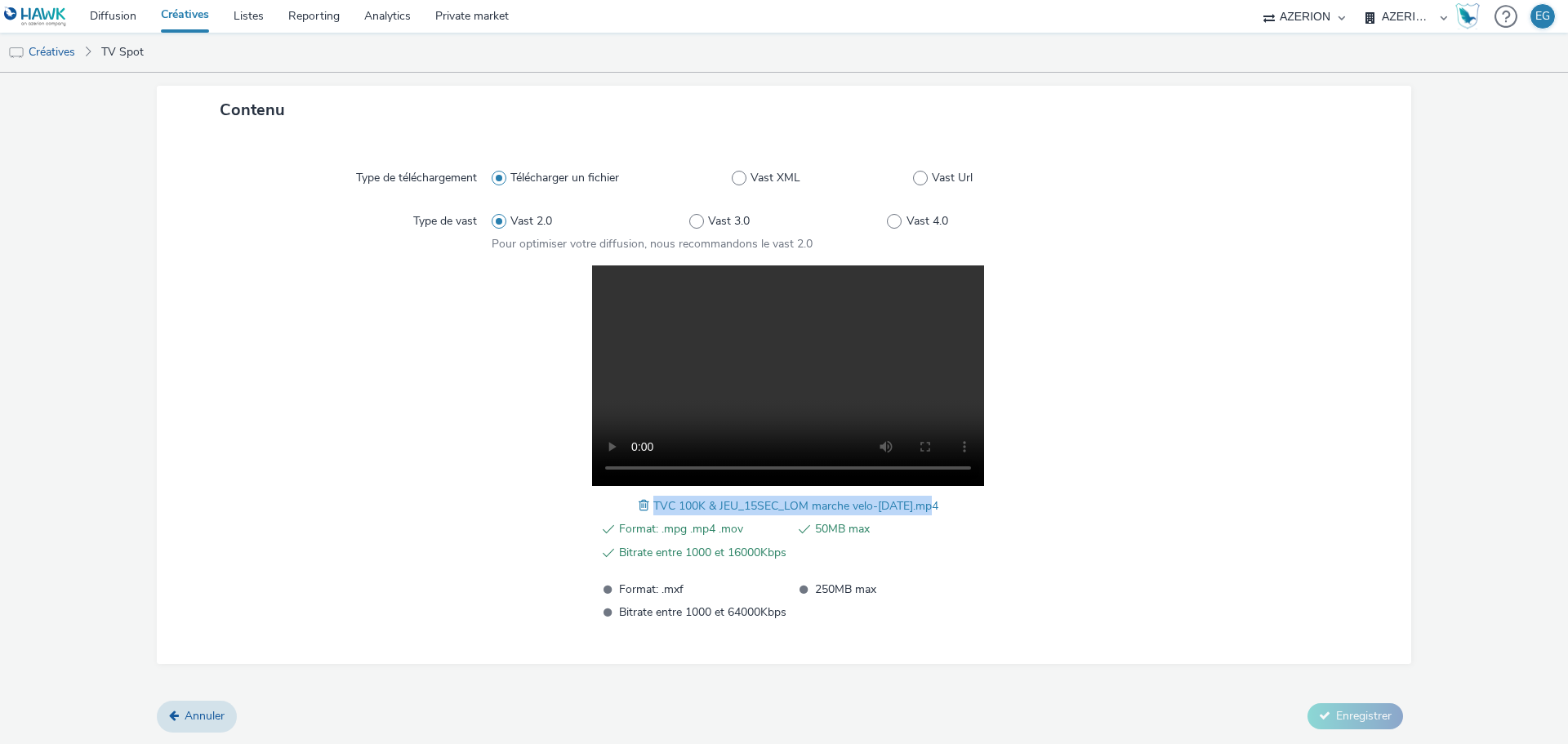
drag, startPoint x: 930, startPoint y: 506, endPoint x: 639, endPoint y: 508, distance: 291.0
click at [639, 508] on div "TVC 100K & JEU_15SEC_LOM marche velo-[DATE].mp4" at bounding box center [788, 506] width 300 height 20
copy span "TVC 100K & JEU_15SEC_LOM marche velo-[DATE].mp4"
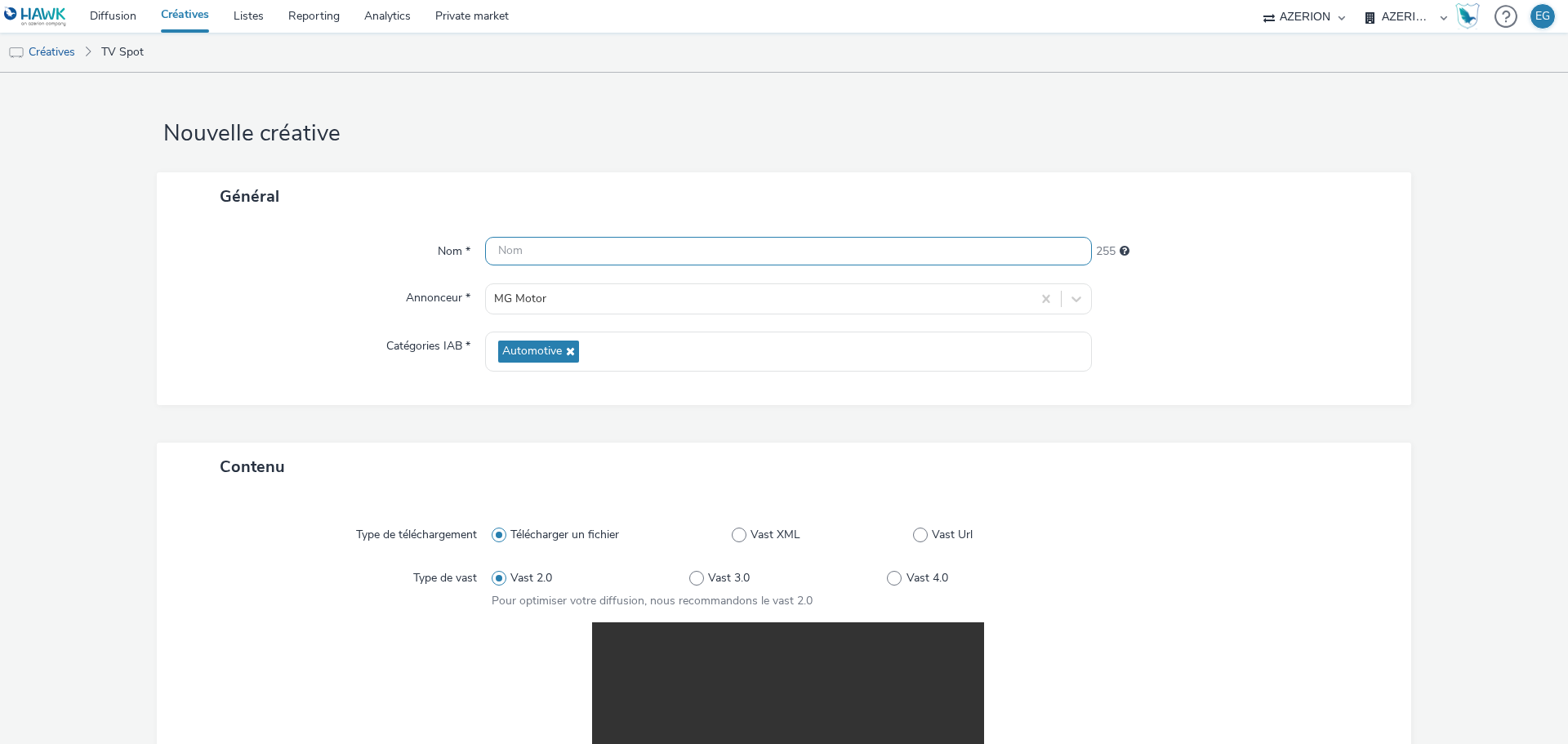
click at [526, 252] on input "text" at bounding box center [788, 251] width 607 height 28
paste input "TVC 100K & JEU_15SEC_LOM marche velo-[DATE].mp4"
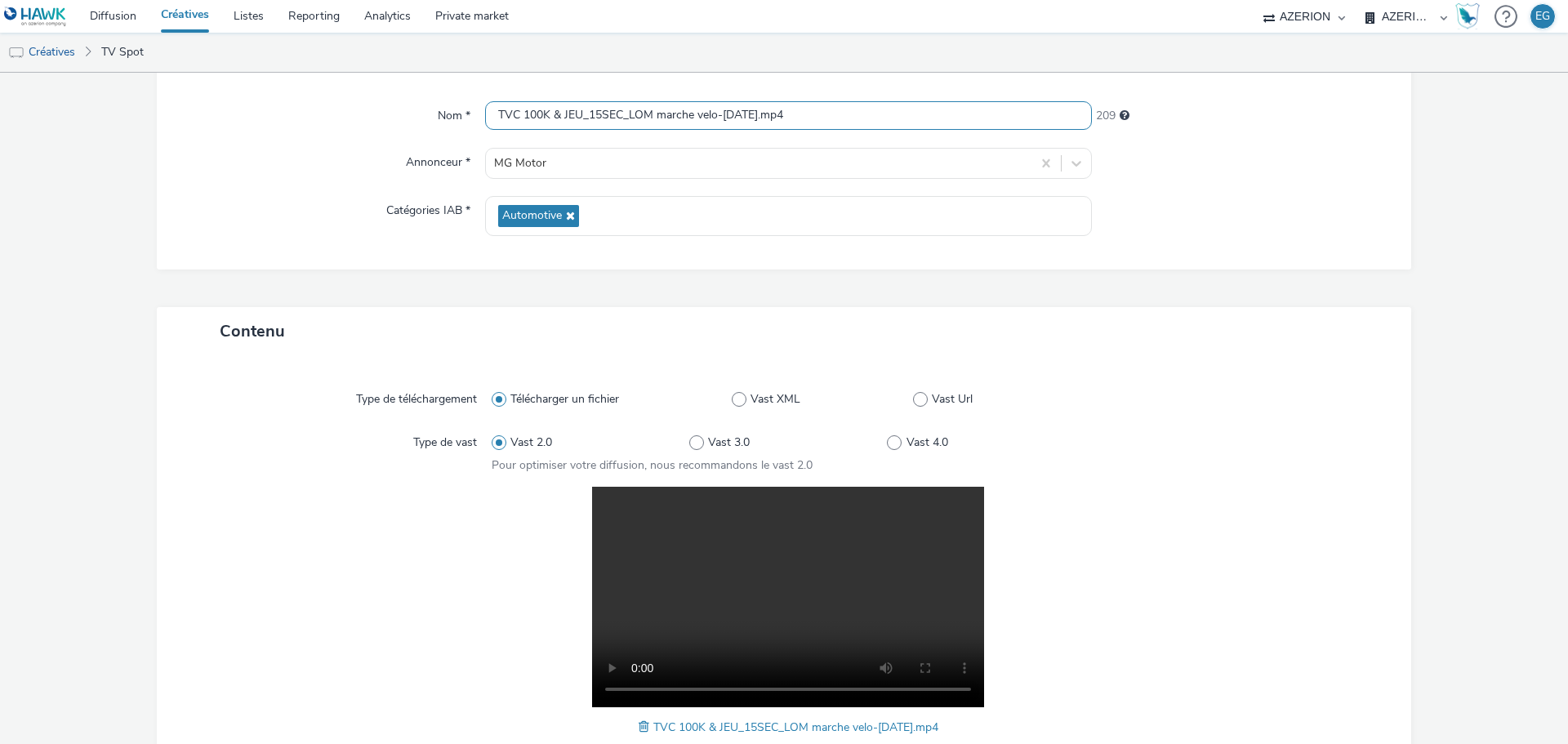
scroll to position [357, 0]
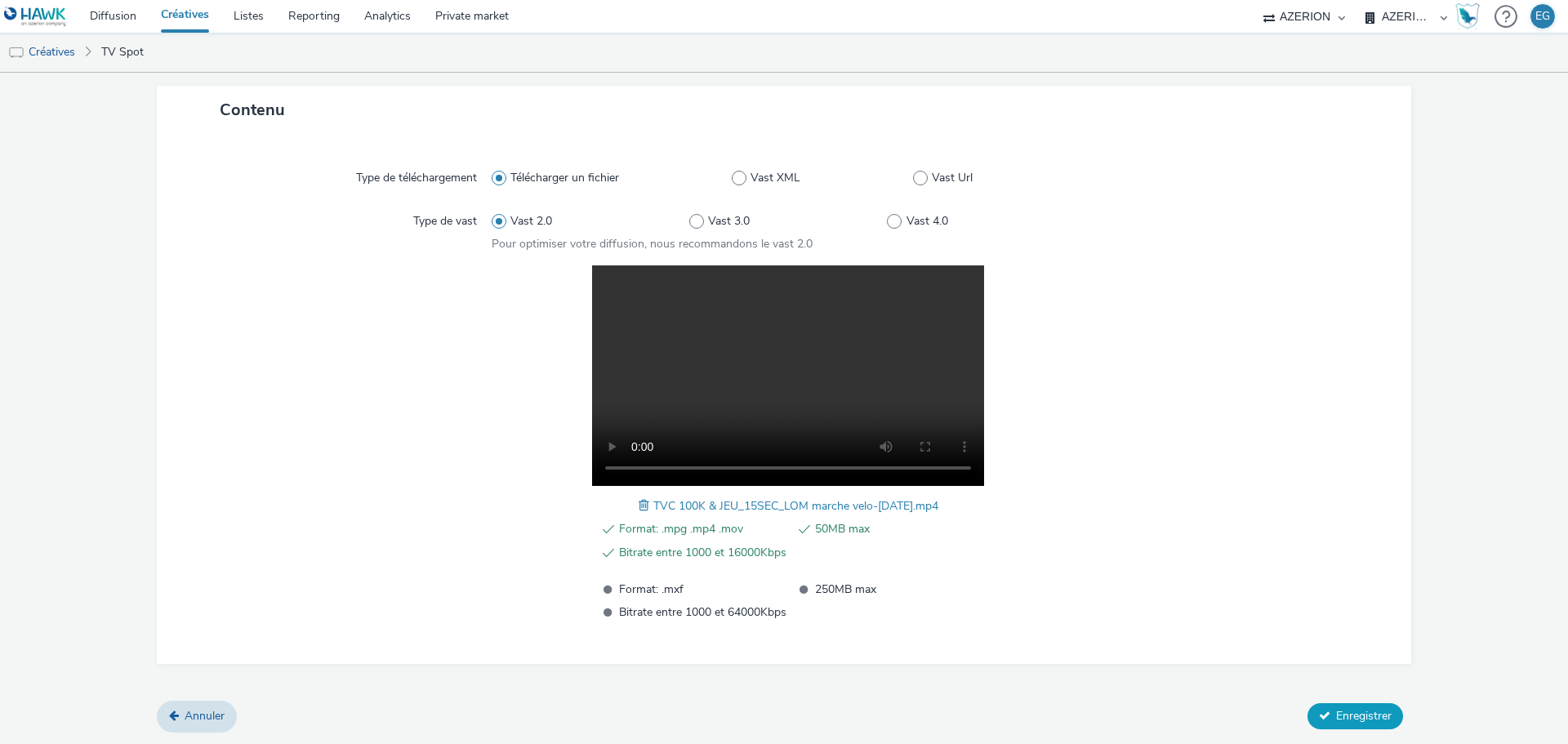
type input "TVC 100K & JEU_15SEC_LOM marche velo-[DATE].mp4"
click at [1345, 711] on span "Enregistrer" at bounding box center [1364, 716] width 55 height 15
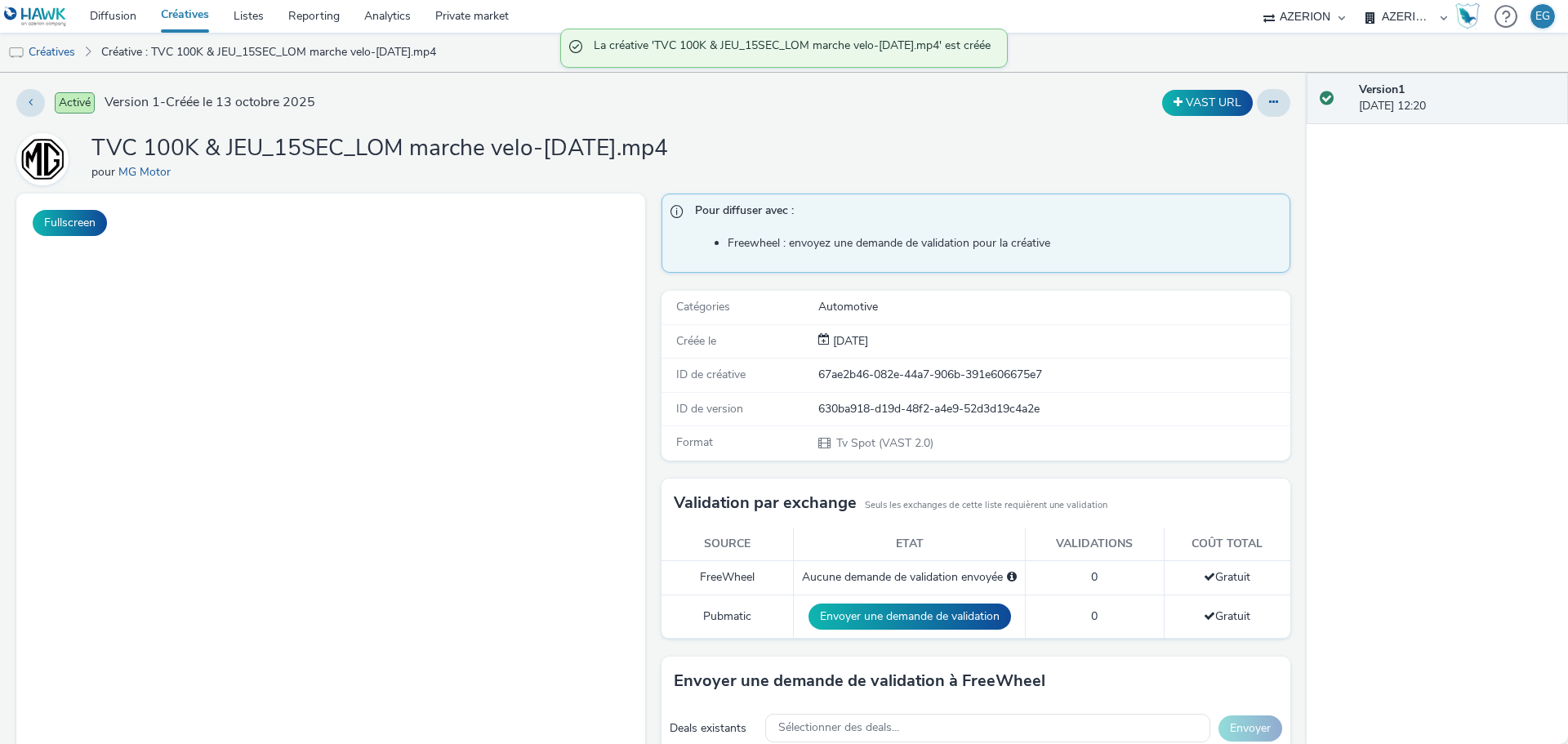
click at [186, 15] on link "Créatives" at bounding box center [185, 16] width 73 height 33
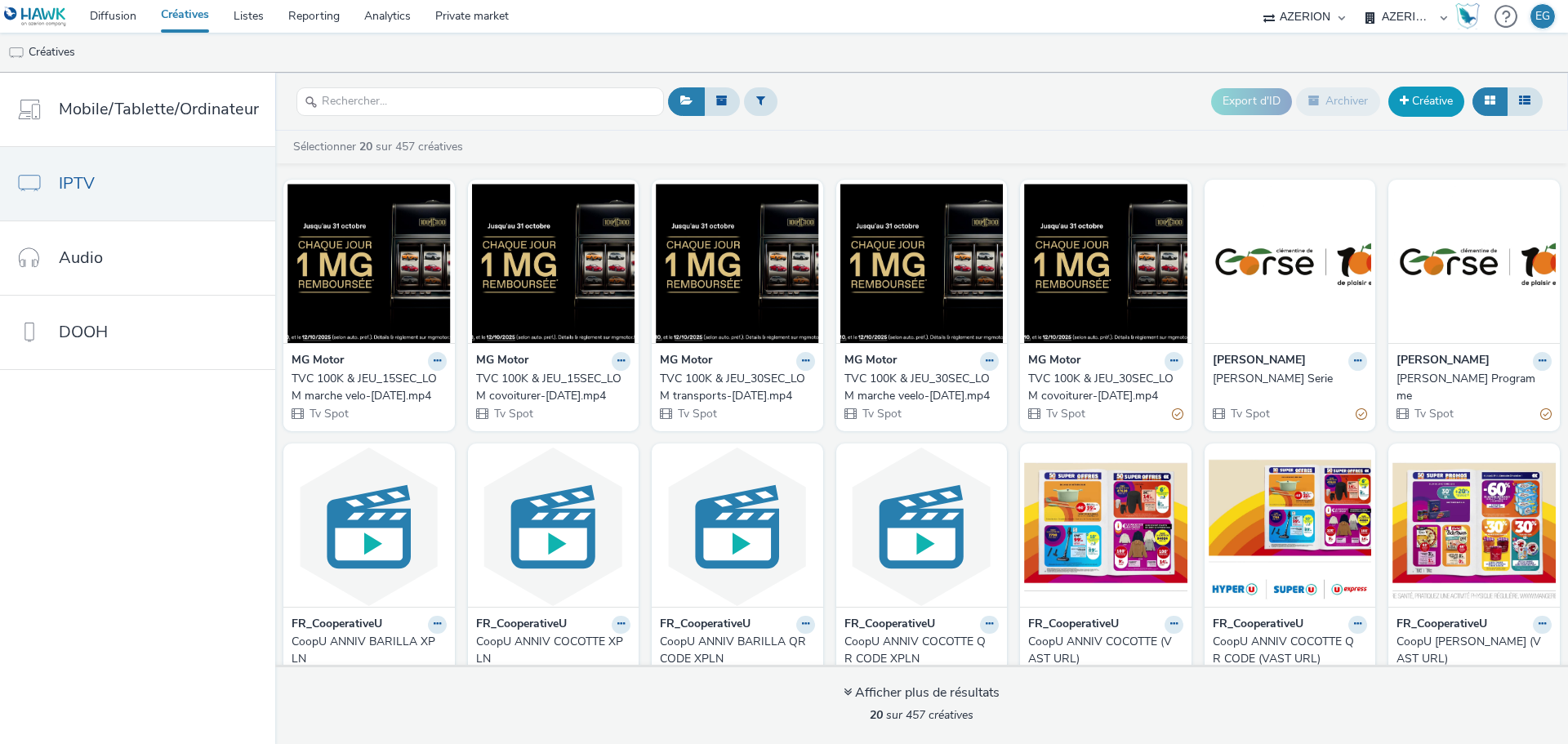
click at [1427, 99] on link "Créative" at bounding box center [1426, 100] width 76 height 29
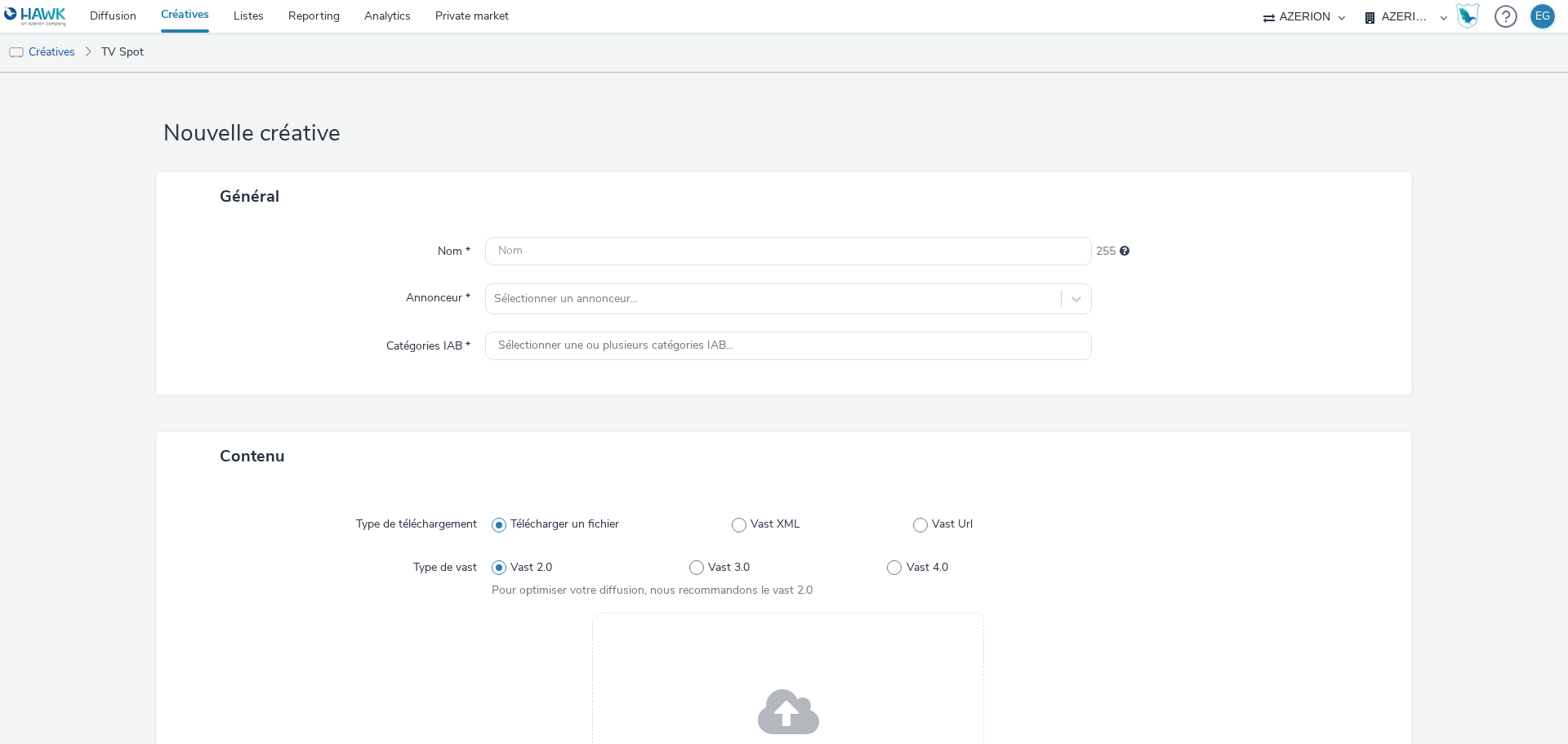
click at [716, 684] on div "Drag & Drop ou parcourir vos fichiers." at bounding box center [788, 723] width 392 height 220
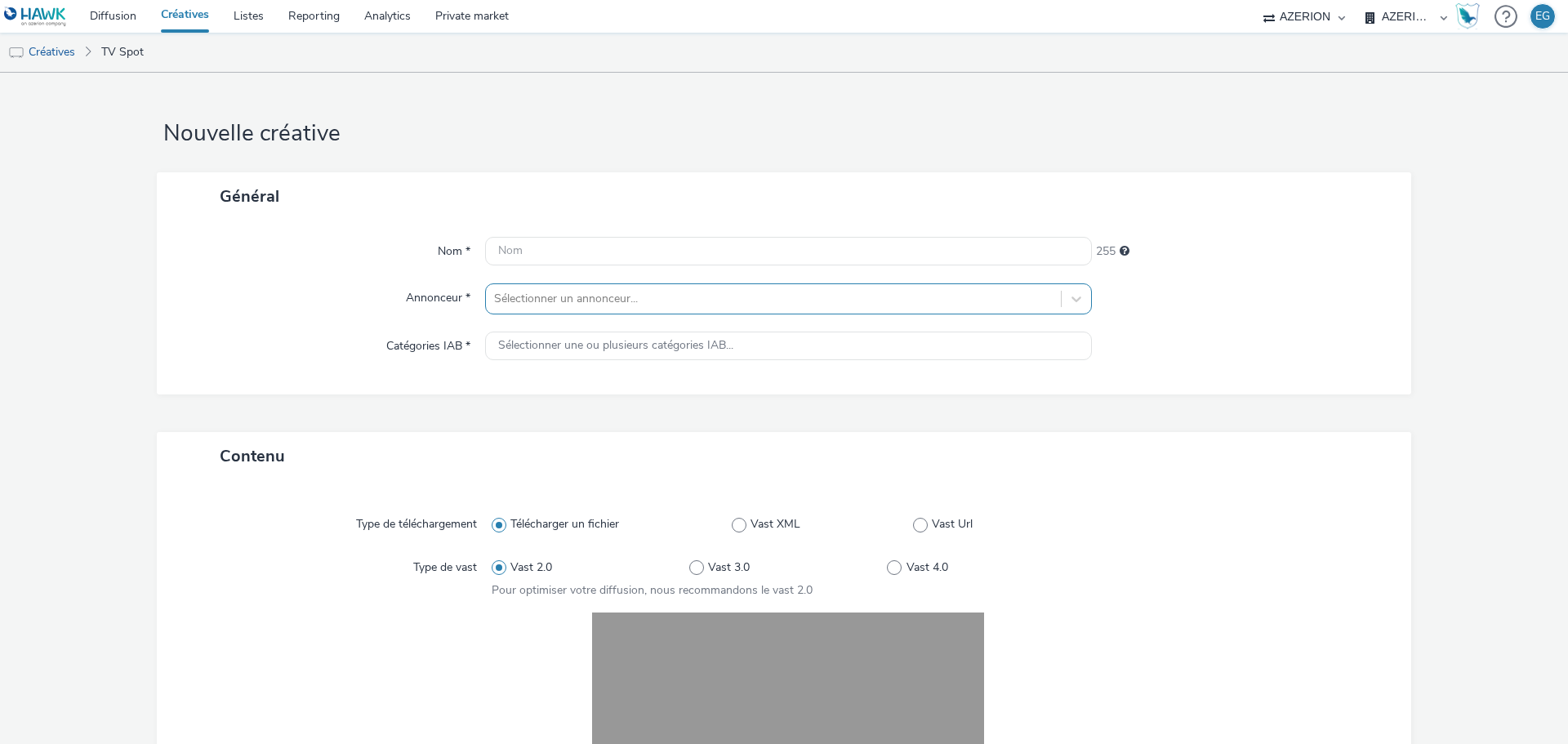
click at [652, 307] on div at bounding box center [773, 299] width 558 height 20
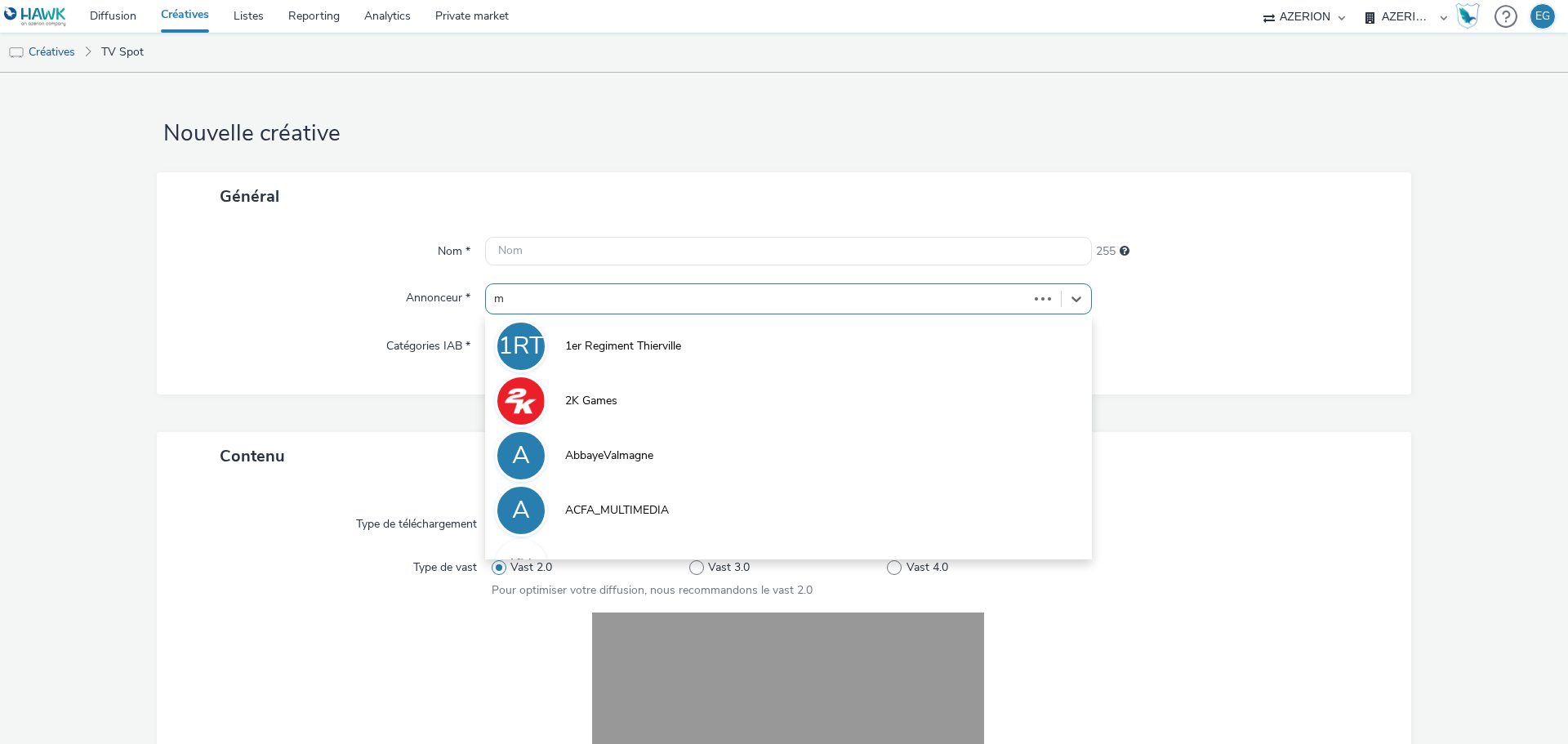
type input "mg"
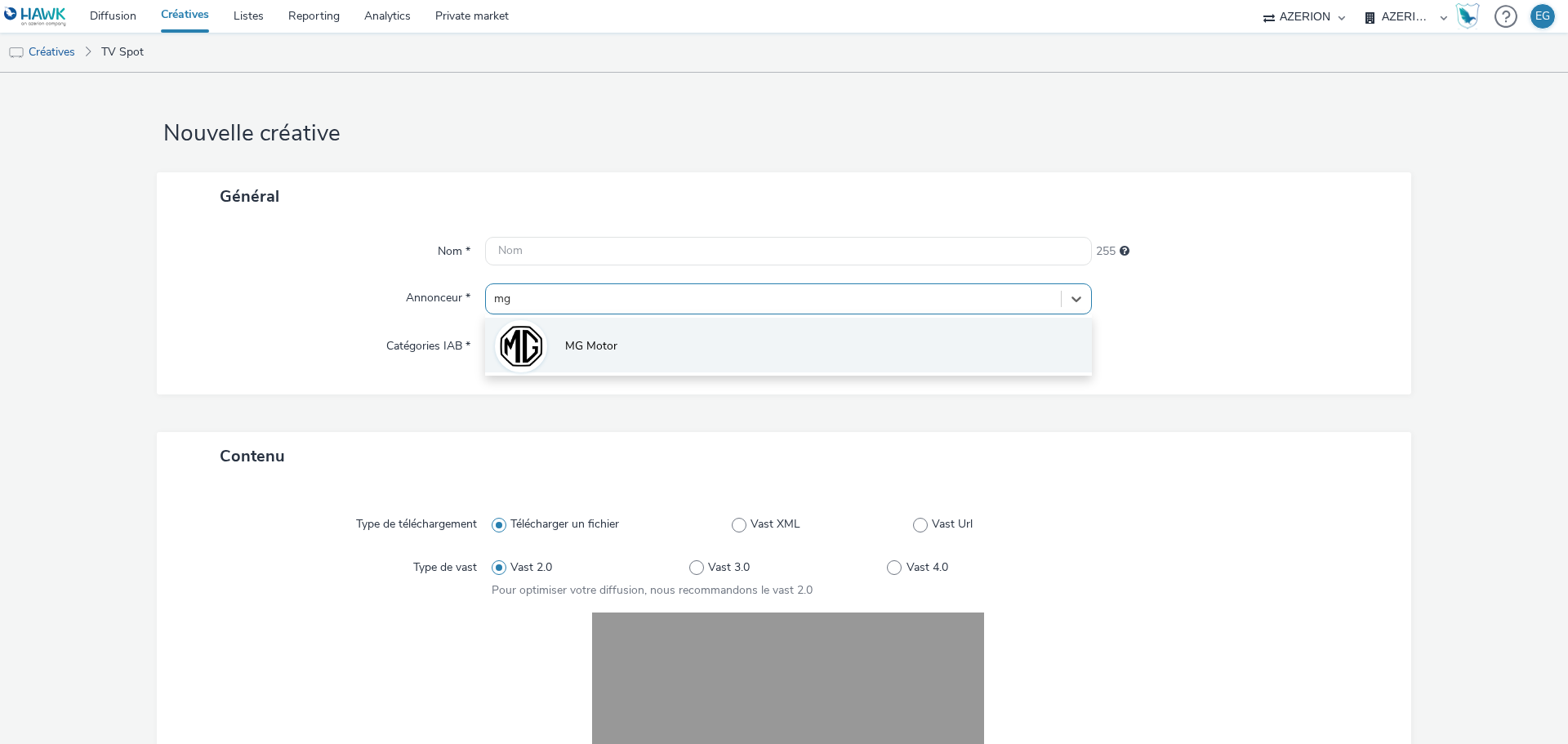
click at [644, 346] on li "MG Motor" at bounding box center [788, 345] width 607 height 55
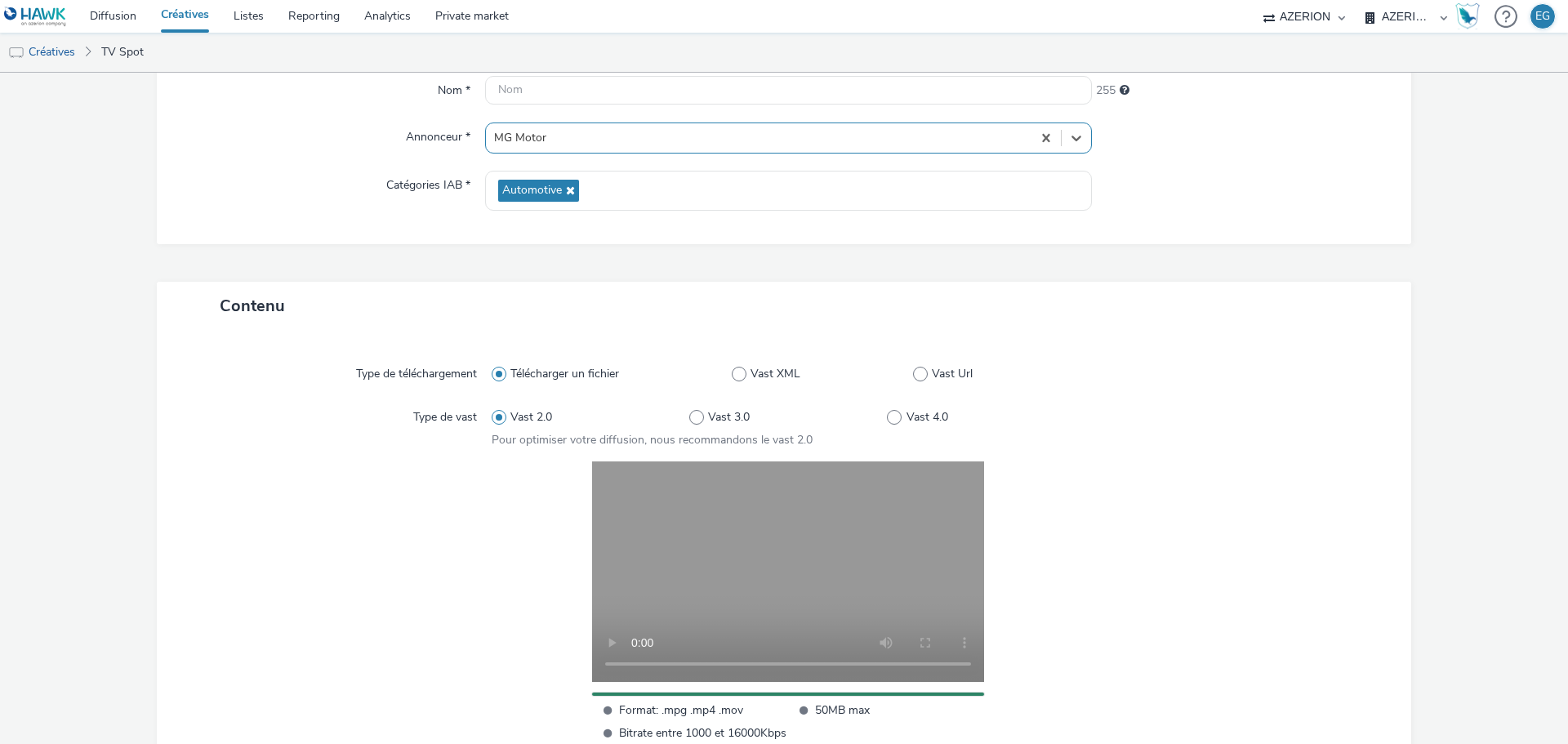
scroll to position [340, 0]
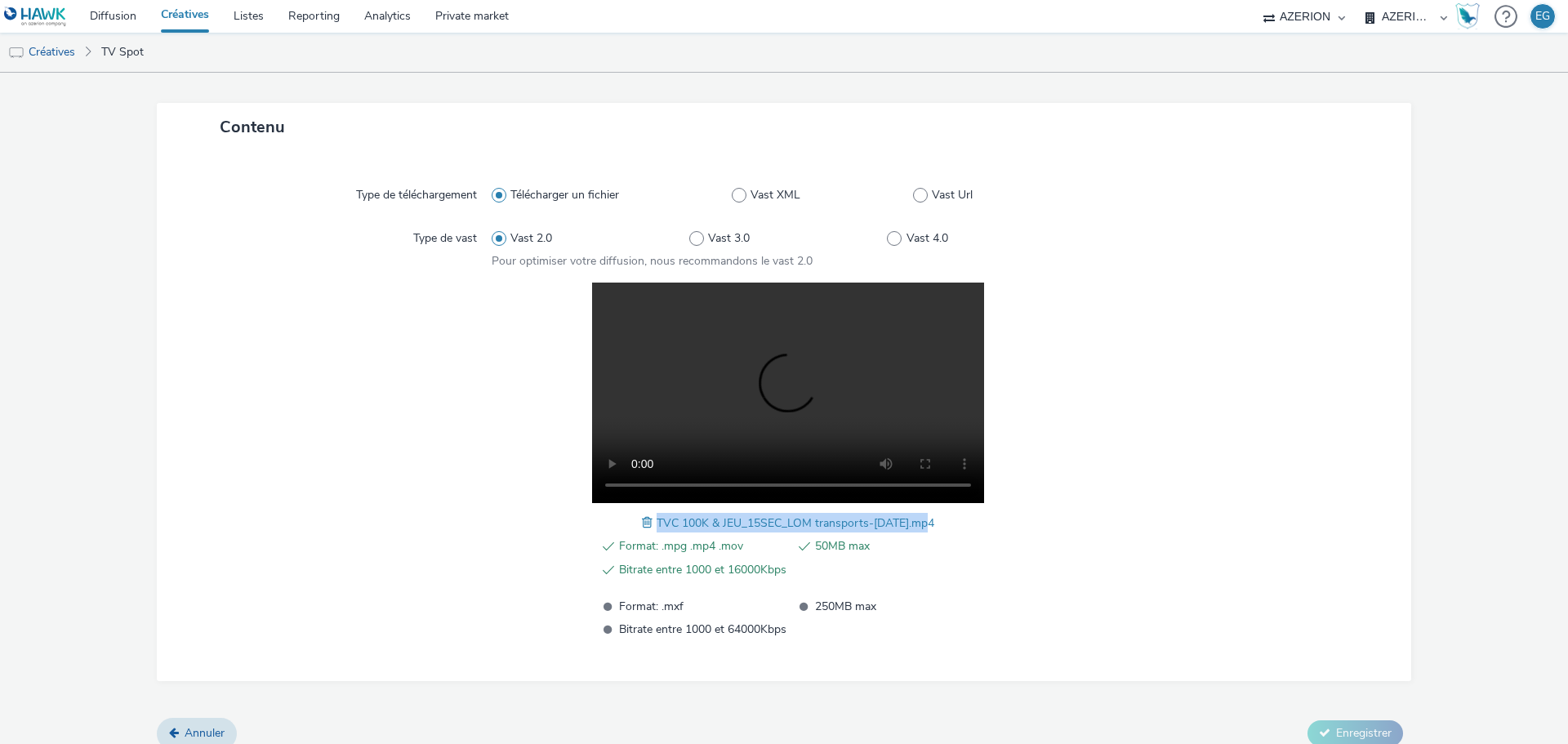
drag, startPoint x: 928, startPoint y: 524, endPoint x: 649, endPoint y: 516, distance: 279.1
click at [649, 516] on div "TVC 100K & JEU_15SEC_LOM transports-[DATE].mp4" at bounding box center [788, 523] width 292 height 20
copy span "TVC 100K & JEU_15SEC_LOM transports-[DATE].mp4"
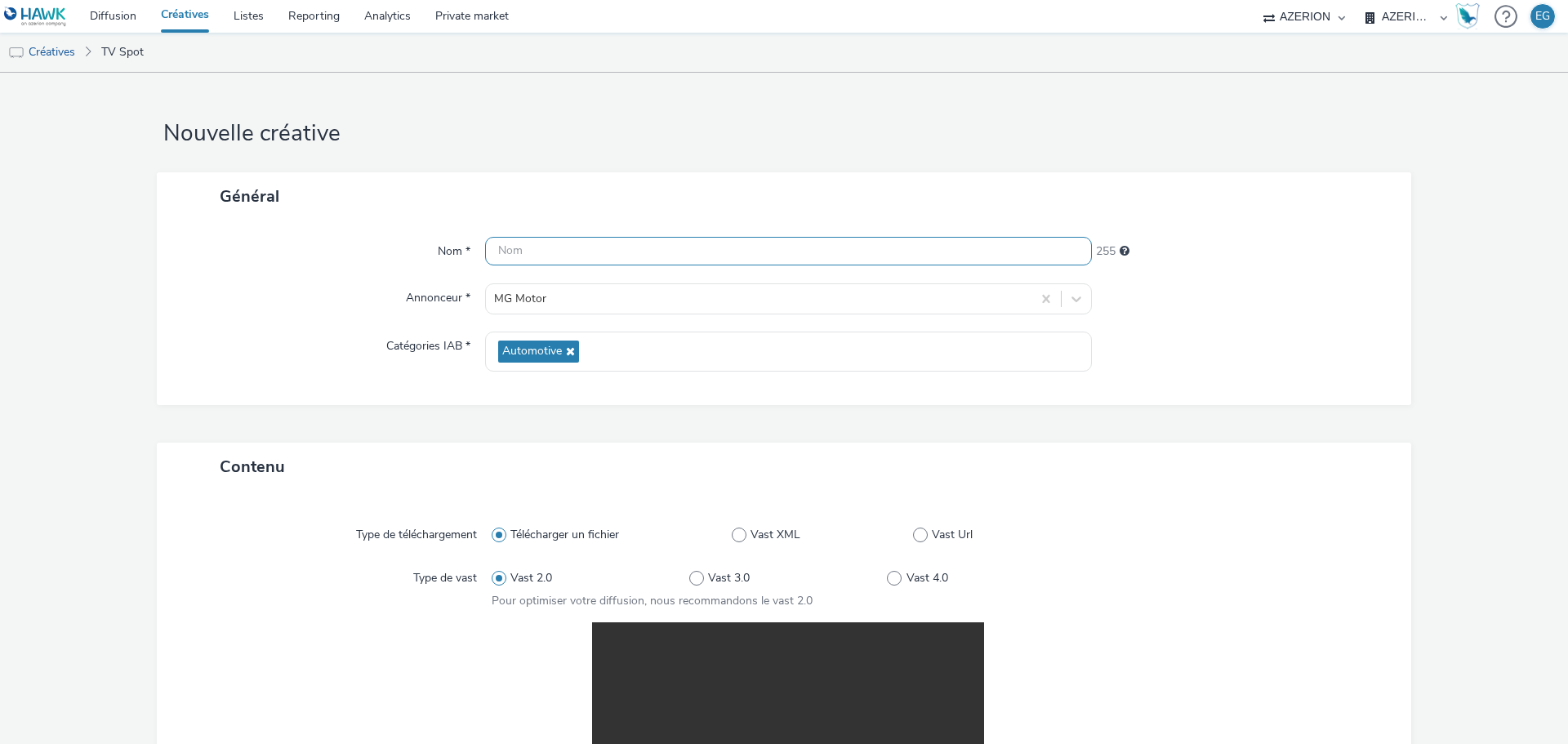
click at [545, 252] on input "text" at bounding box center [788, 251] width 607 height 28
paste input "TVC 100K & JEU_15SEC_LOM transports-[DATE].mp4"
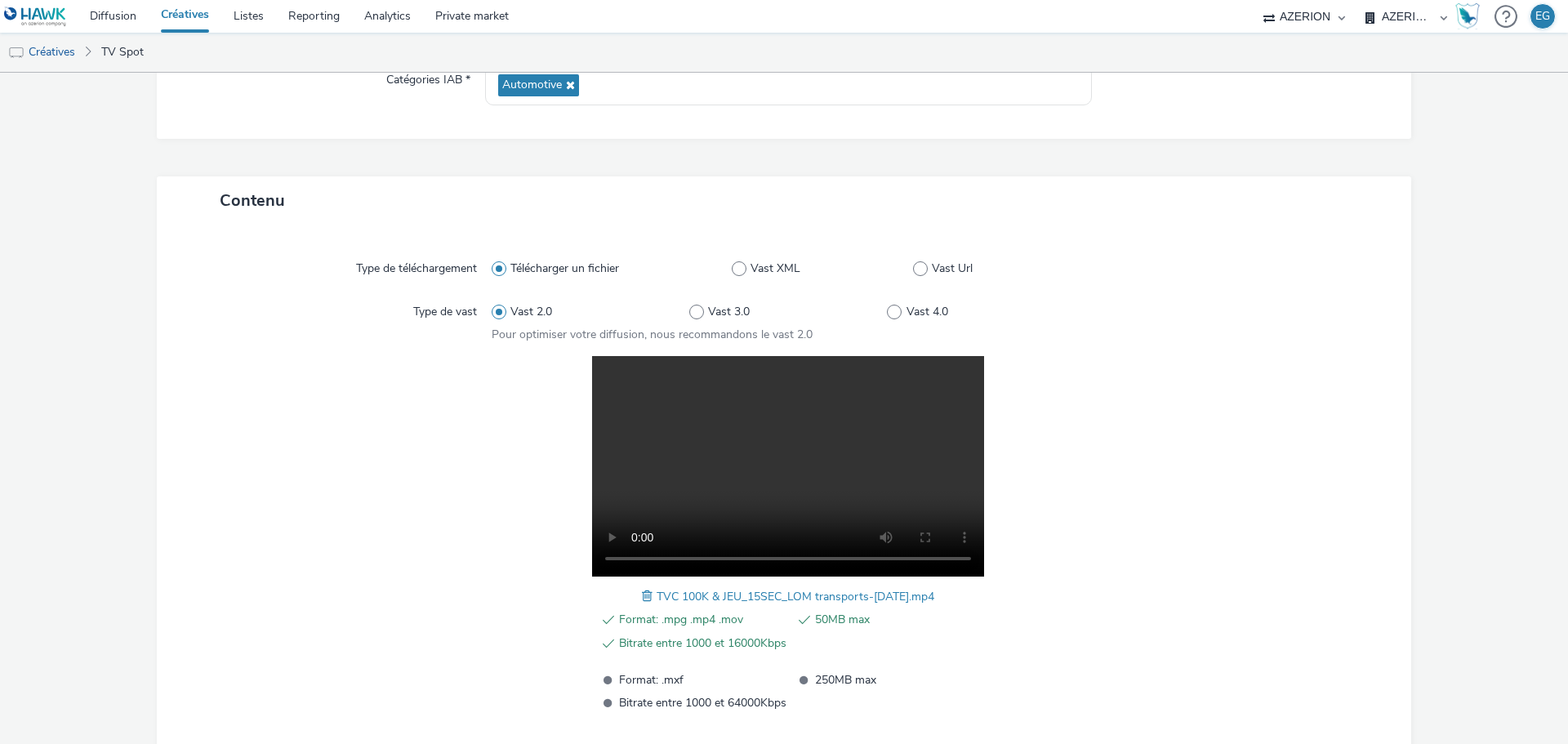
scroll to position [357, 0]
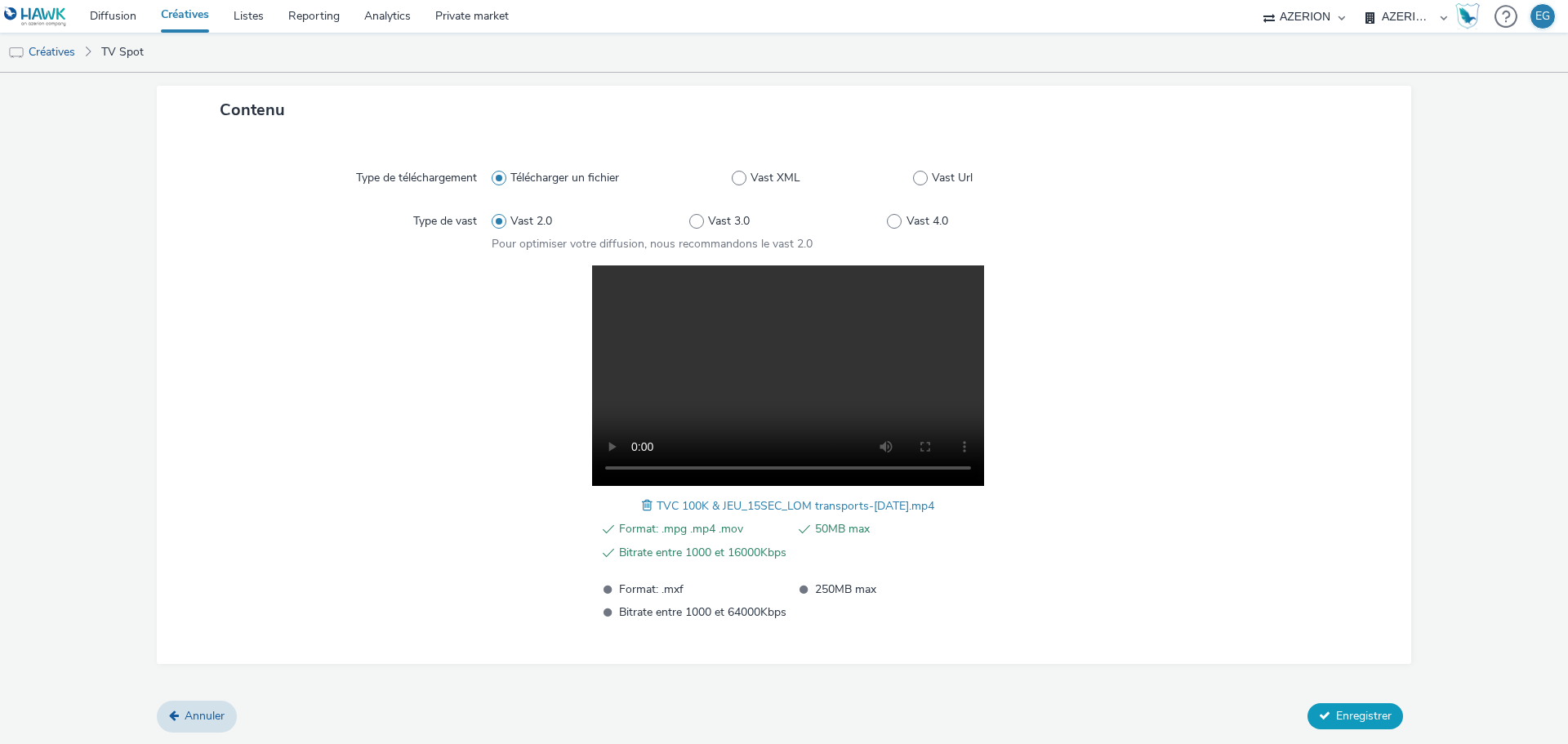
type input "TVC 100K & JEU_15SEC_LOM transports-[DATE].mp4"
click at [1332, 724] on button "Enregistrer" at bounding box center [1355, 716] width 95 height 26
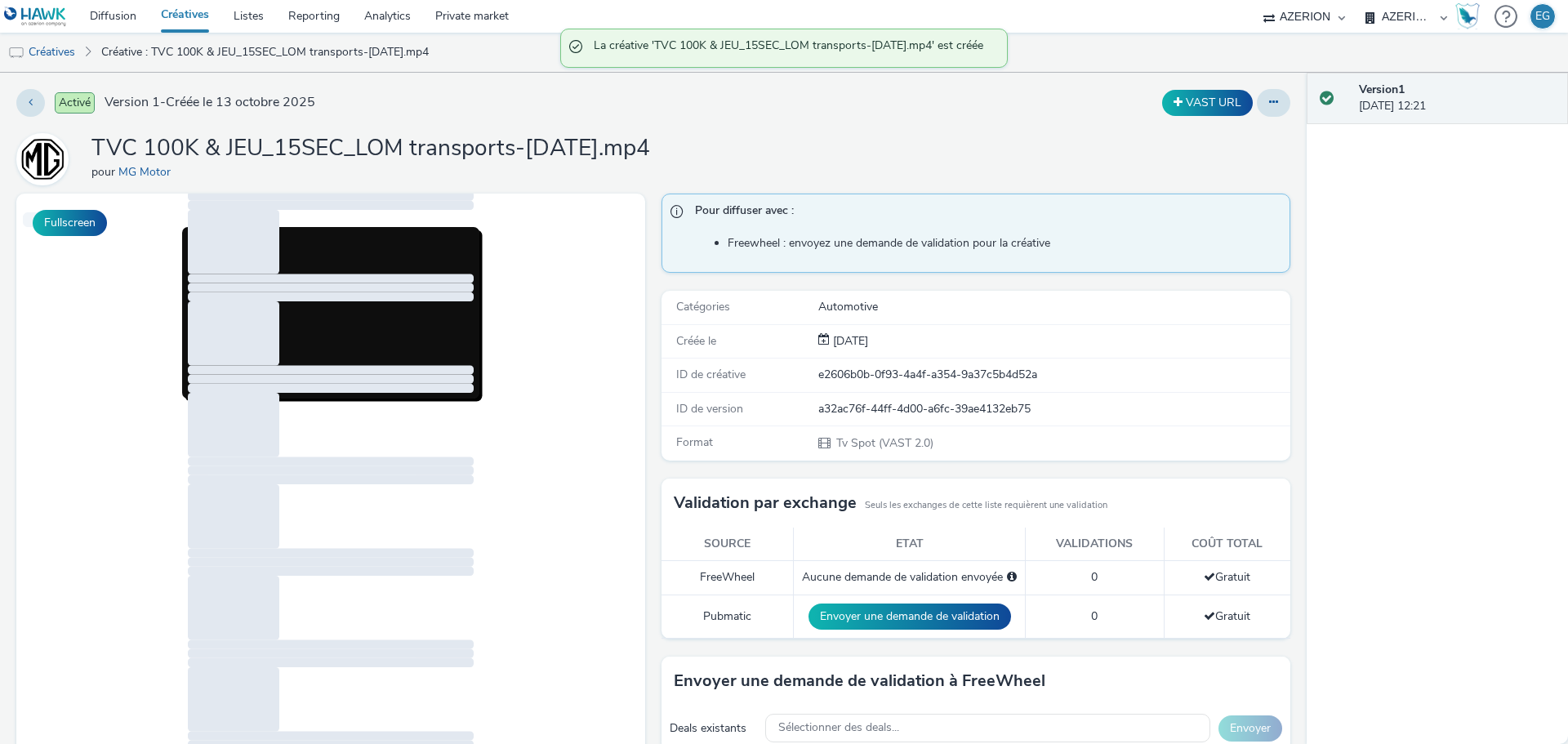
click at [187, 15] on link "Créatives" at bounding box center [185, 16] width 73 height 33
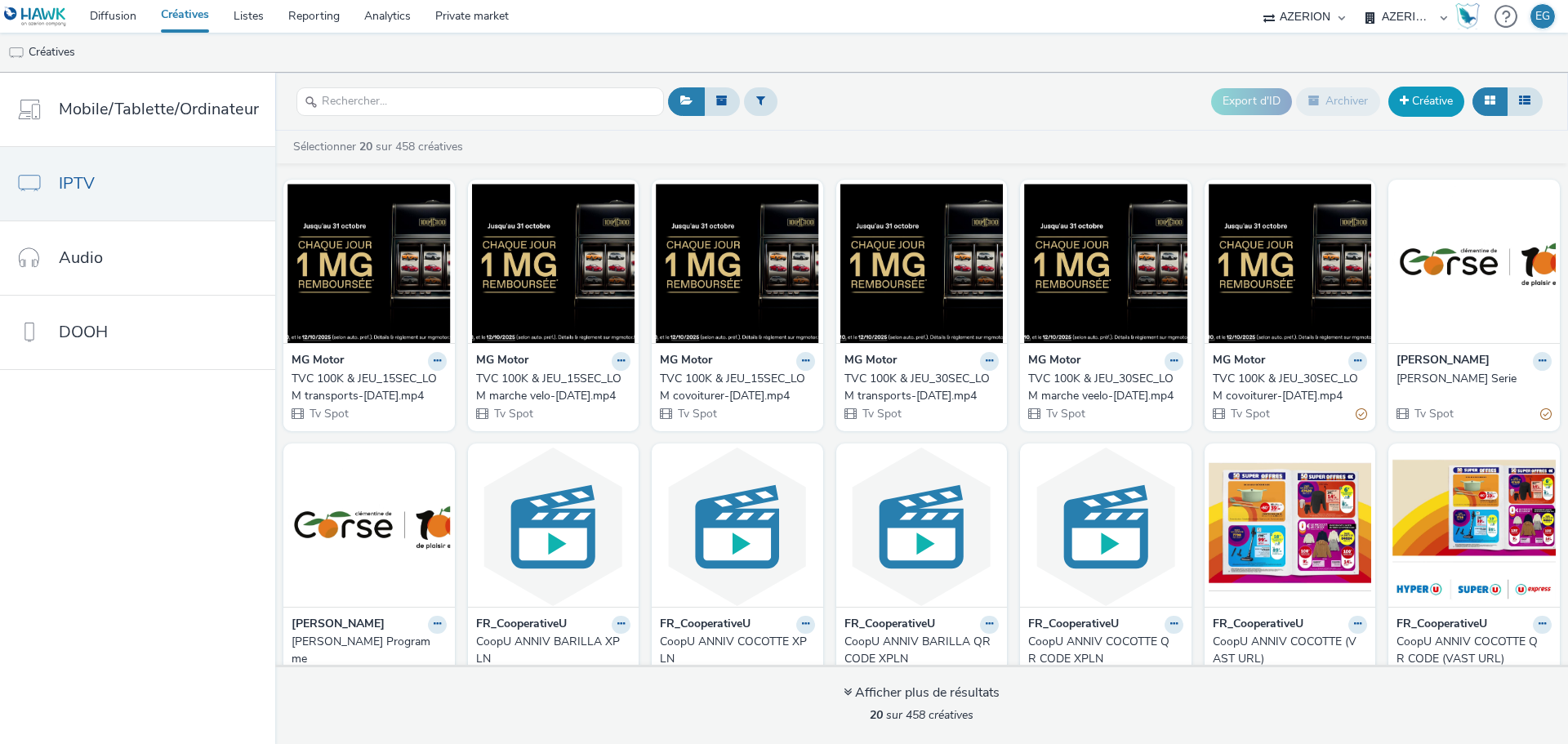
click at [1420, 94] on link "Créative" at bounding box center [1426, 100] width 76 height 29
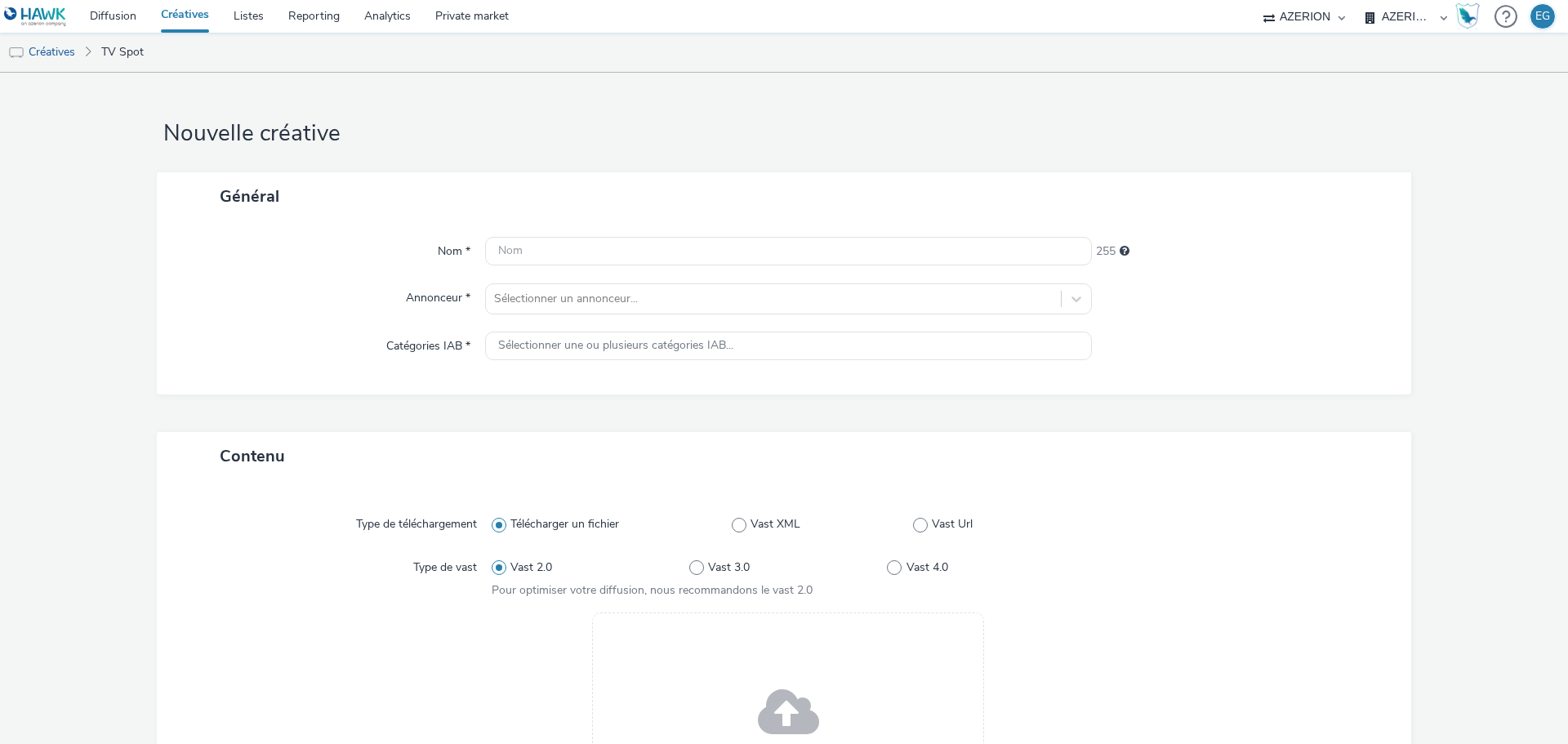
click at [711, 684] on div "Drag & Drop ou parcourir vos fichiers." at bounding box center [788, 723] width 392 height 220
click at [775, 706] on span at bounding box center [788, 714] width 61 height 84
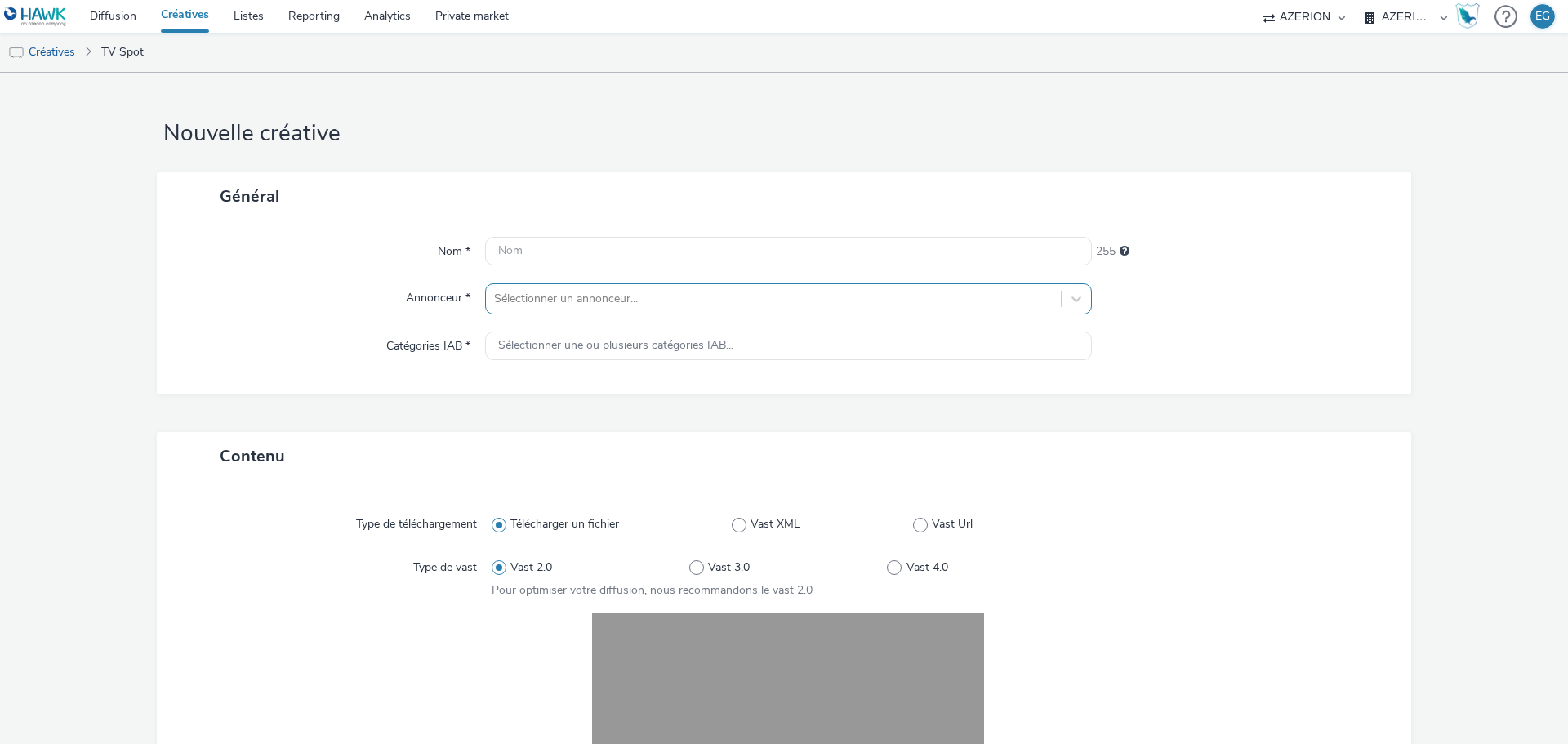
click at [581, 300] on div at bounding box center [773, 299] width 558 height 20
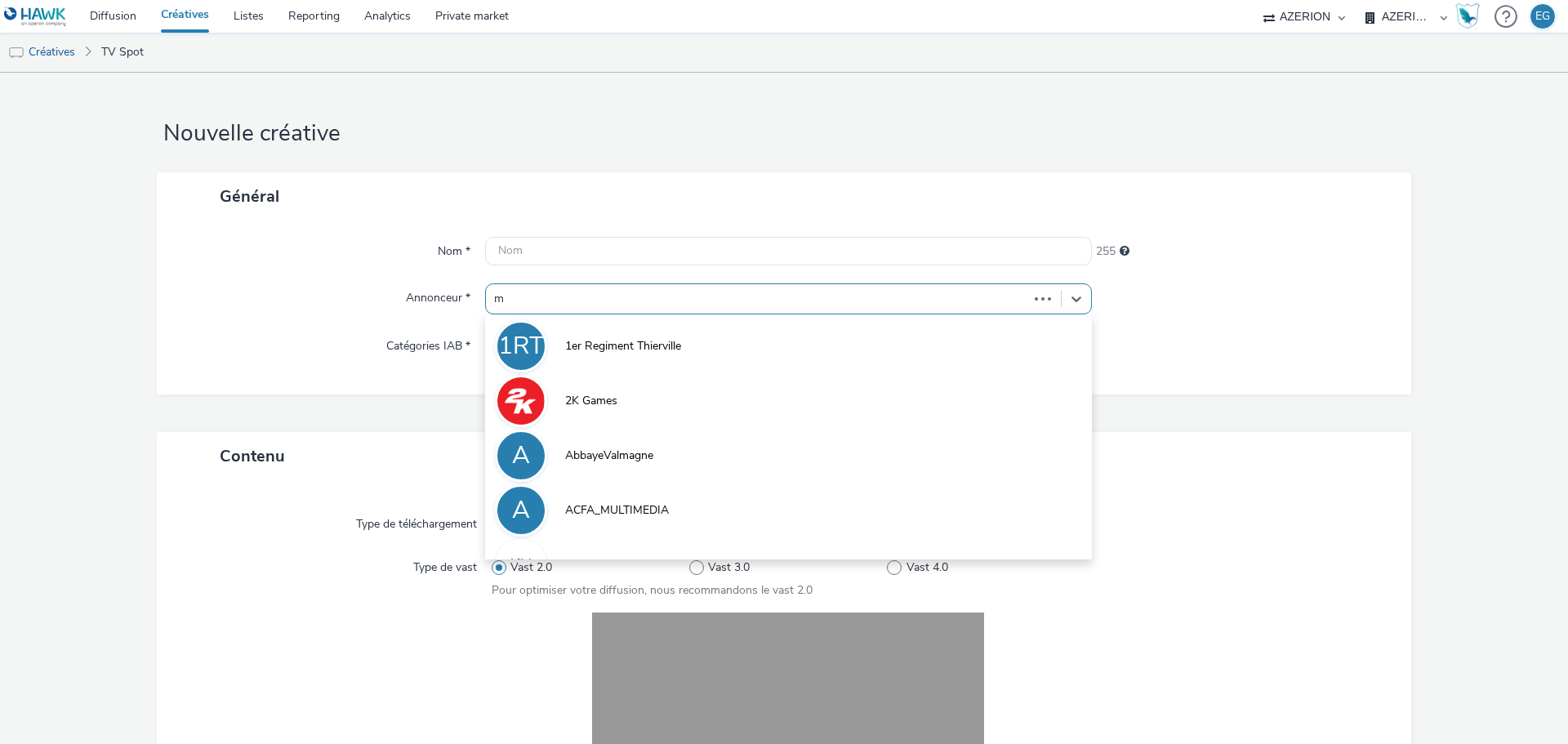
type input "mg"
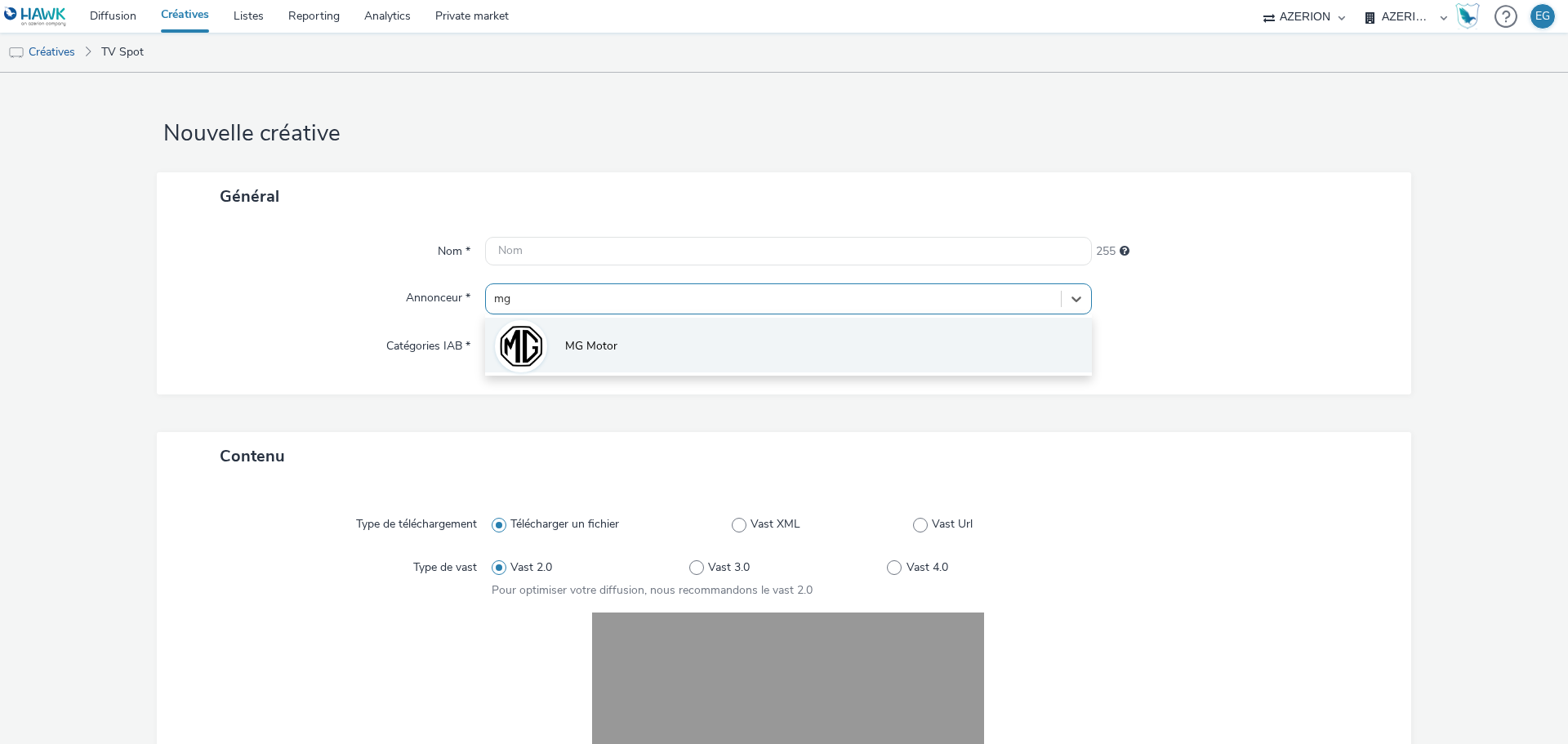
click at [588, 357] on li "MG Motor" at bounding box center [788, 345] width 607 height 55
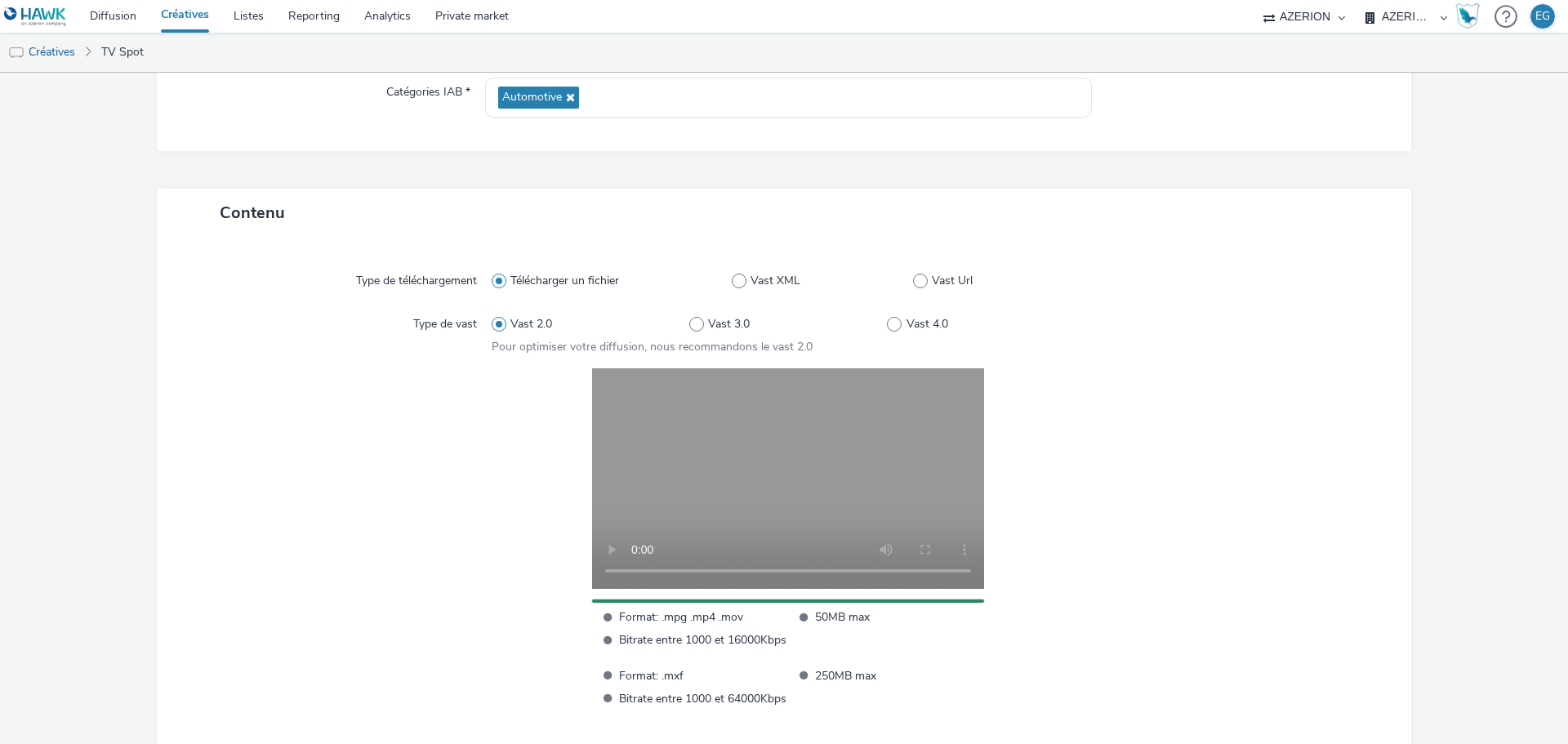
scroll to position [340, 0]
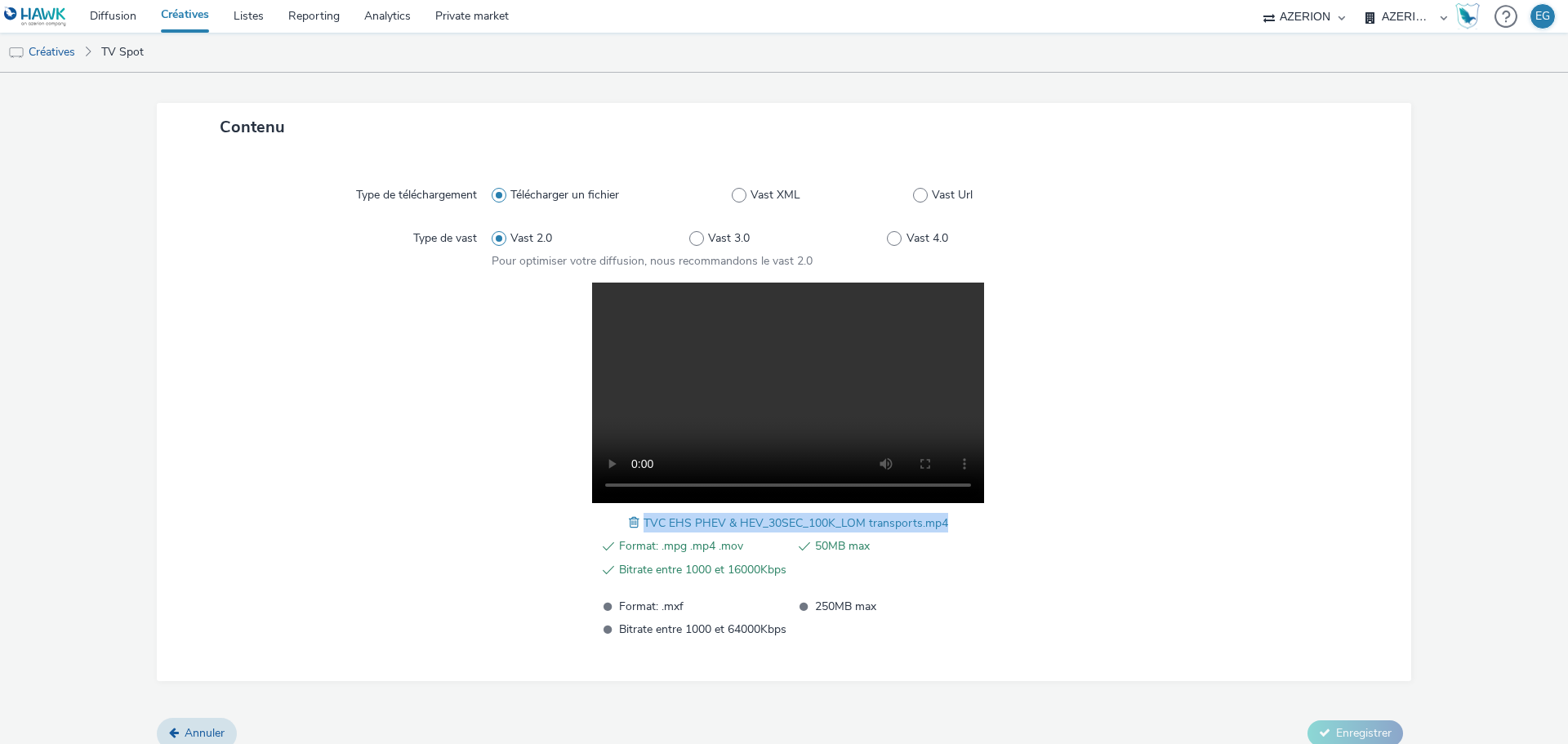
drag, startPoint x: 951, startPoint y: 522, endPoint x: 639, endPoint y: 512, distance: 312.2
click at [639, 512] on div "Format: .mpg .mp4 .mov 50MB max Bitrate entre 1000 et 16000Kbps Format: .mxf 25…" at bounding box center [788, 460] width 594 height 356
copy span "TVC EHS PHEV & HEV_30SEC_100K_LOM transports.mp4"
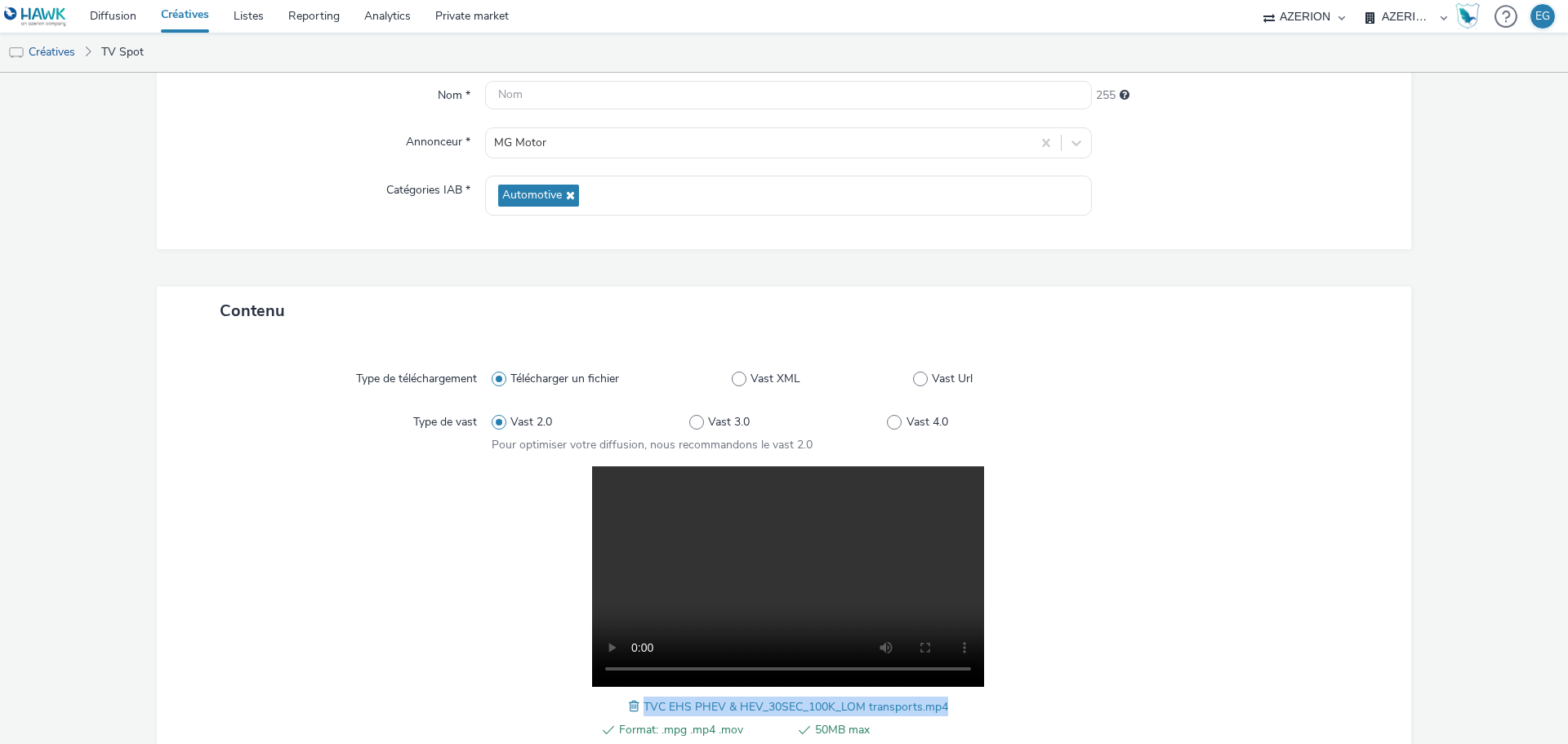
scroll to position [0, 0]
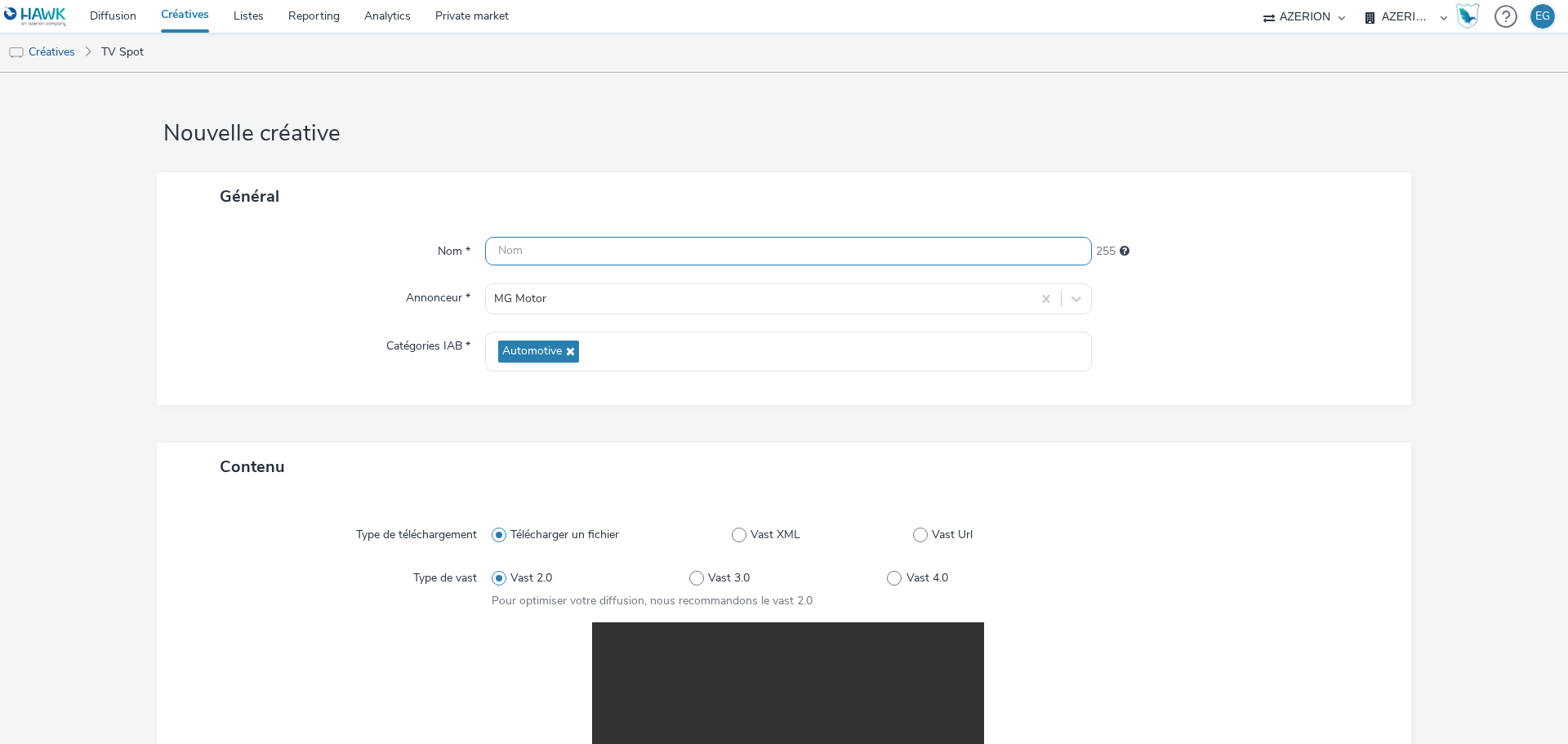
click at [580, 247] on input "text" at bounding box center [788, 251] width 607 height 28
paste input "TVC EHS PHEV & HEV_30SEC_100K_LOM transports.mp4"
type input "TVC EHS PHEV & HEV_30SEC_100K_LOM transports.mp4"
click at [567, 156] on form "Nouvelle créative Général Nom * TVC EHS PHEV & HEV_30SEC_100K_LOM transports.mp…" at bounding box center [784, 587] width 1568 height 1028
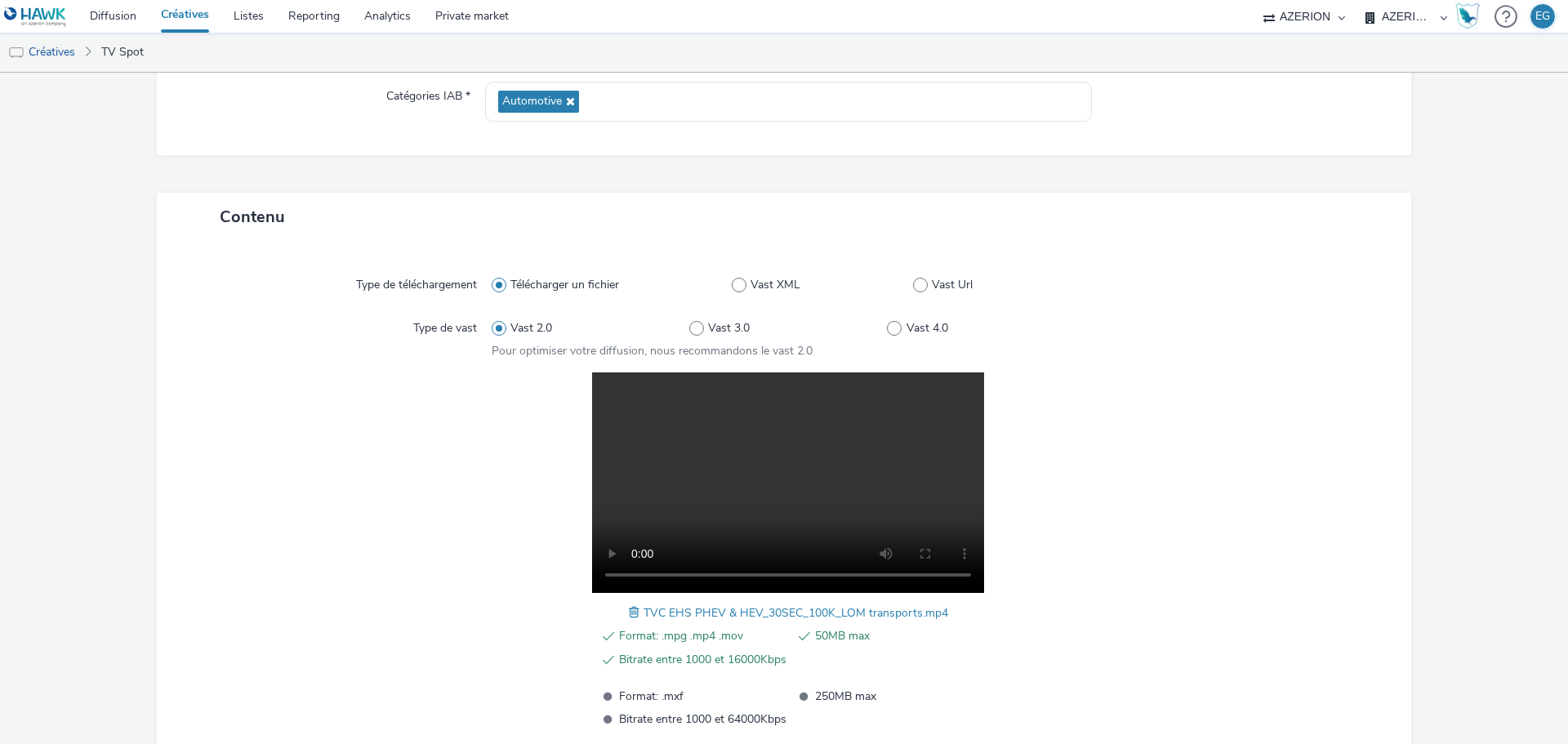
scroll to position [357, 0]
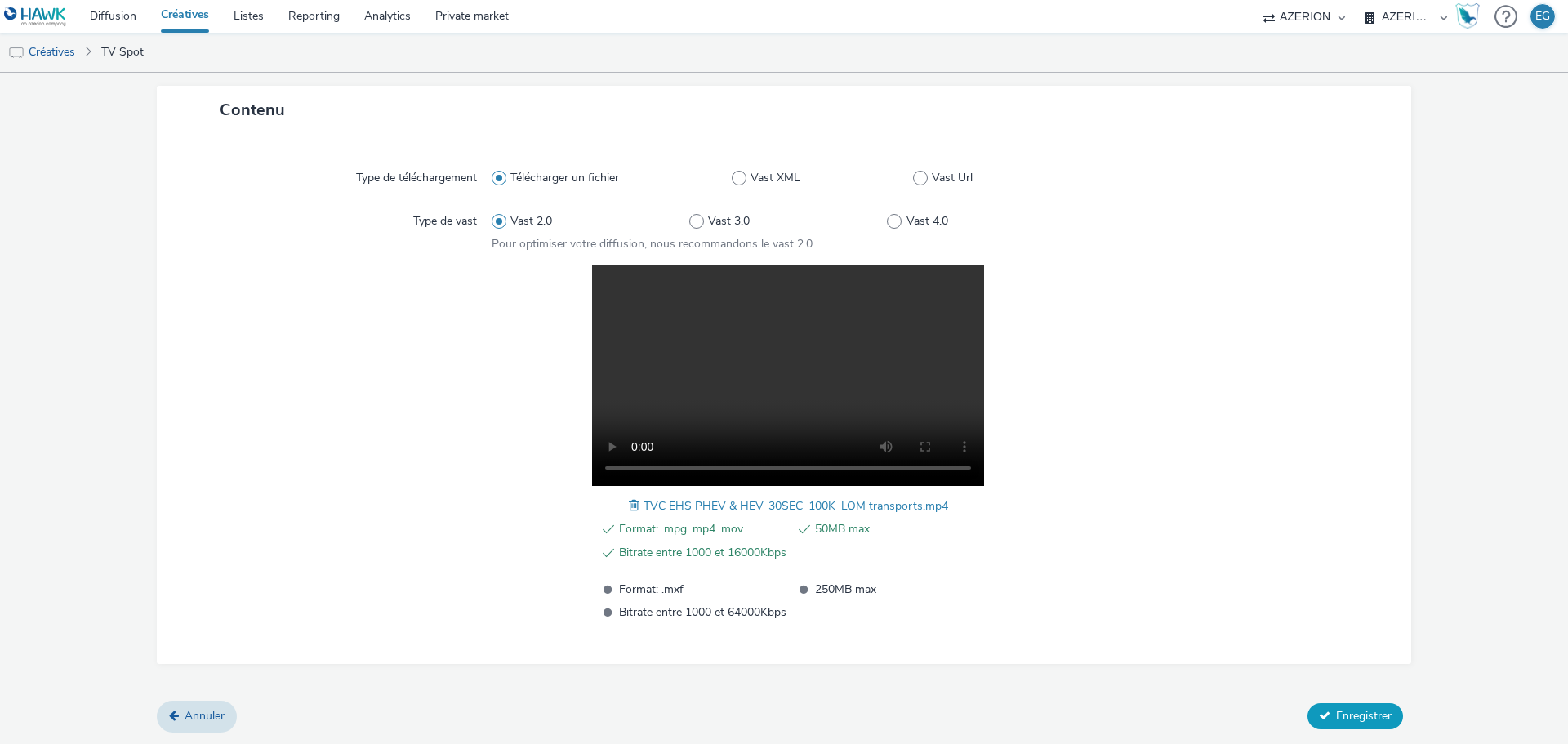
click at [1366, 721] on span "Enregistrer" at bounding box center [1364, 716] width 55 height 15
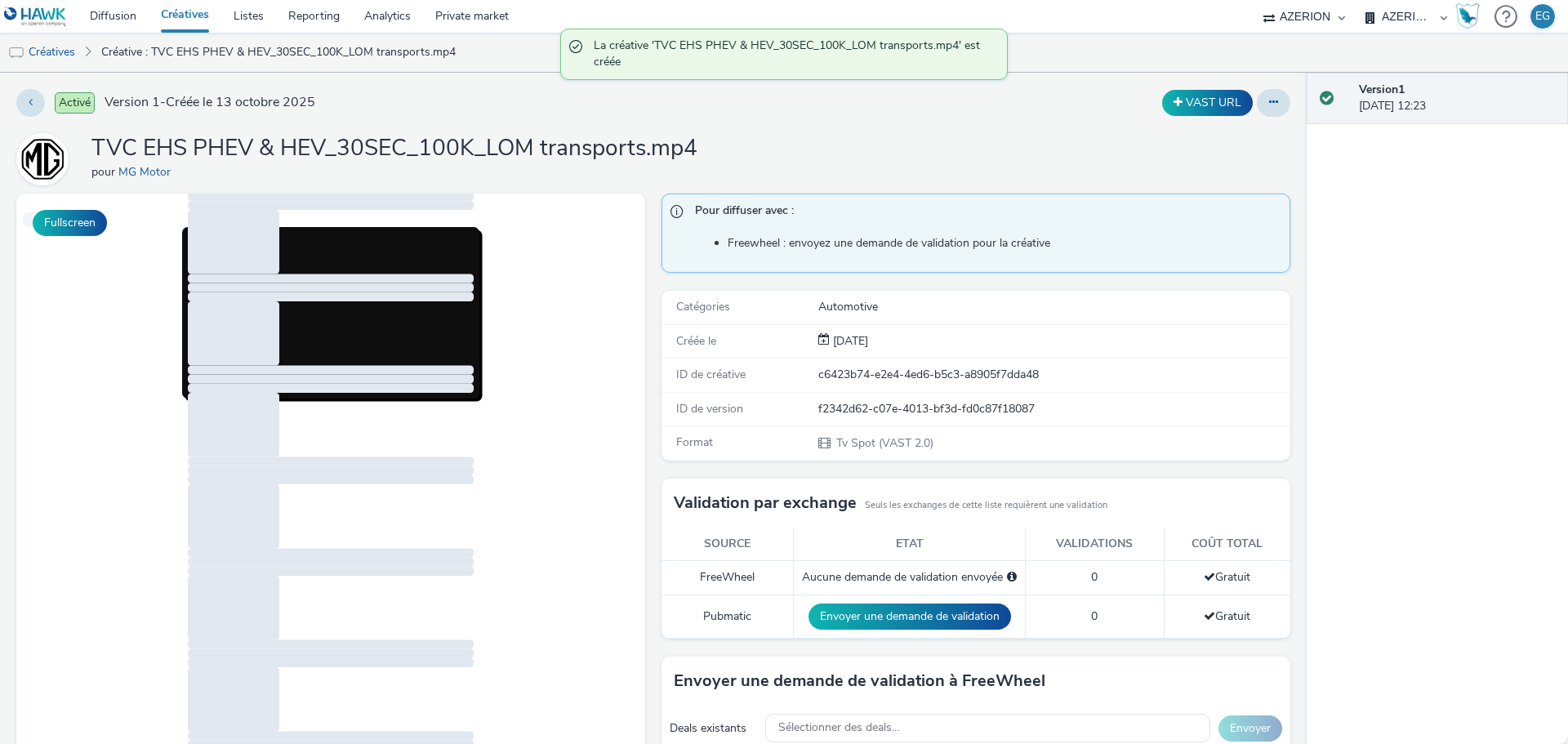
click at [186, 16] on link "Créatives" at bounding box center [185, 16] width 73 height 33
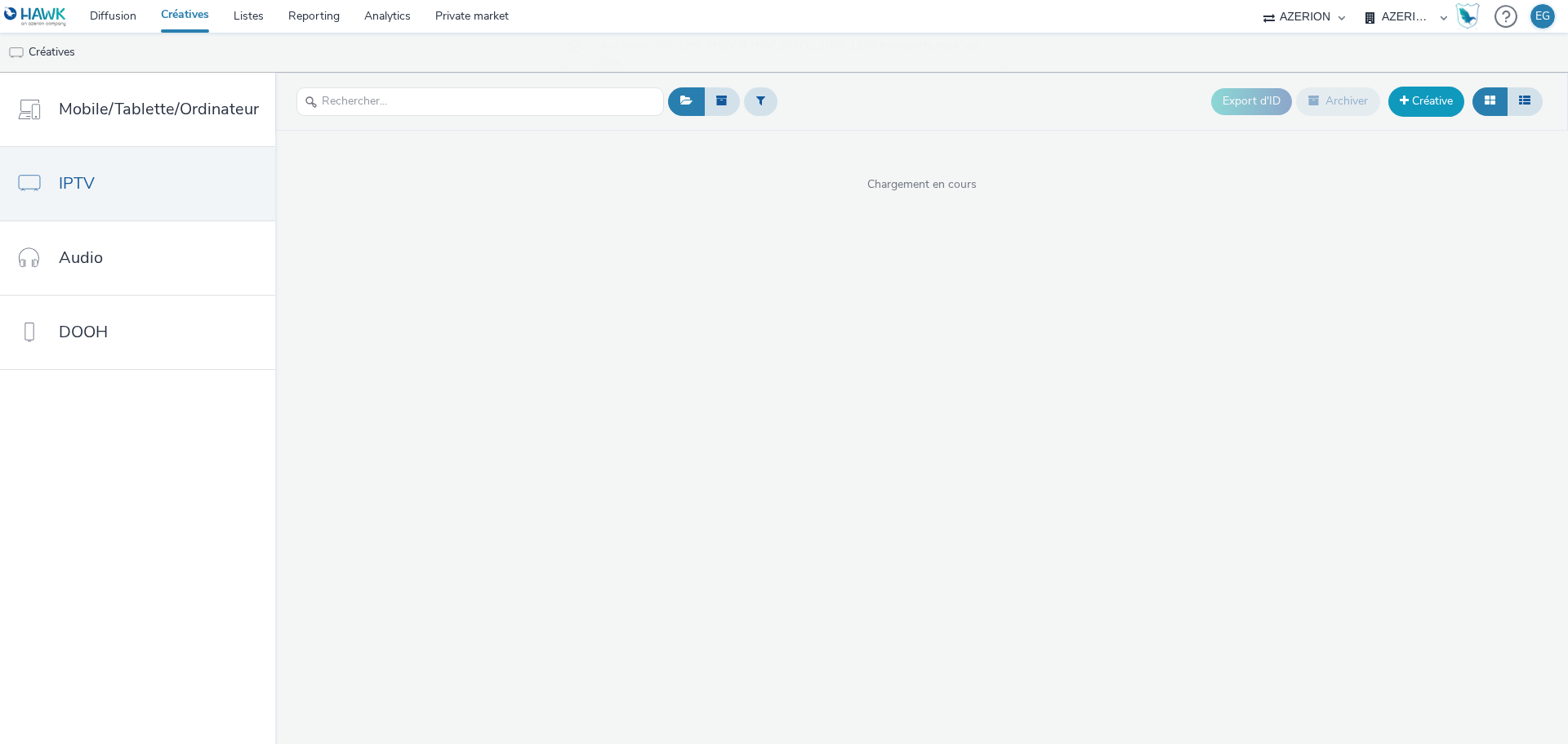
click at [1418, 108] on link "Créative" at bounding box center [1426, 100] width 76 height 29
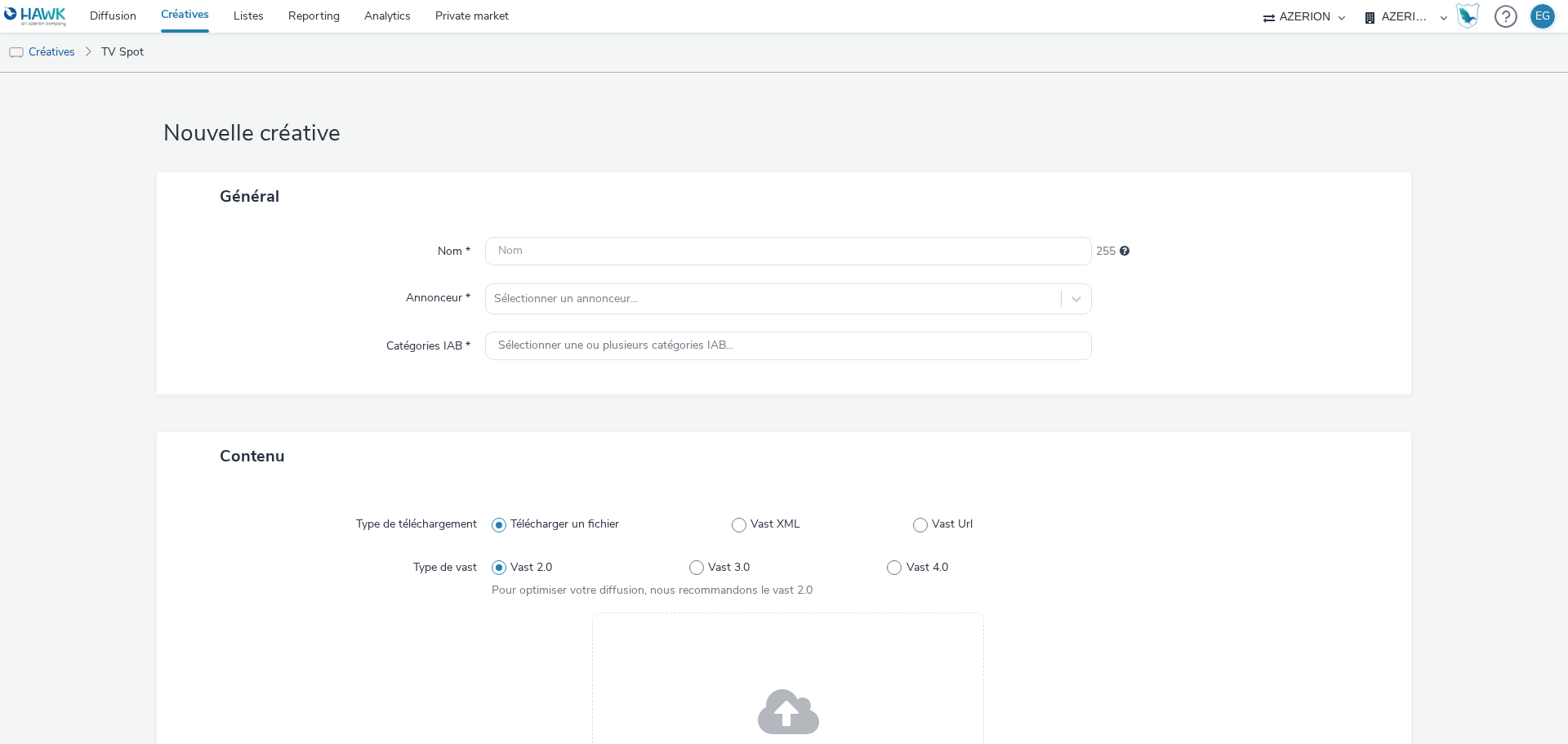
click at [715, 632] on div "Drag & Drop ou parcourir vos fichiers." at bounding box center [788, 723] width 392 height 220
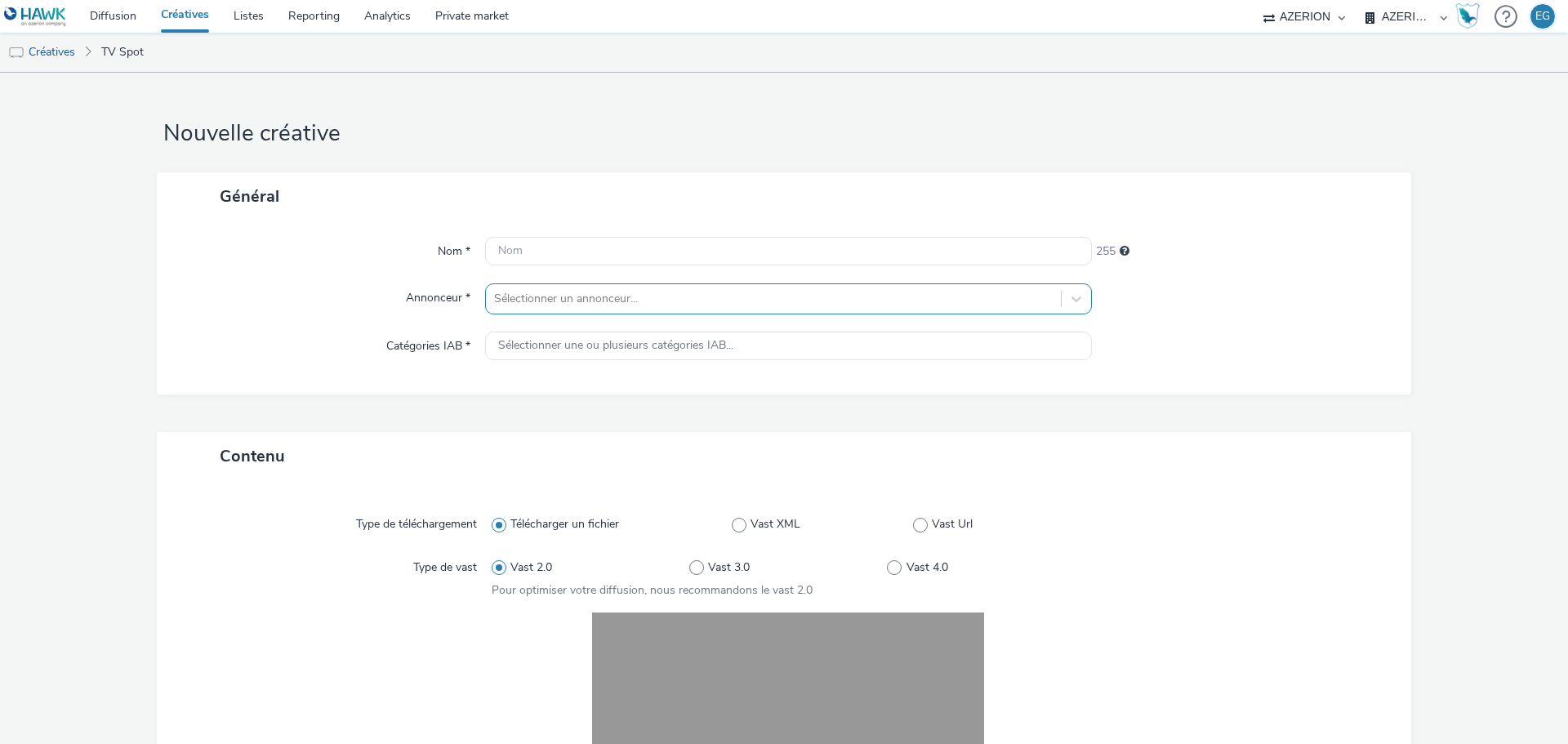
click at [582, 308] on div at bounding box center [773, 299] width 558 height 20
type input "mg"
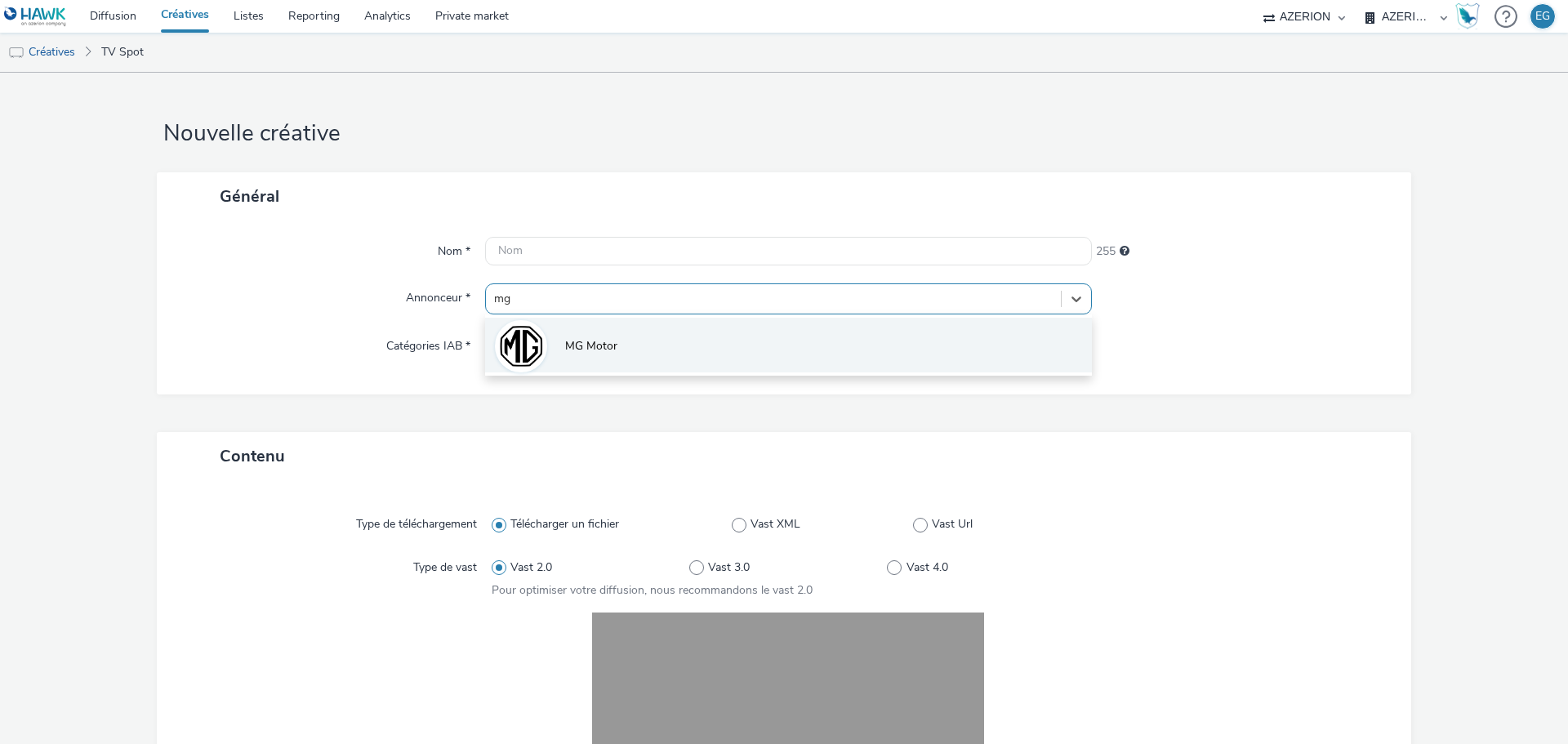
click at [588, 345] on span "MG Motor" at bounding box center [591, 346] width 52 height 16
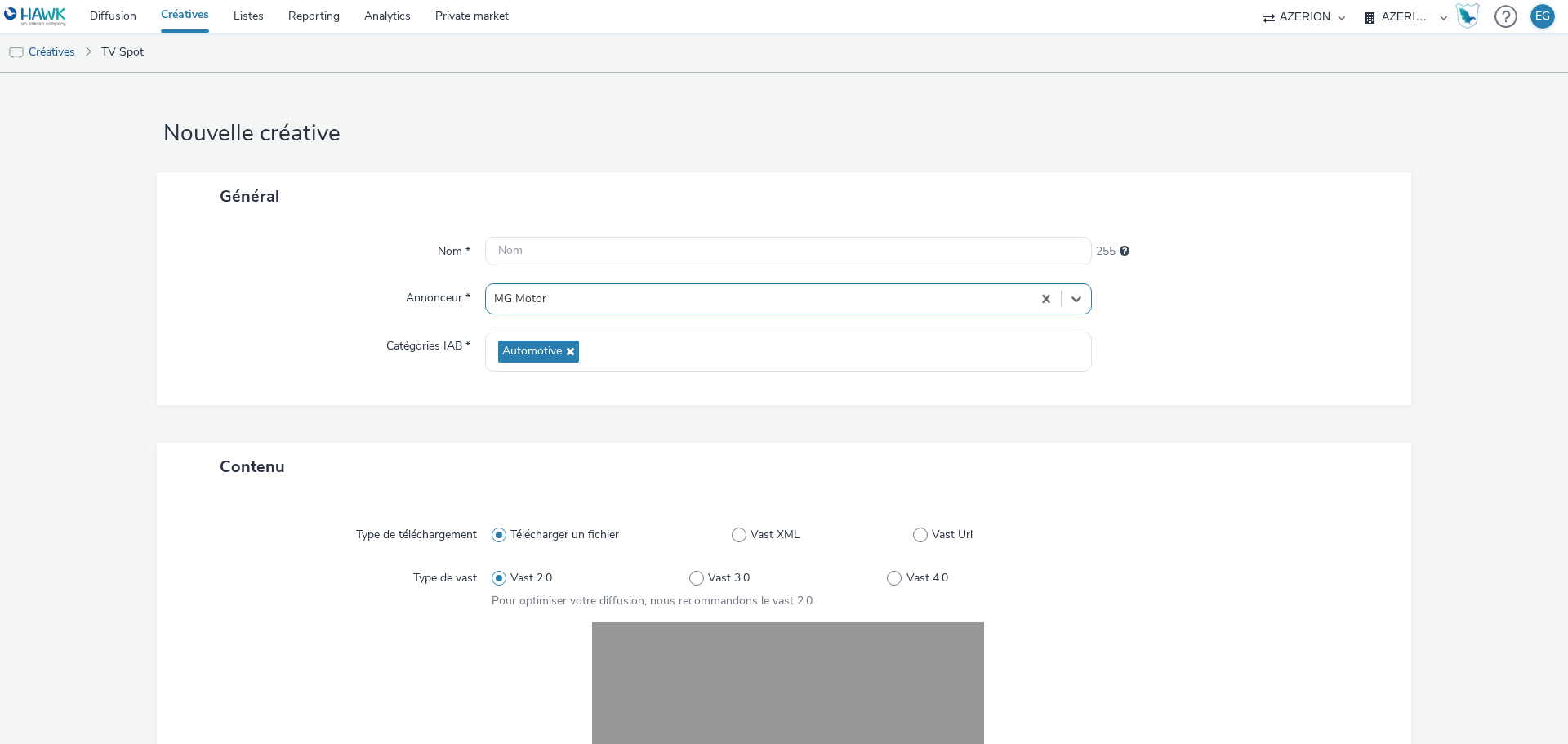
scroll to position [340, 0]
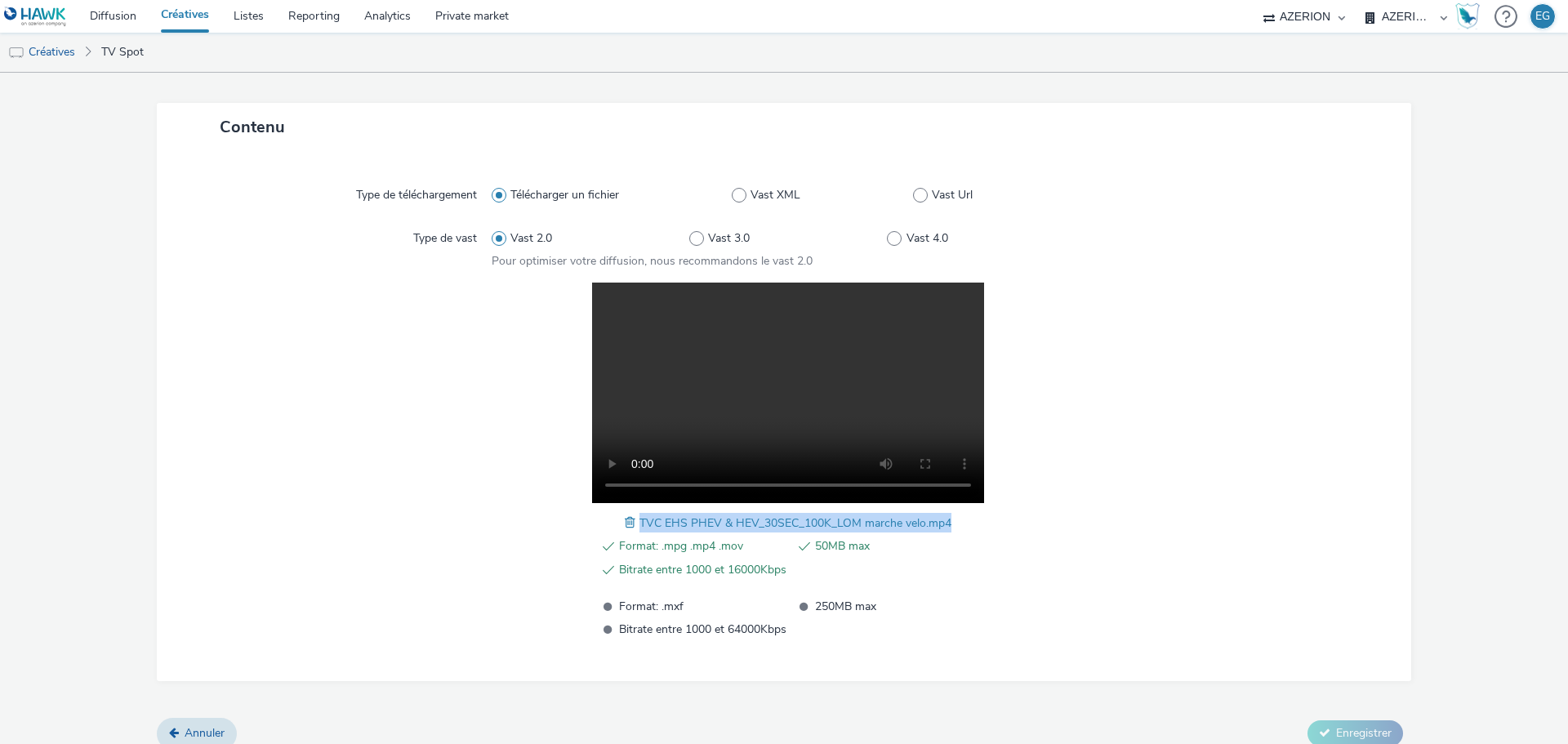
drag, startPoint x: 944, startPoint y: 522, endPoint x: 634, endPoint y: 519, distance: 310.0
click at [639, 519] on span "TVC EHS PHEV & HEV_30SEC_100K_LOM marche velo.mp4" at bounding box center [795, 523] width 312 height 15
copy span "TVC EHS PHEV & HEV_30SEC_100K_LOM marche velo.mp4"
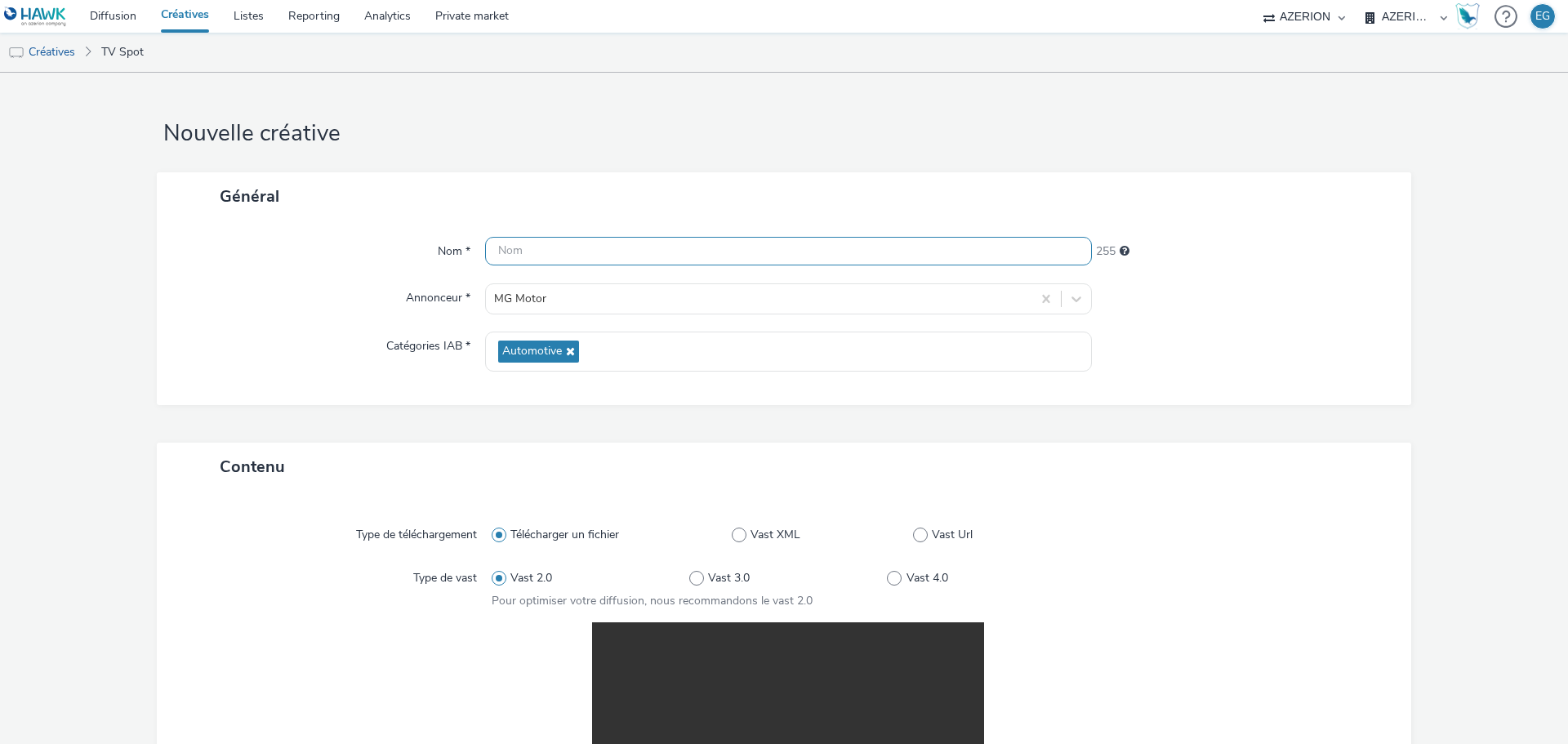
click at [537, 250] on input "text" at bounding box center [788, 251] width 607 height 28
paste input "TVC EHS PHEV & HEV_30SEC_100K_LOM marche velo.mp4"
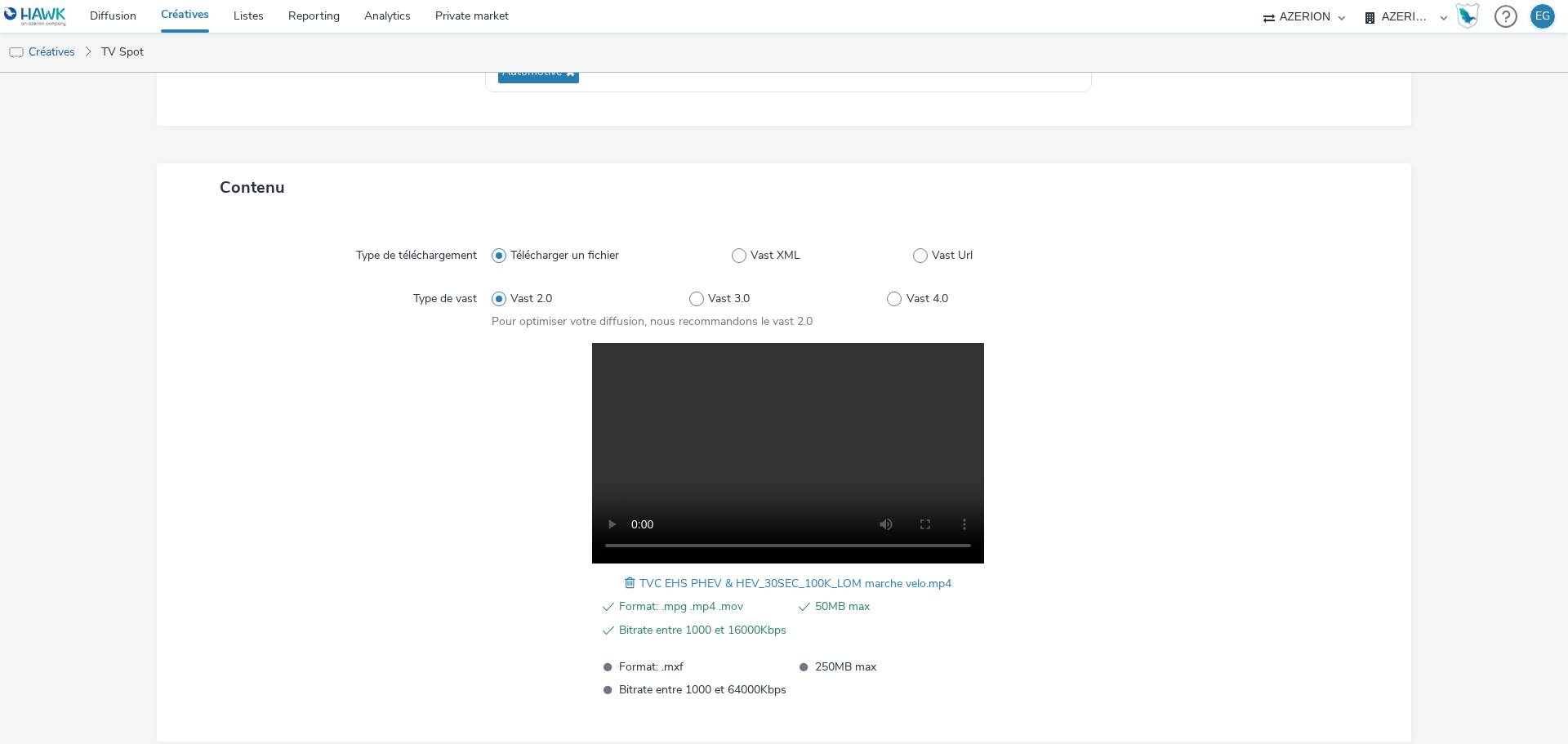
scroll to position [357, 0]
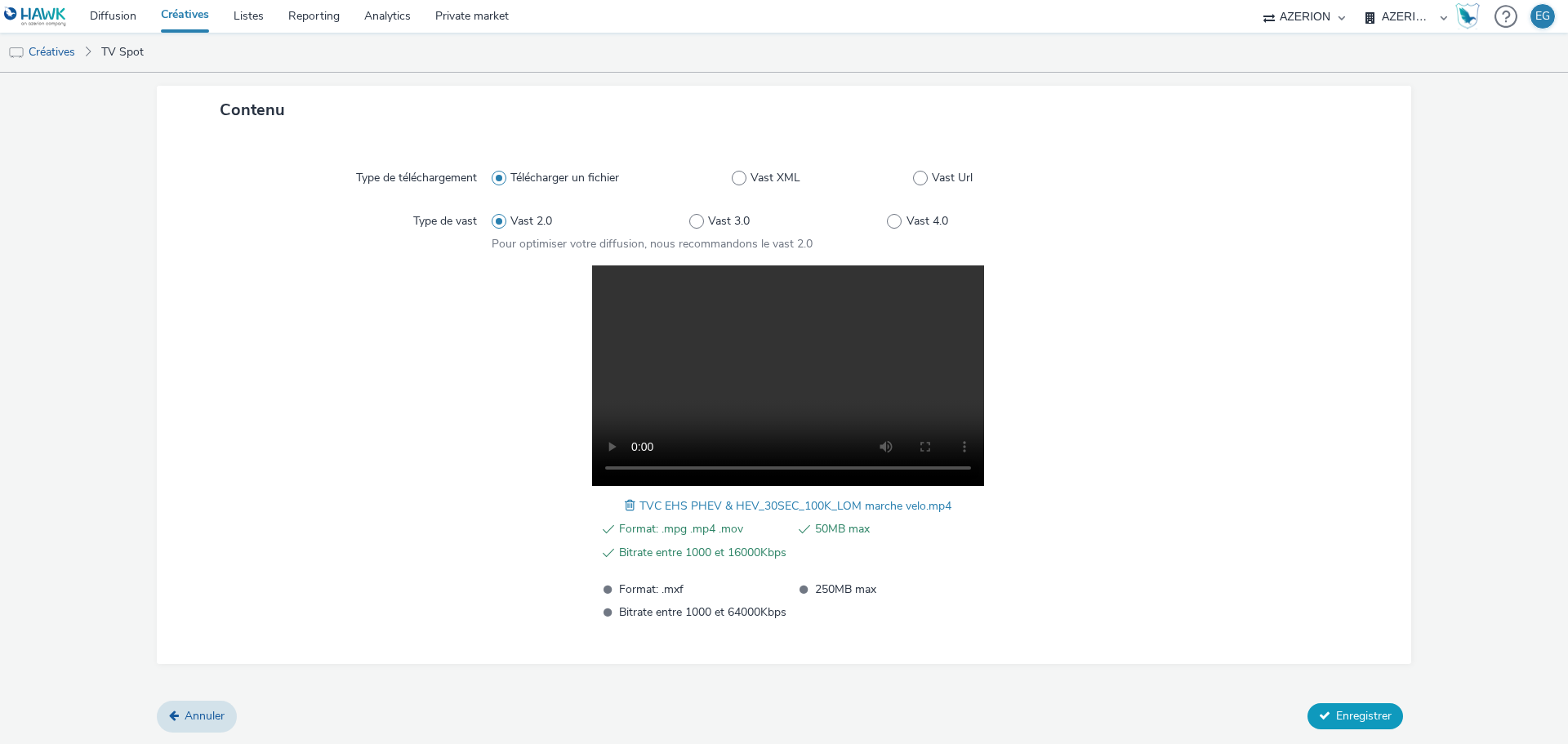
type input "TVC EHS PHEV & HEV_30SEC_100K_LOM marche velo.mp4"
click at [1359, 727] on button "Enregistrer" at bounding box center [1355, 716] width 95 height 26
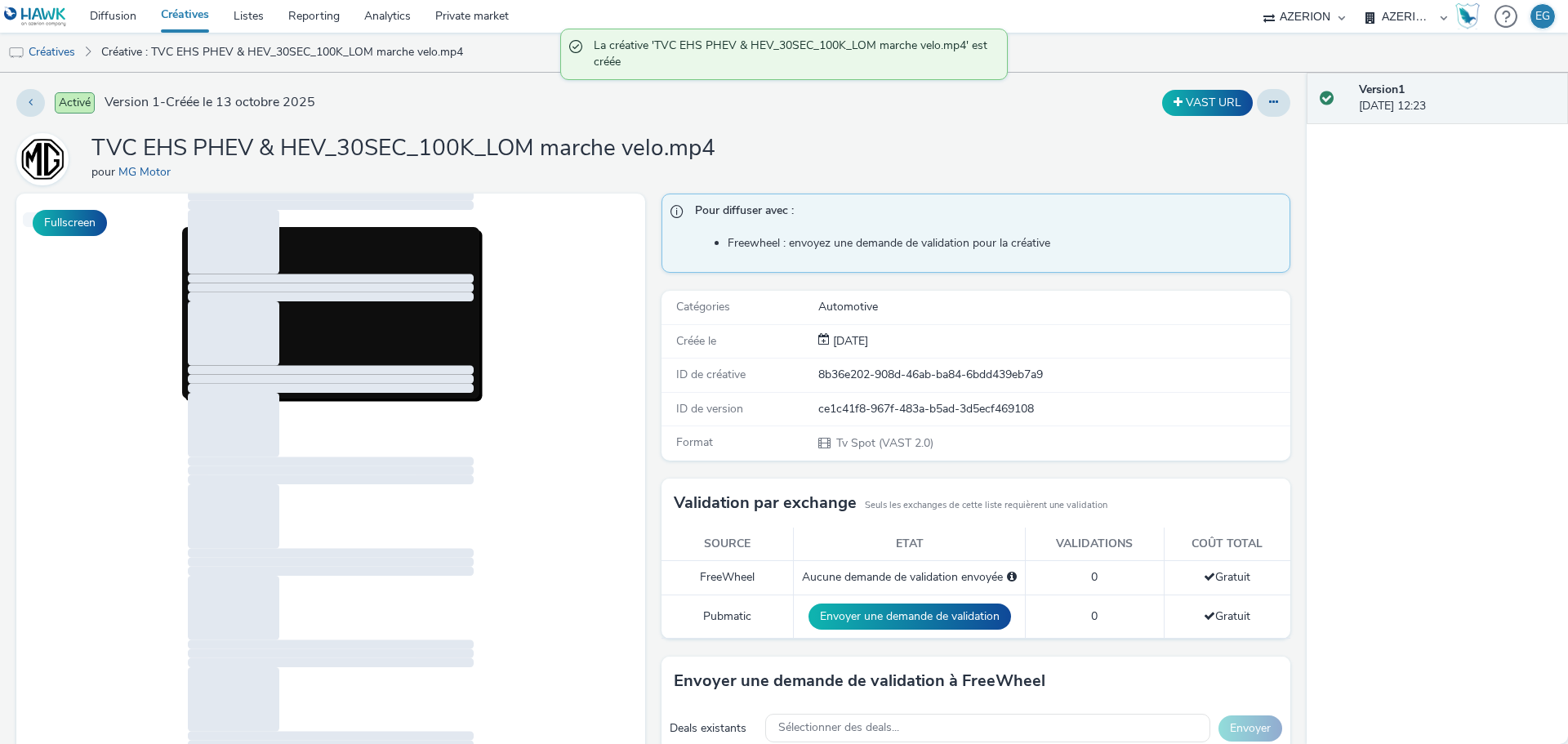
click at [190, 16] on link "Créatives" at bounding box center [185, 16] width 73 height 33
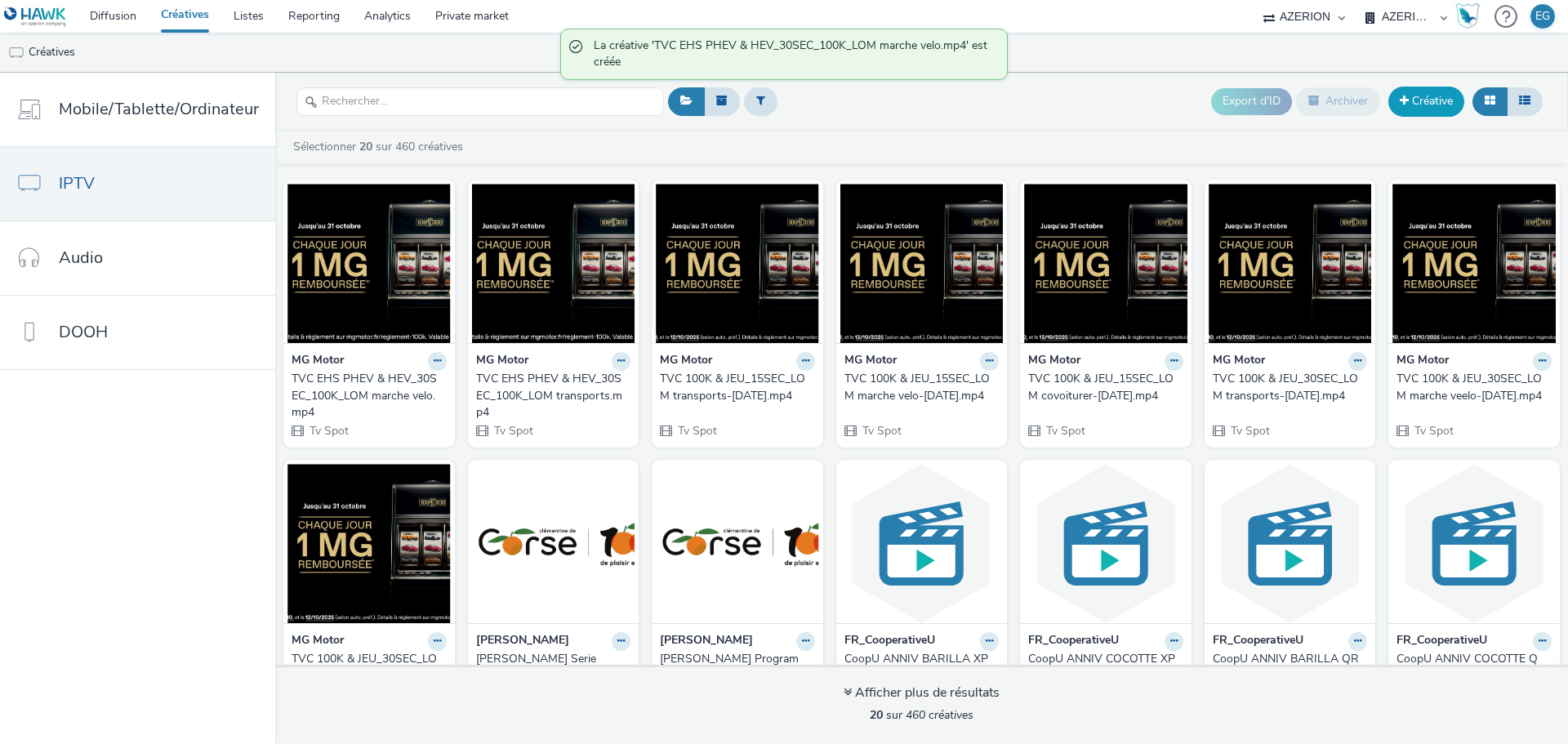
click at [1428, 100] on link "Créative" at bounding box center [1426, 100] width 76 height 29
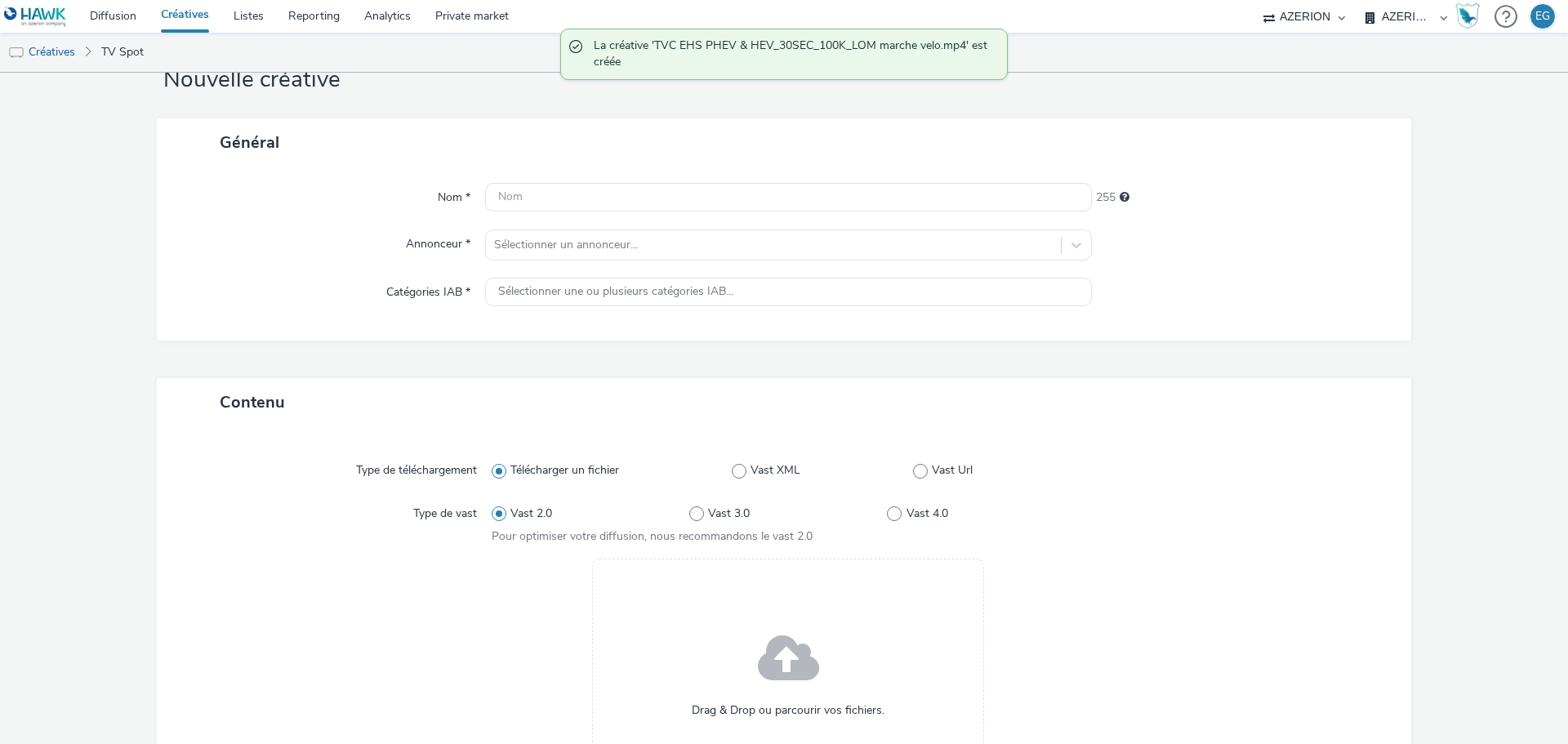
scroll to position [164, 0]
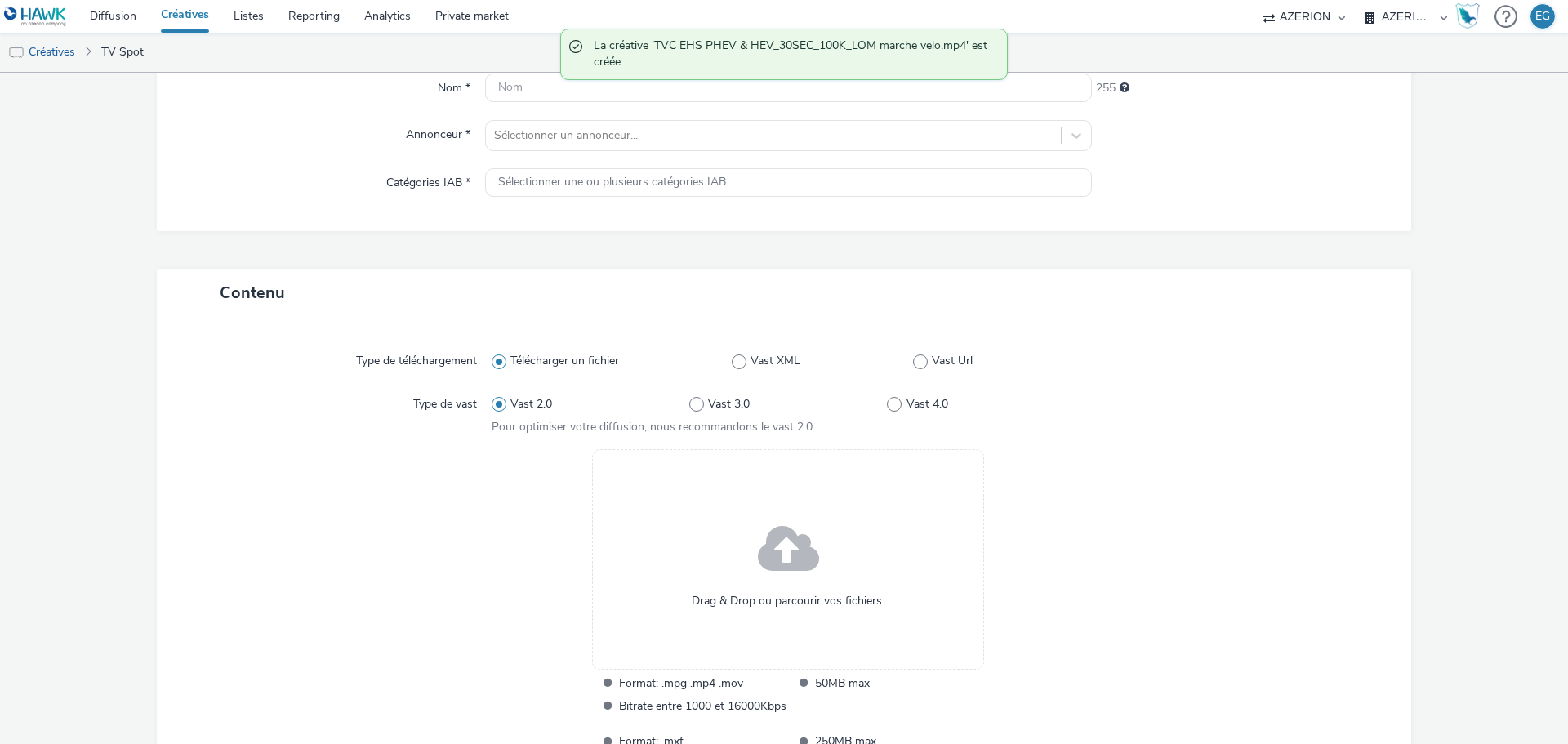
click at [746, 558] on div "Drag & Drop ou parcourir vos fichiers." at bounding box center [788, 559] width 392 height 220
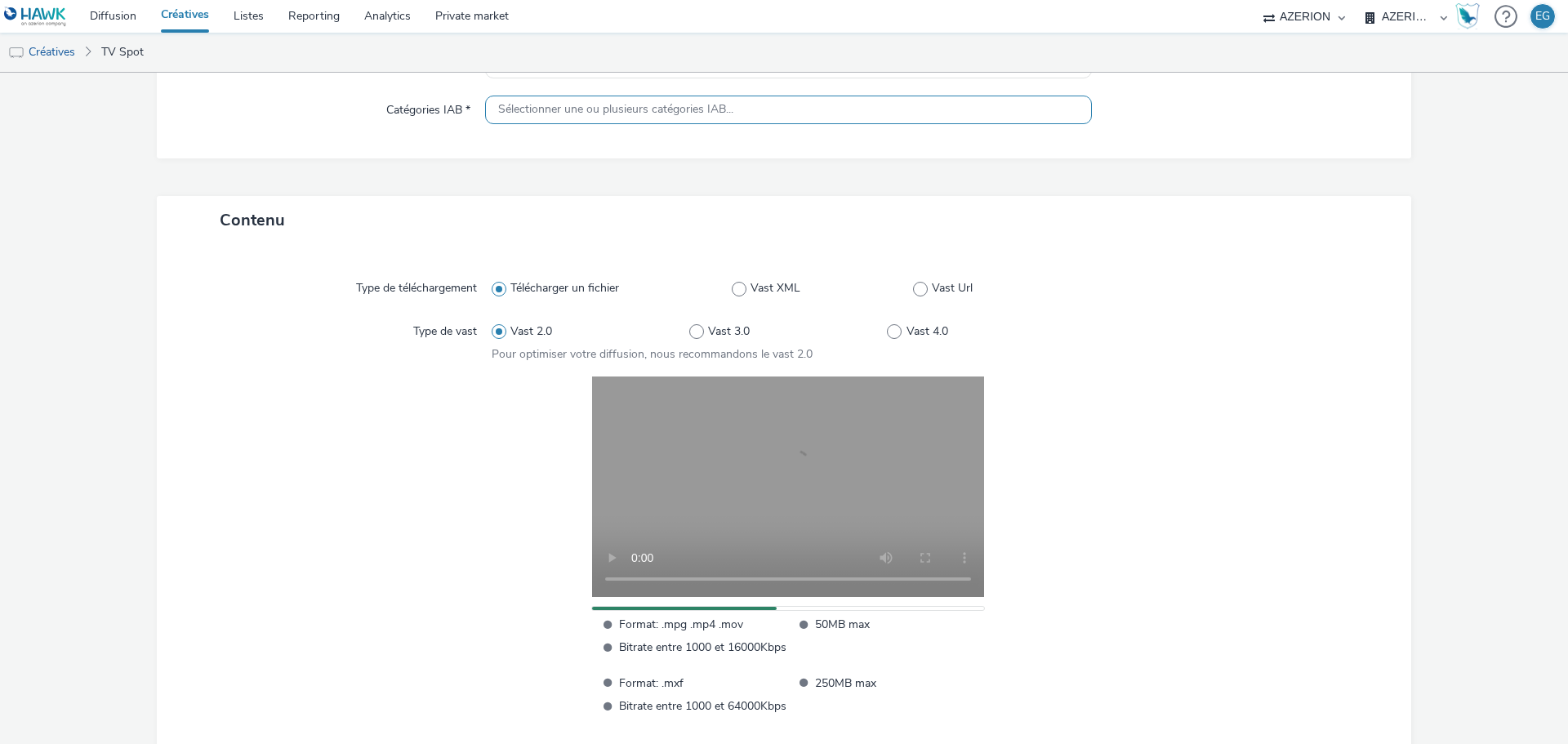
scroll to position [166, 0]
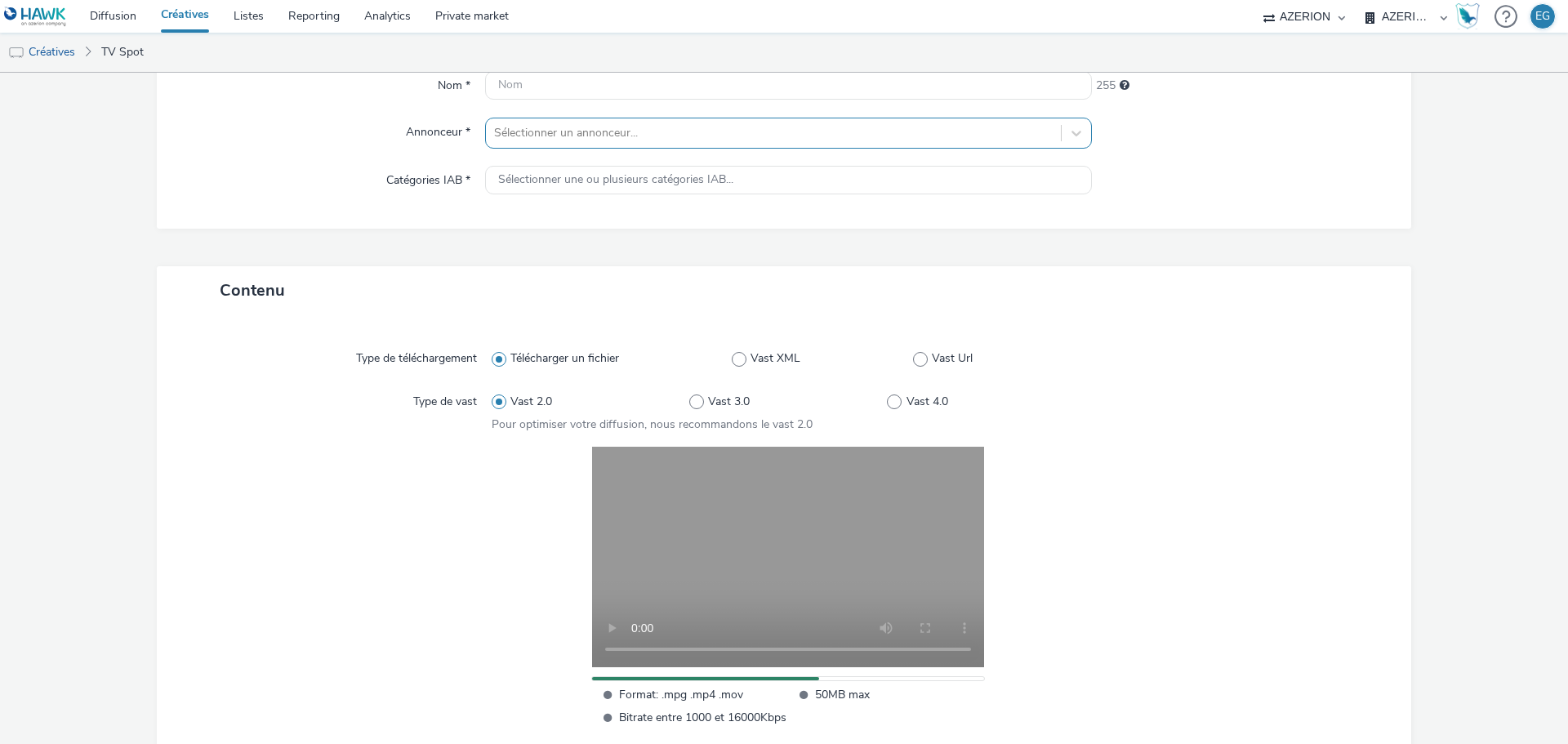
click at [579, 132] on div at bounding box center [773, 133] width 558 height 20
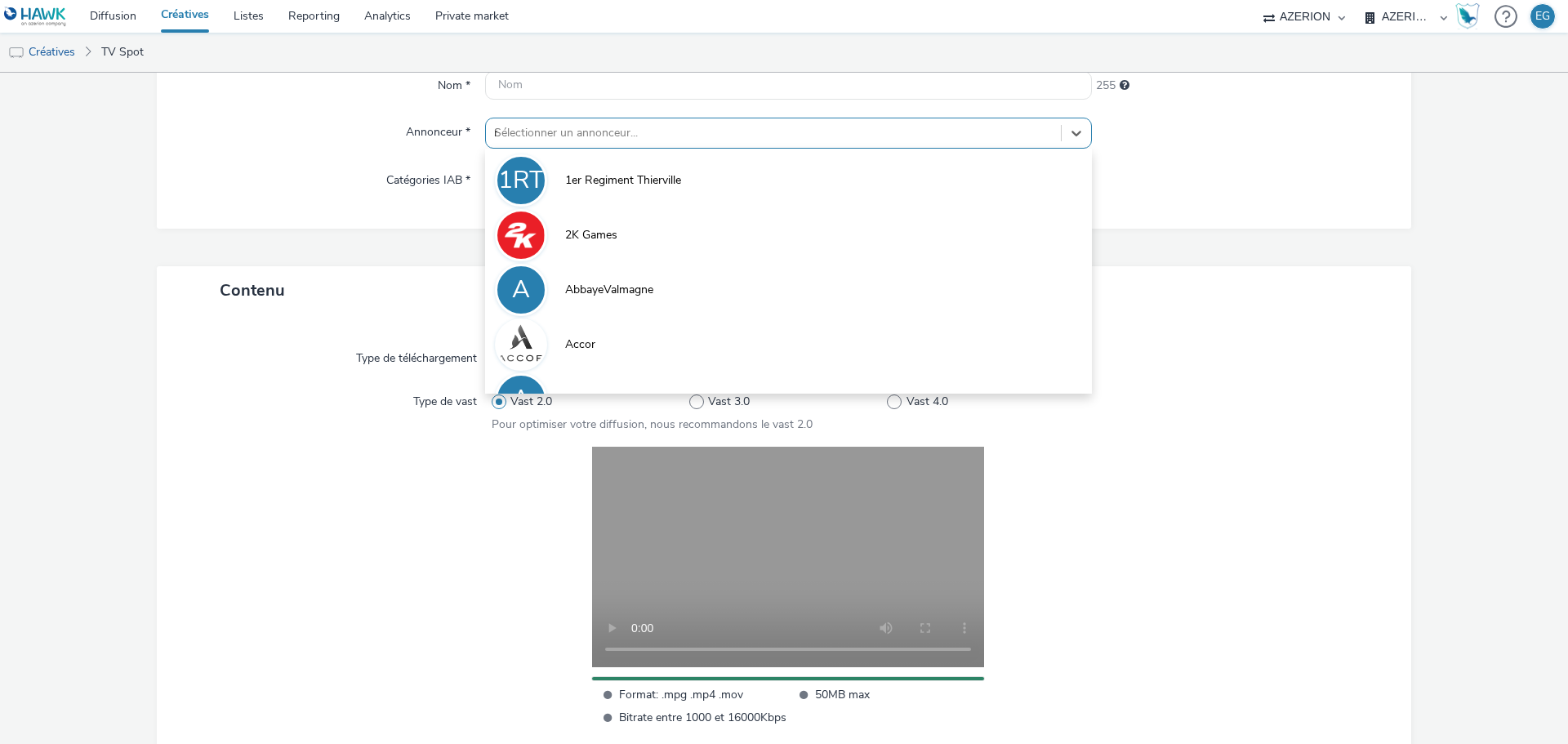
type input "mg"
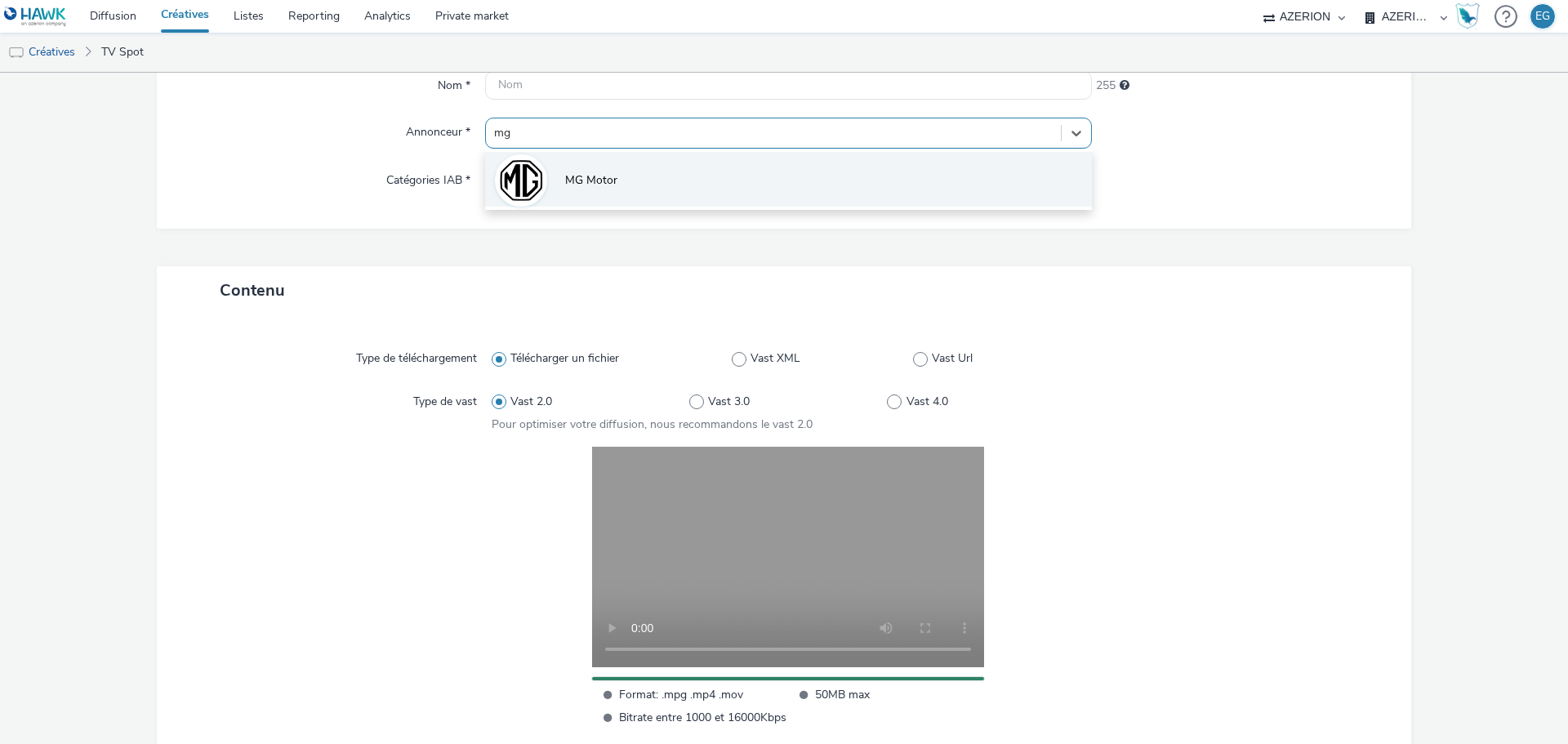
click at [568, 166] on li "MG Motor" at bounding box center [788, 180] width 607 height 55
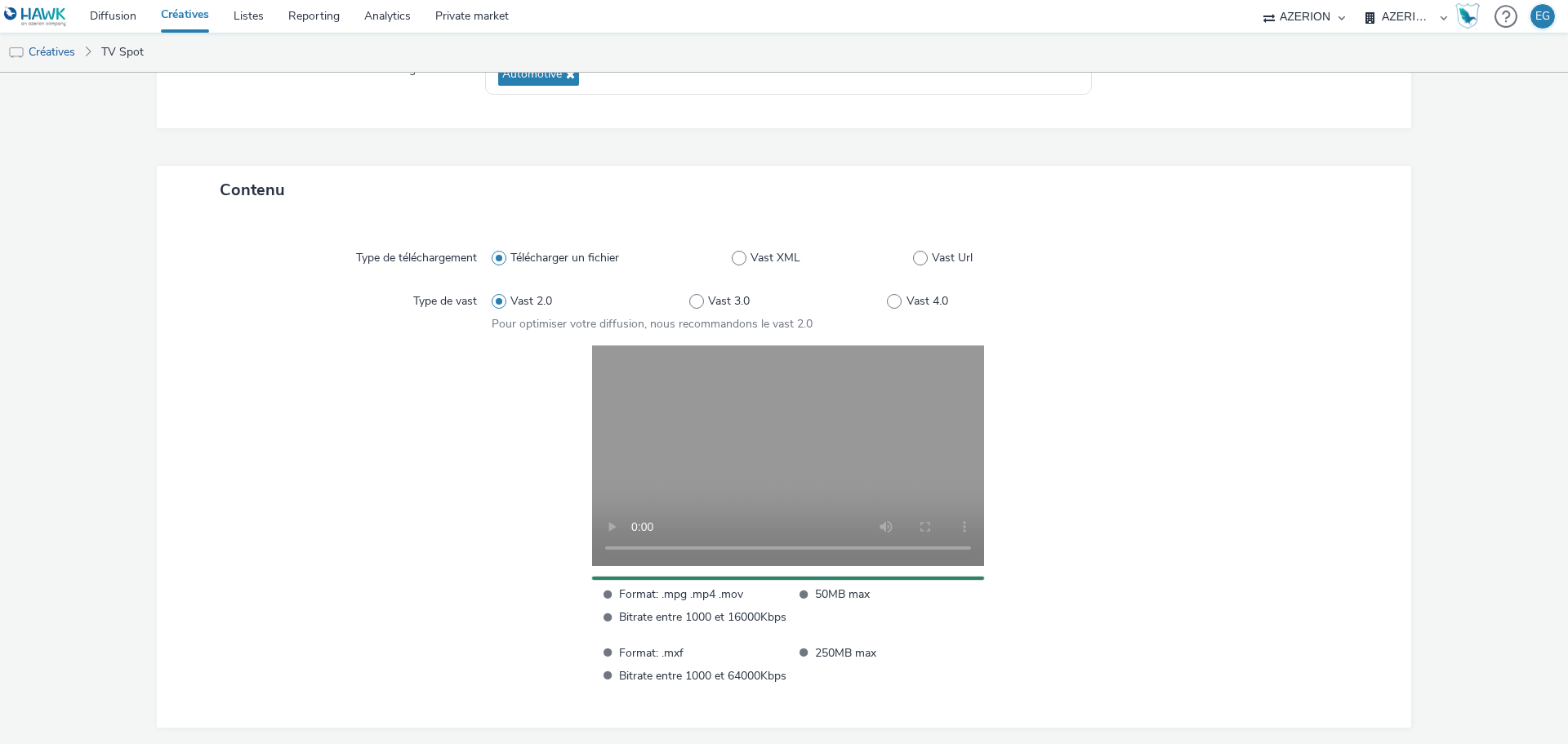
scroll to position [340, 0]
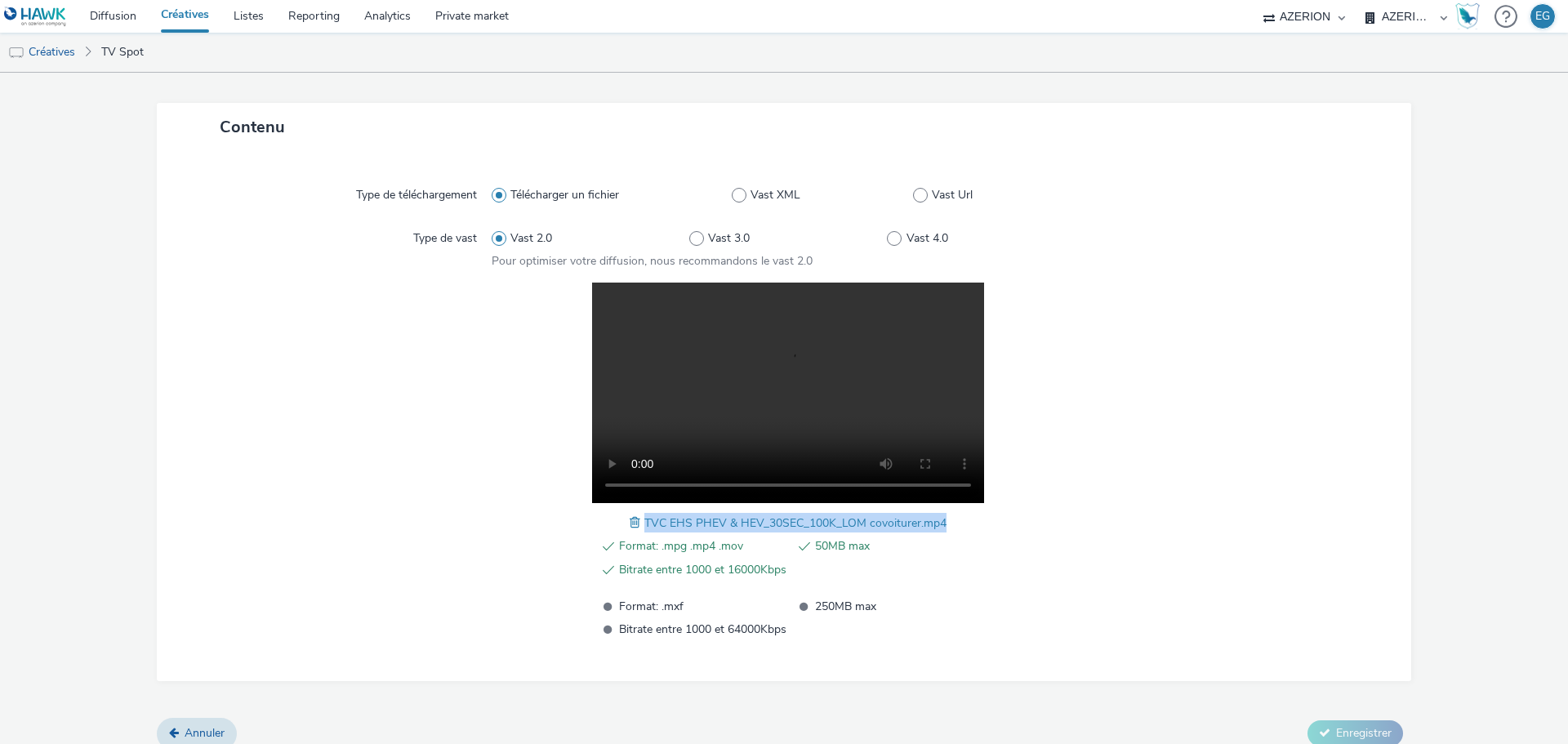
drag, startPoint x: 940, startPoint y: 524, endPoint x: 638, endPoint y: 512, distance: 302.2
click at [638, 512] on div "Format: .mpg .mp4 .mov 50MB max Bitrate entre 1000 et 16000Kbps Format: .mxf 25…" at bounding box center [788, 460] width 594 height 356
copy span "TVC EHS PHEV & HEV_30SEC_100K_LOM covoiturer.mp4"
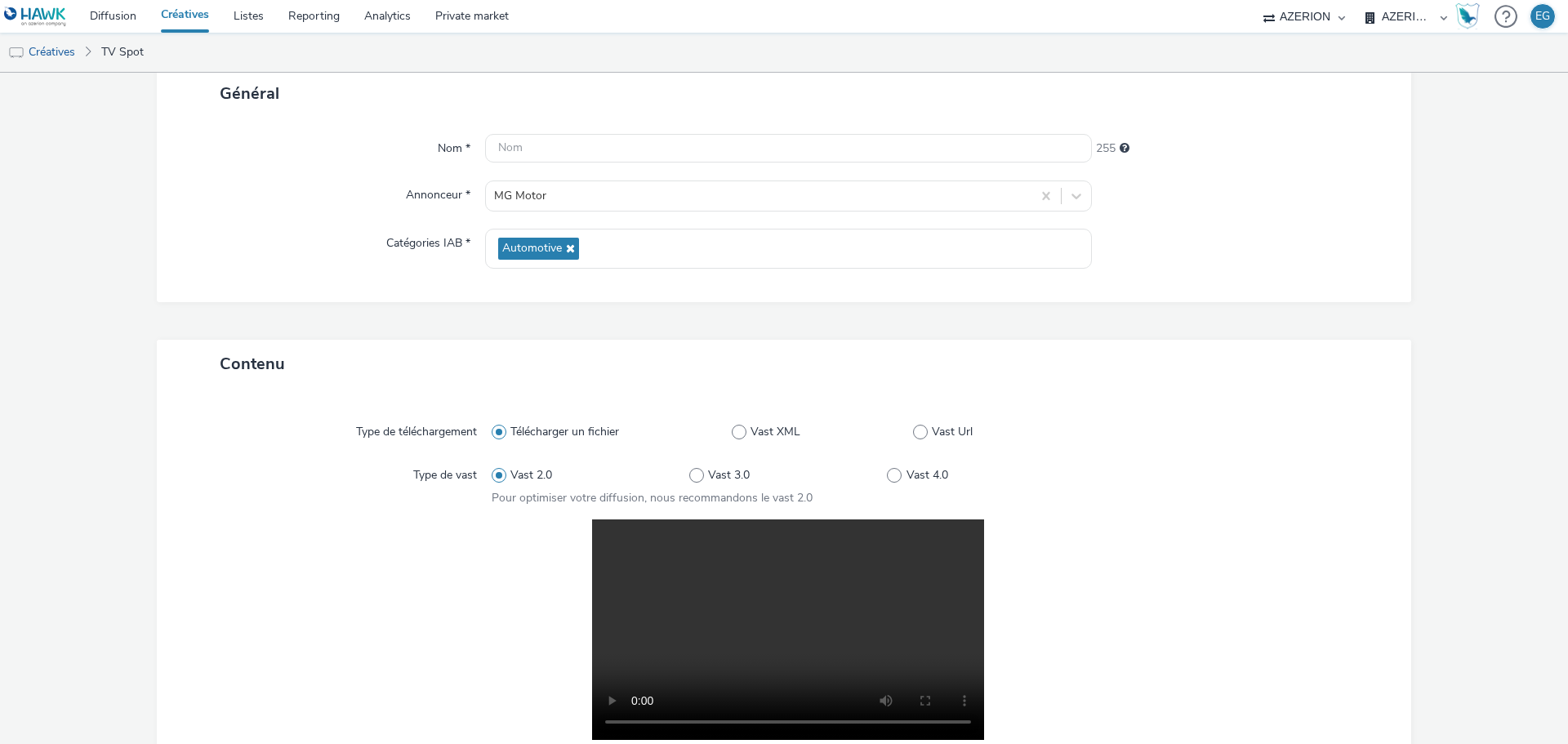
scroll to position [0, 0]
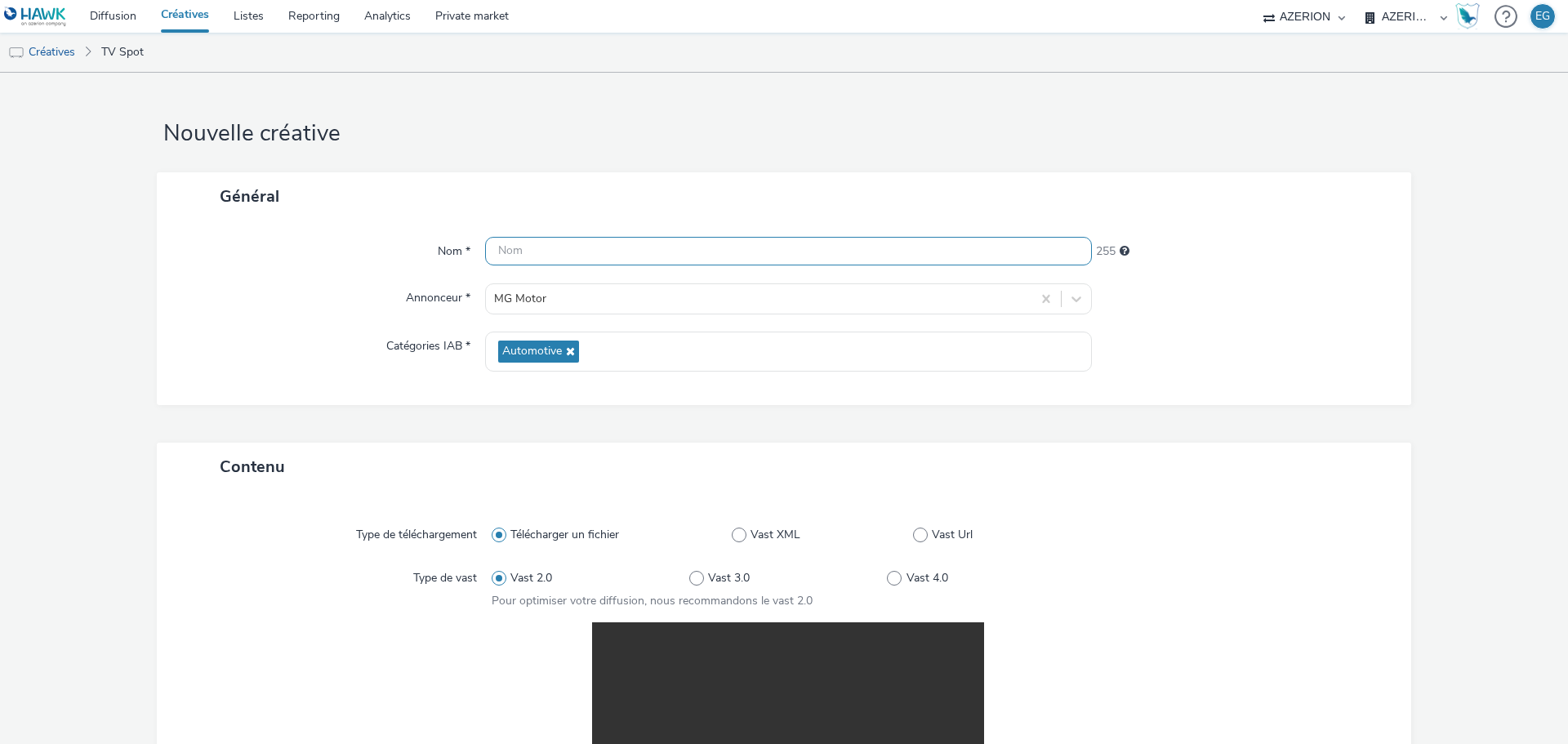
click at [532, 258] on input "text" at bounding box center [788, 251] width 607 height 28
paste input "TVC EHS PHEV & HEV_30SEC_100K_LOM covoiturer.mp4"
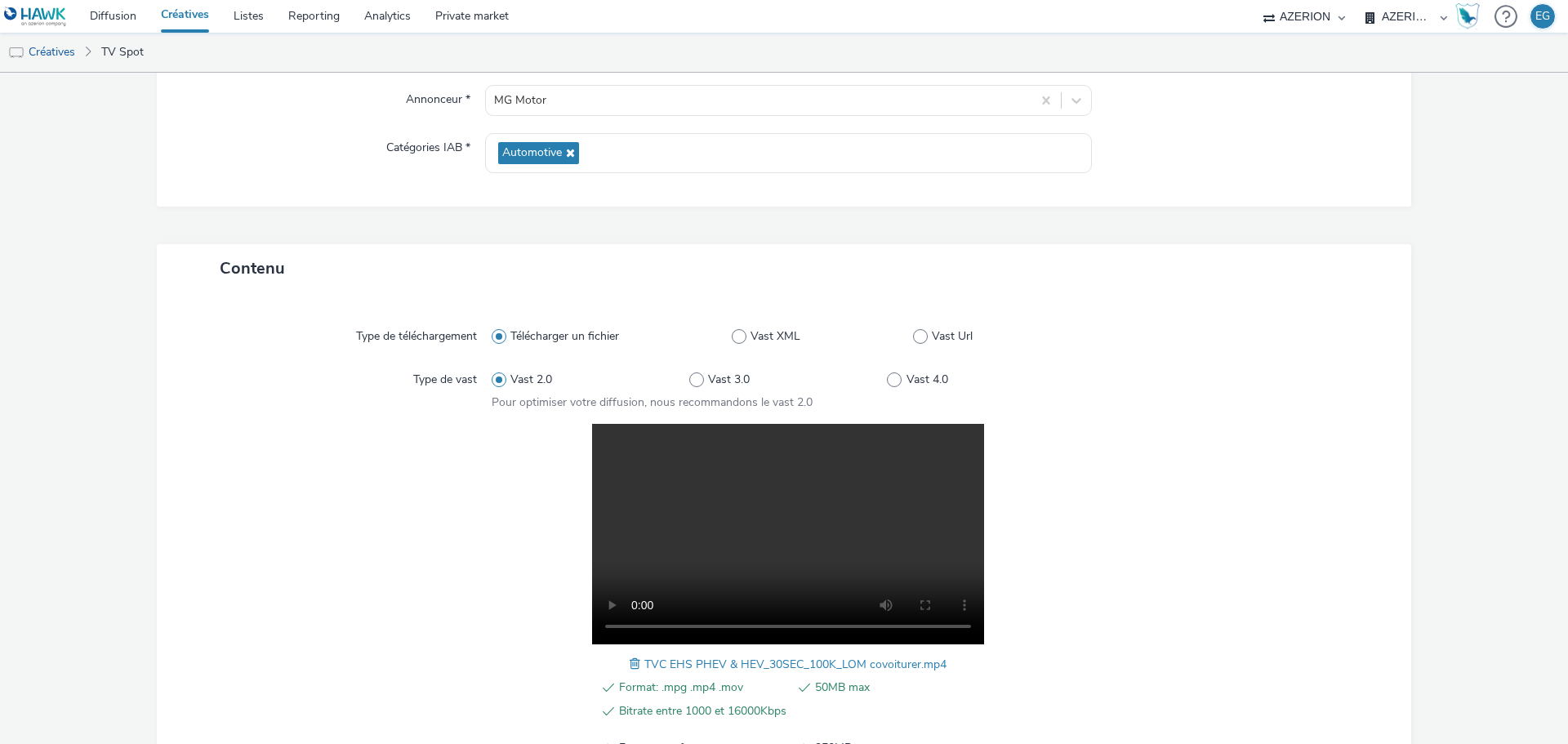
scroll to position [357, 0]
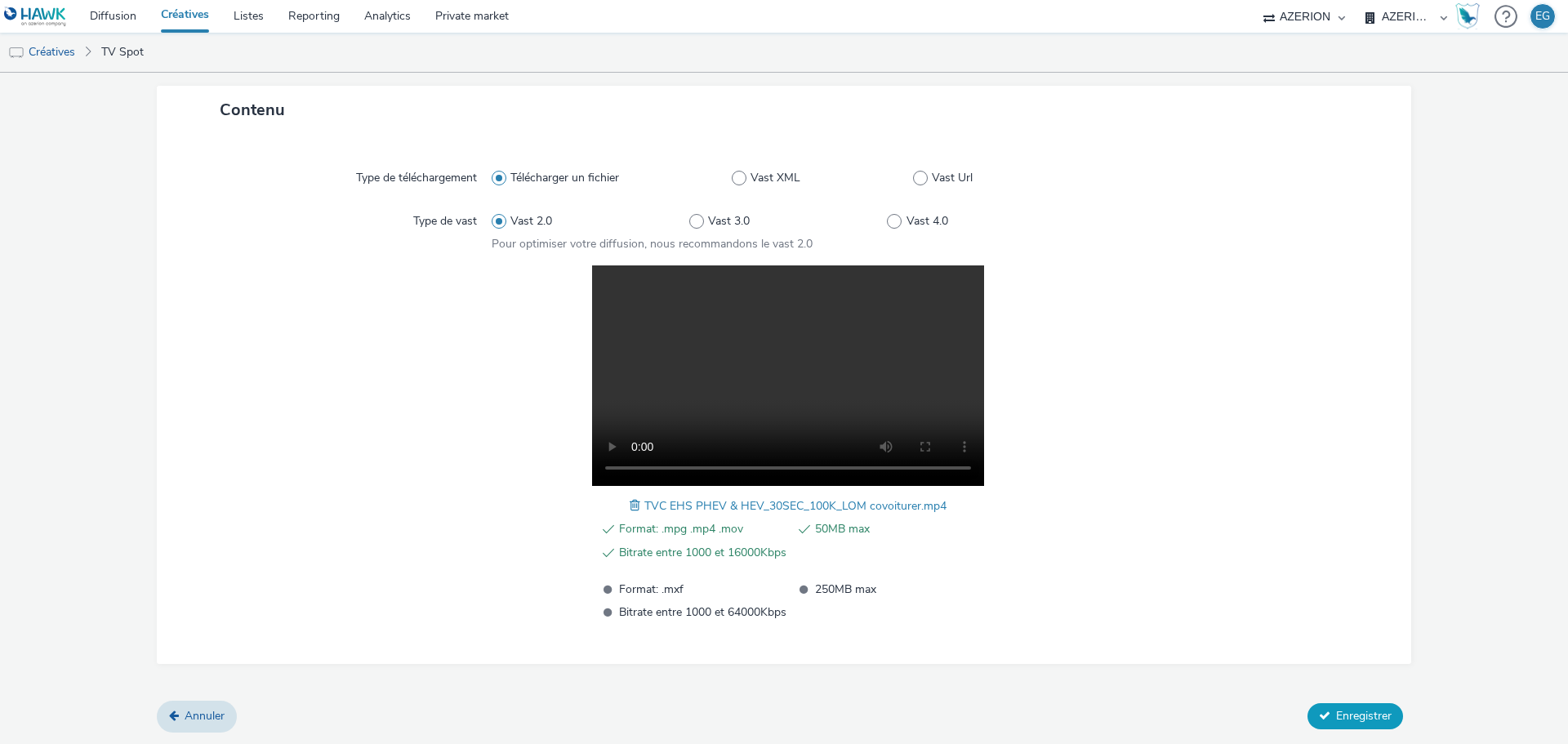
type input "TVC EHS PHEV & HEV_30SEC_100K_LOM covoiturer.mp4"
click at [1370, 717] on span "Enregistrer" at bounding box center [1364, 716] width 55 height 15
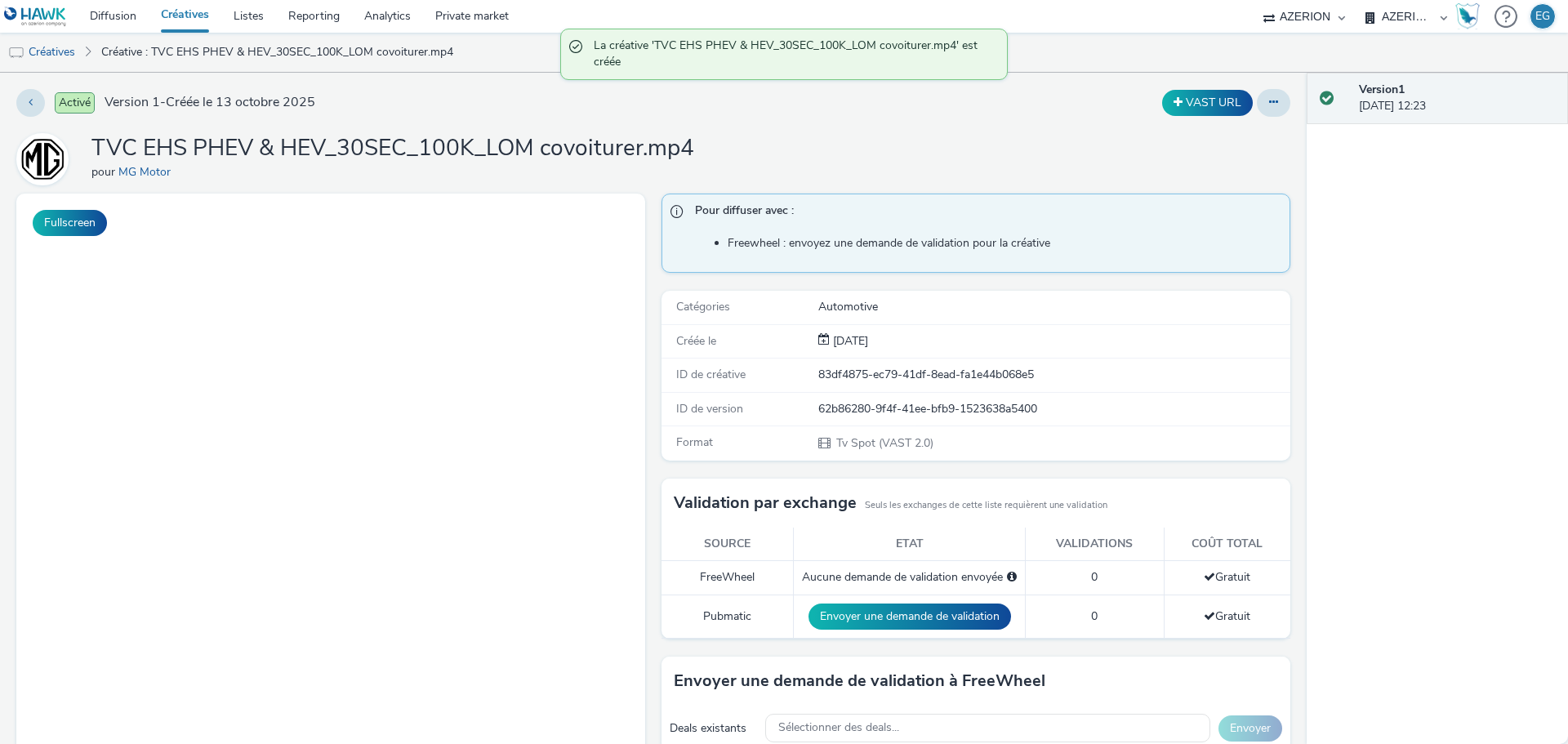
click at [186, 13] on link "Créatives" at bounding box center [185, 16] width 73 height 33
